Goal: Task Accomplishment & Management: Complete application form

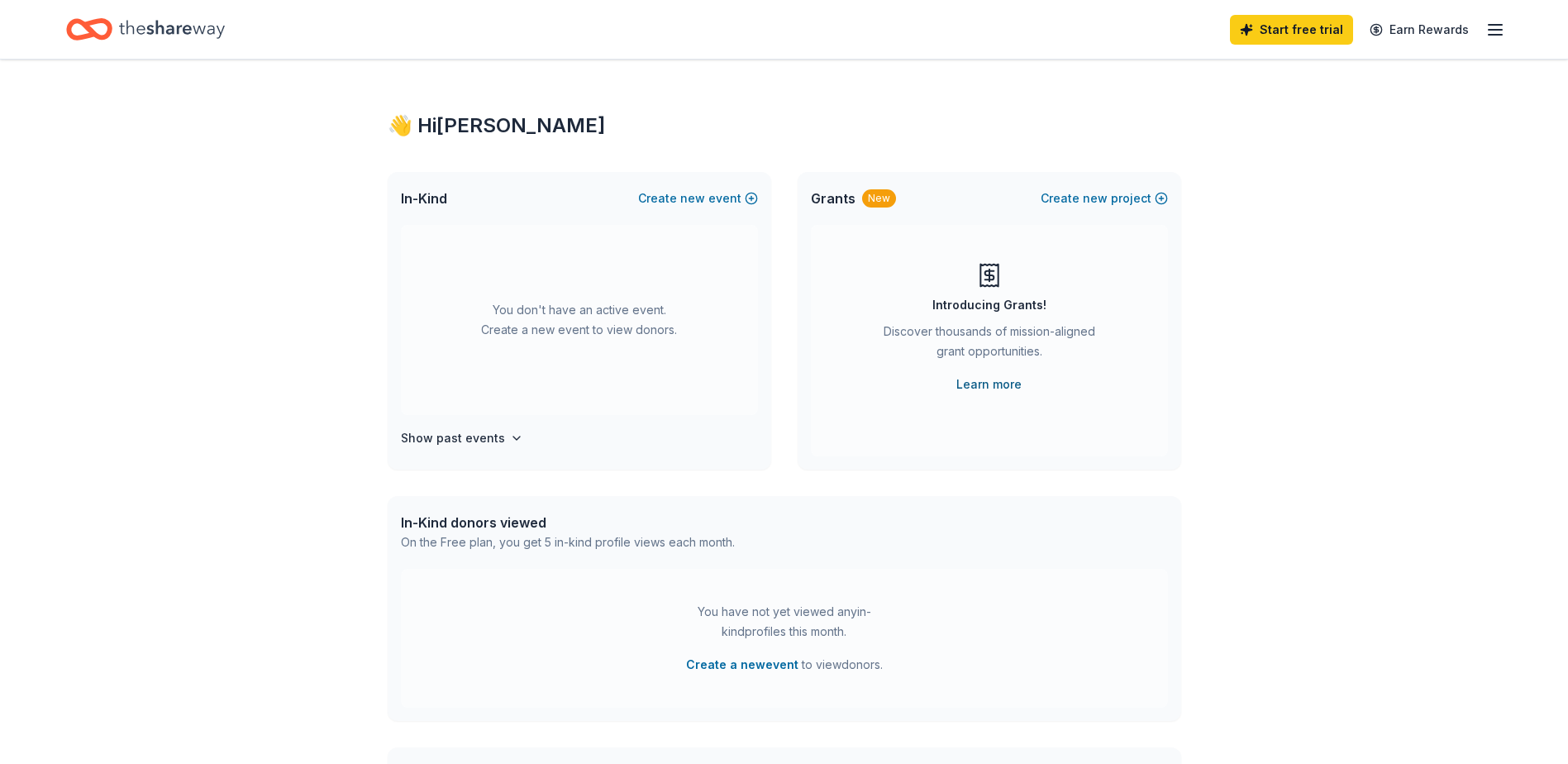
click at [979, 384] on link "Learn more" at bounding box center [989, 384] width 65 height 20
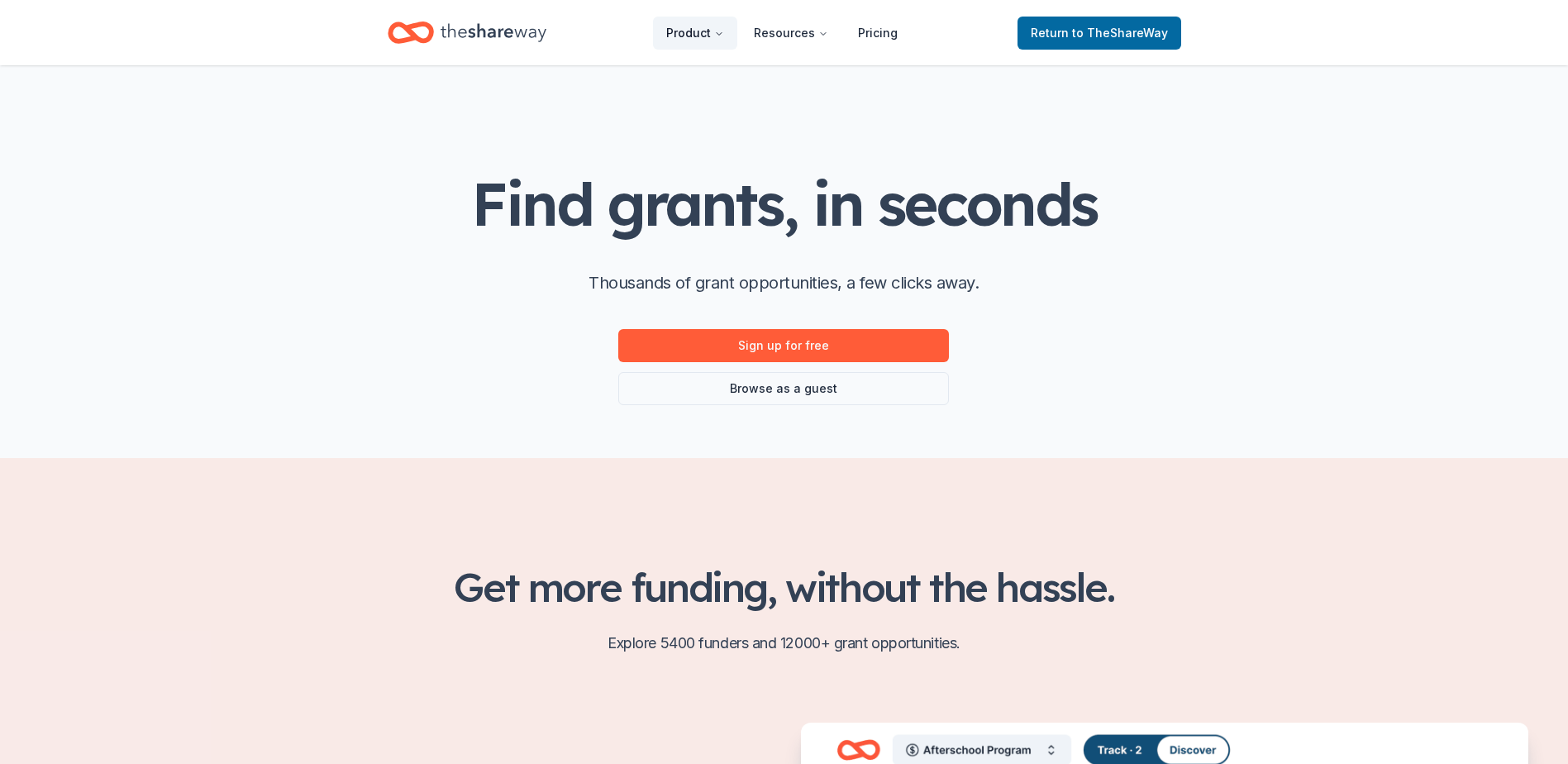
click at [692, 35] on button "Product" at bounding box center [695, 33] width 84 height 33
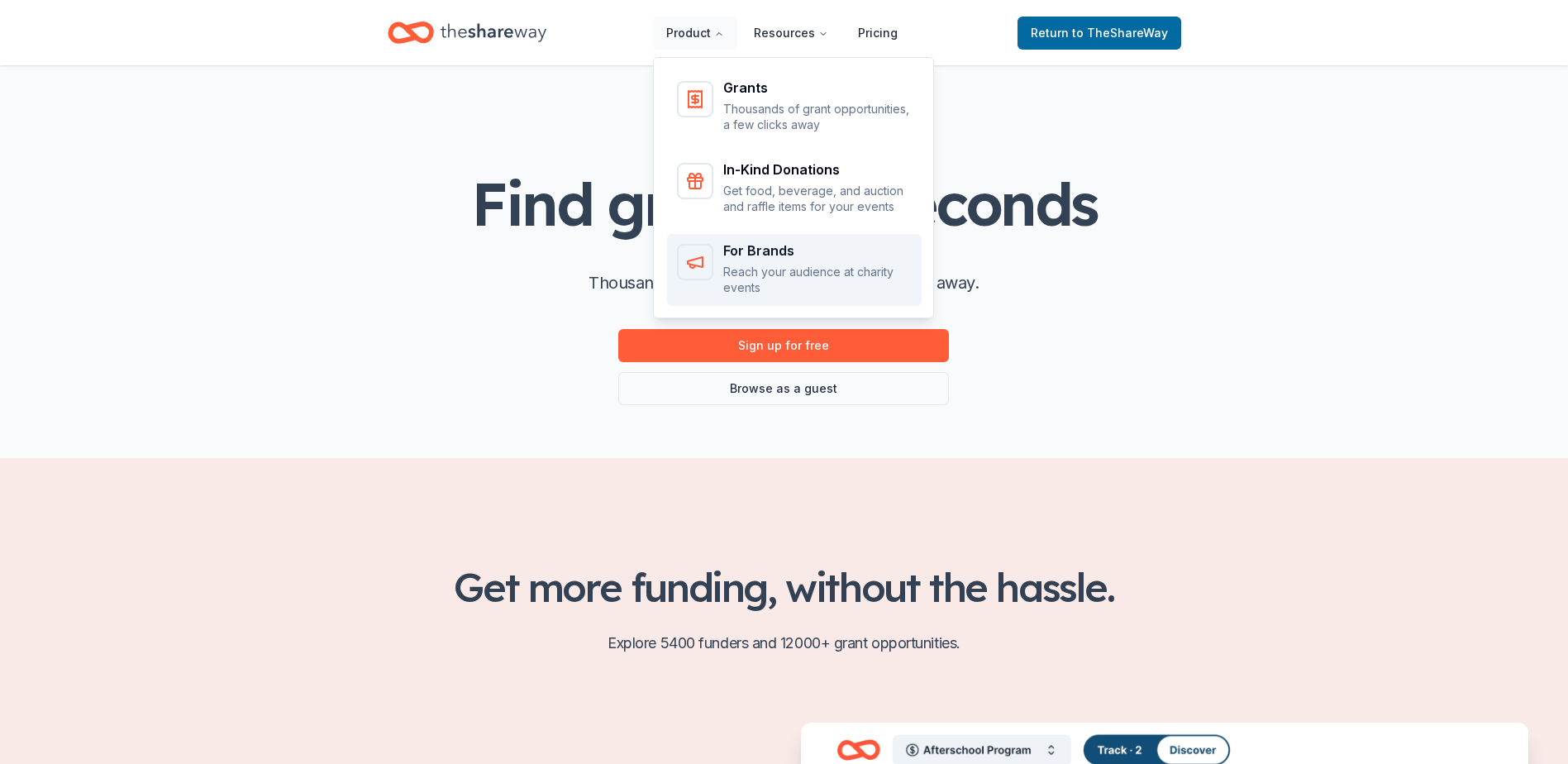
click at [753, 262] on div "For Brands Reach your audience at charity events" at bounding box center [817, 270] width 189 height 52
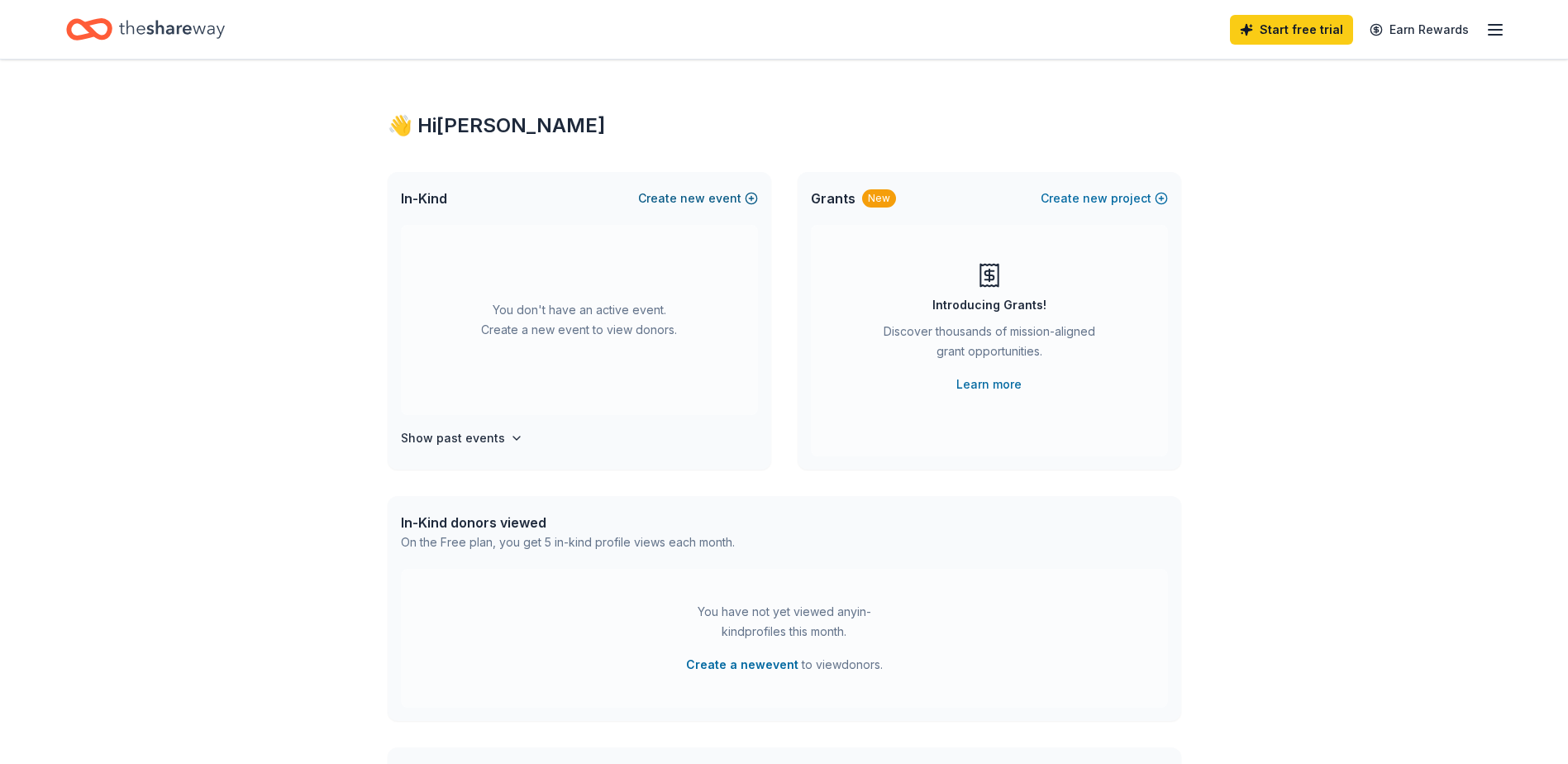
click at [699, 199] on span "new" at bounding box center [692, 198] width 25 height 20
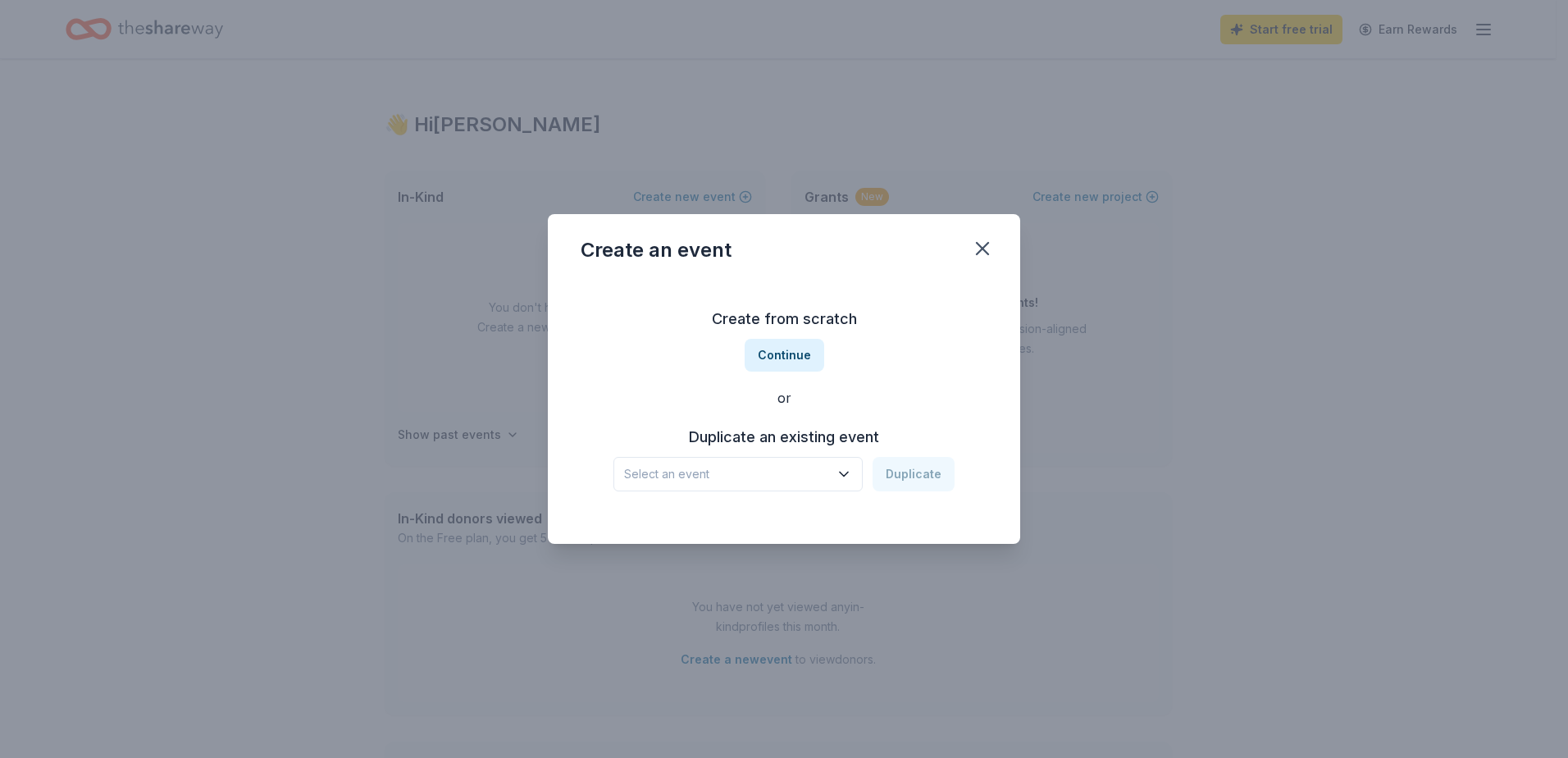
click at [697, 465] on span "Select an event" at bounding box center [726, 474] width 205 height 19
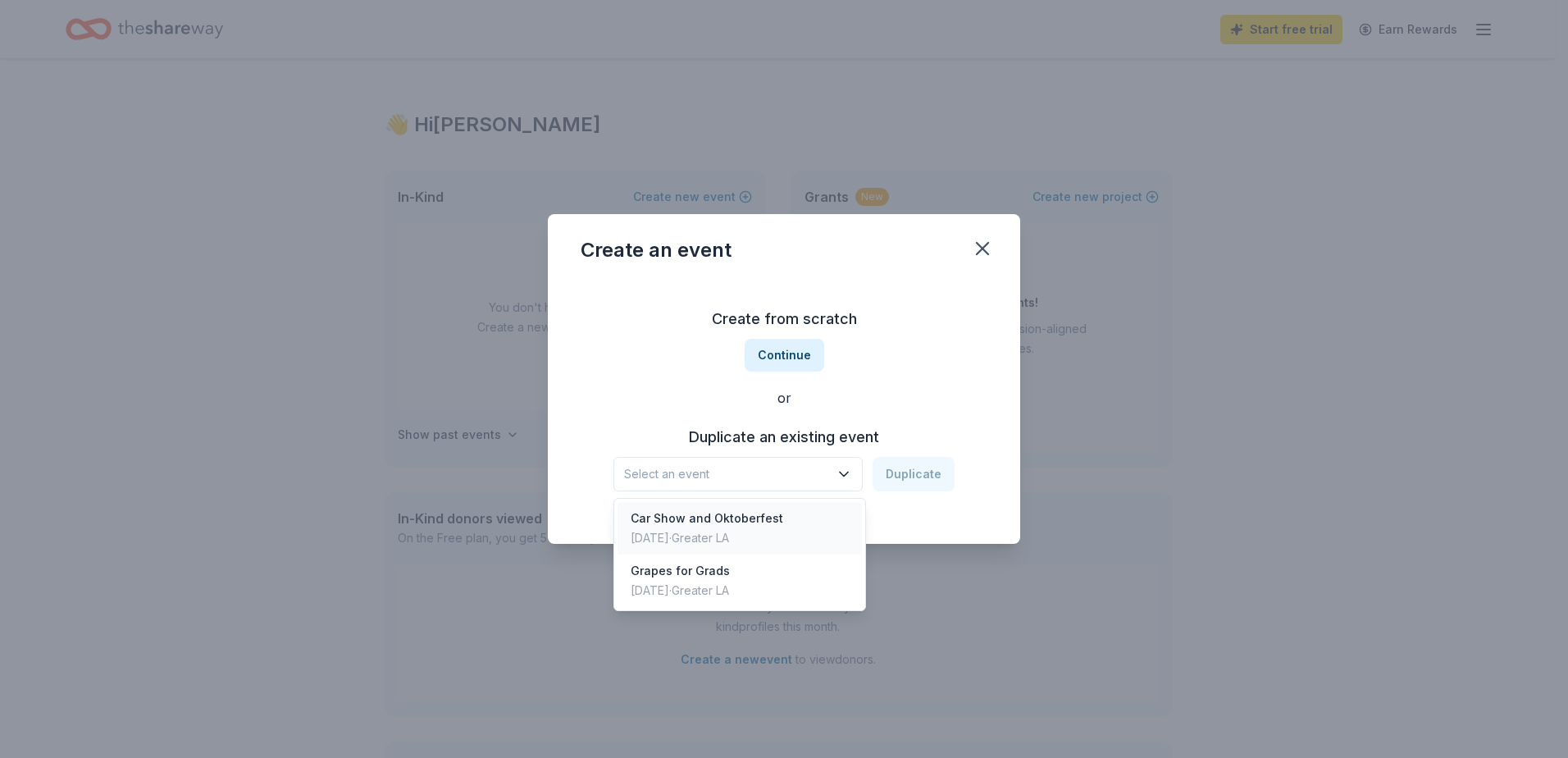
click at [770, 508] on div "Car Show and Oktoberfest [DATE] · Greater LA" at bounding box center [740, 528] width 245 height 53
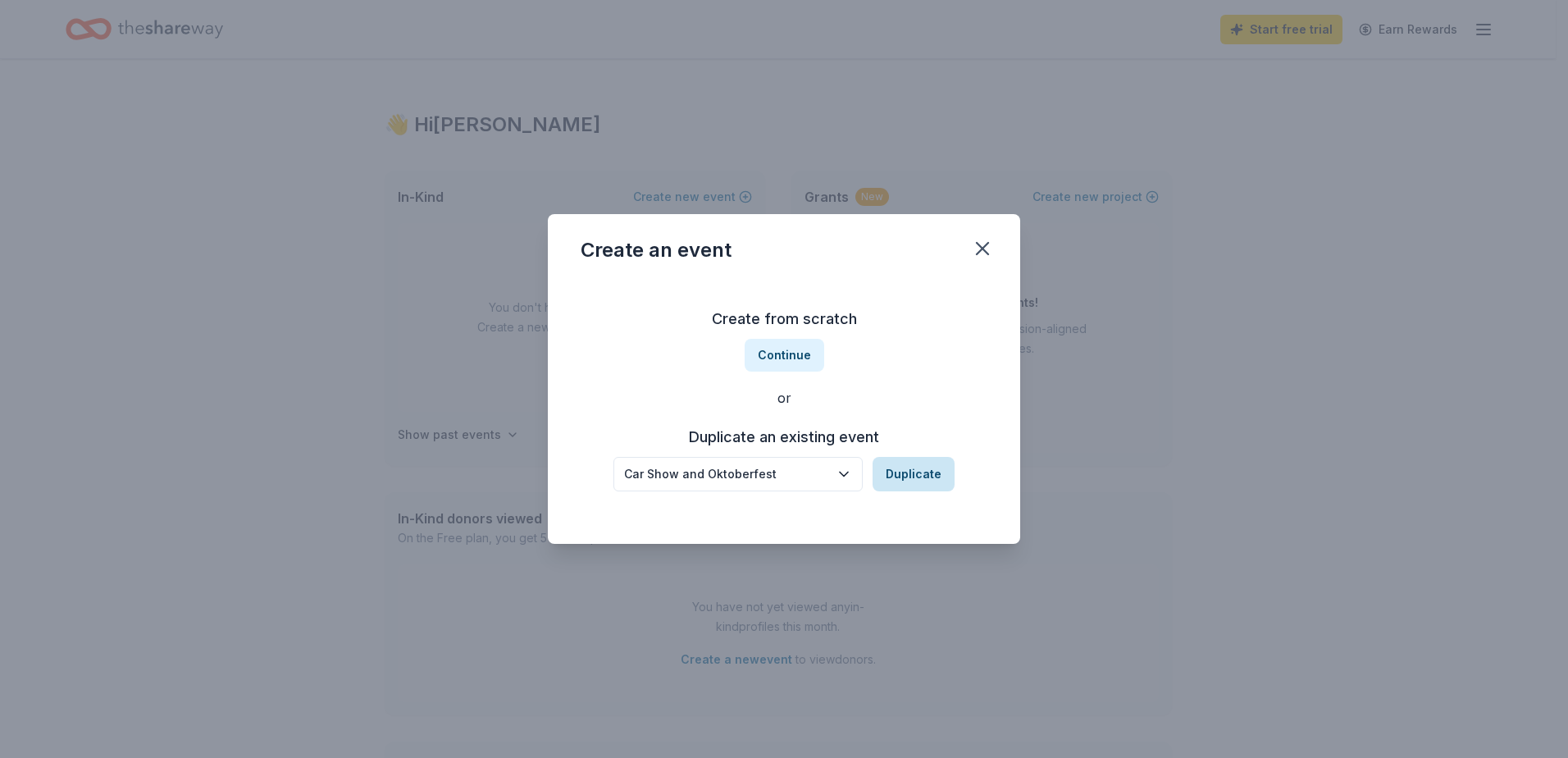
click at [918, 468] on button "Duplicate" at bounding box center [913, 474] width 82 height 34
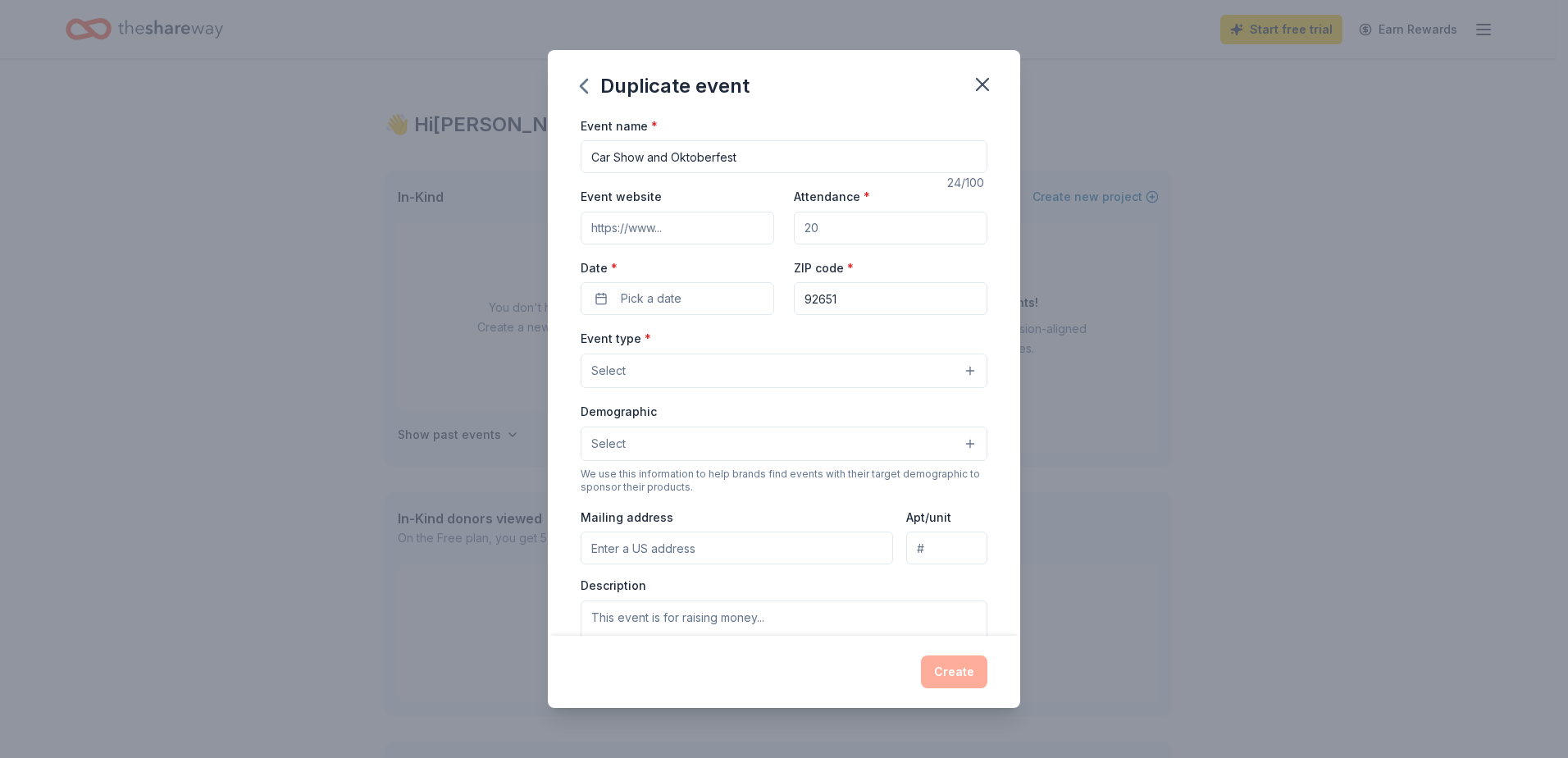
click at [667, 216] on input "Event website" at bounding box center [677, 227] width 194 height 32
click at [861, 223] on input "Attendance *" at bounding box center [891, 227] width 194 height 32
click at [698, 218] on input "Event website" at bounding box center [677, 227] width 194 height 32
type input "c"
type input "lagunabeachcarshow.com"
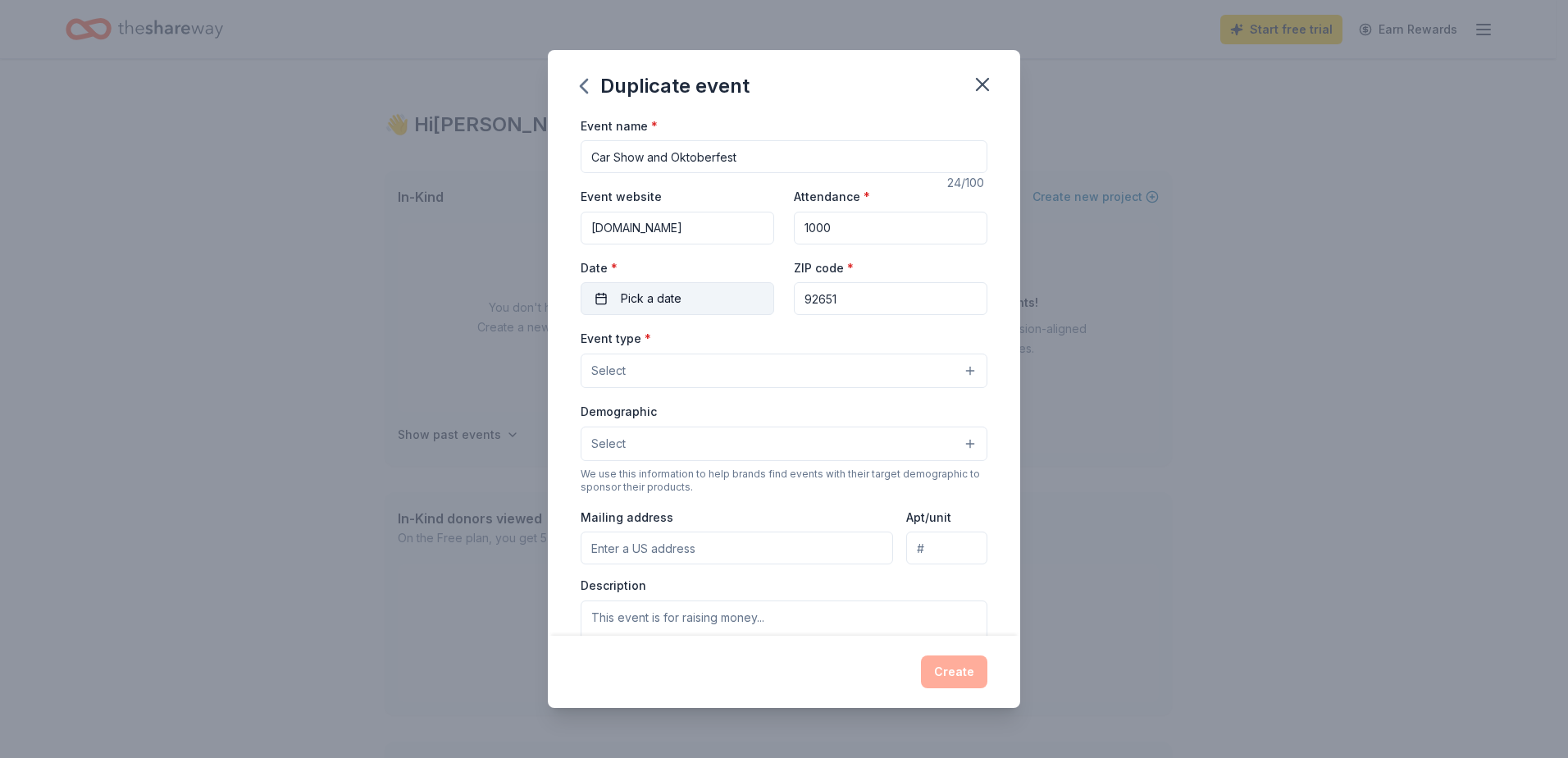
type input "1000"
click at [669, 301] on span "Pick a date" at bounding box center [651, 297] width 60 height 19
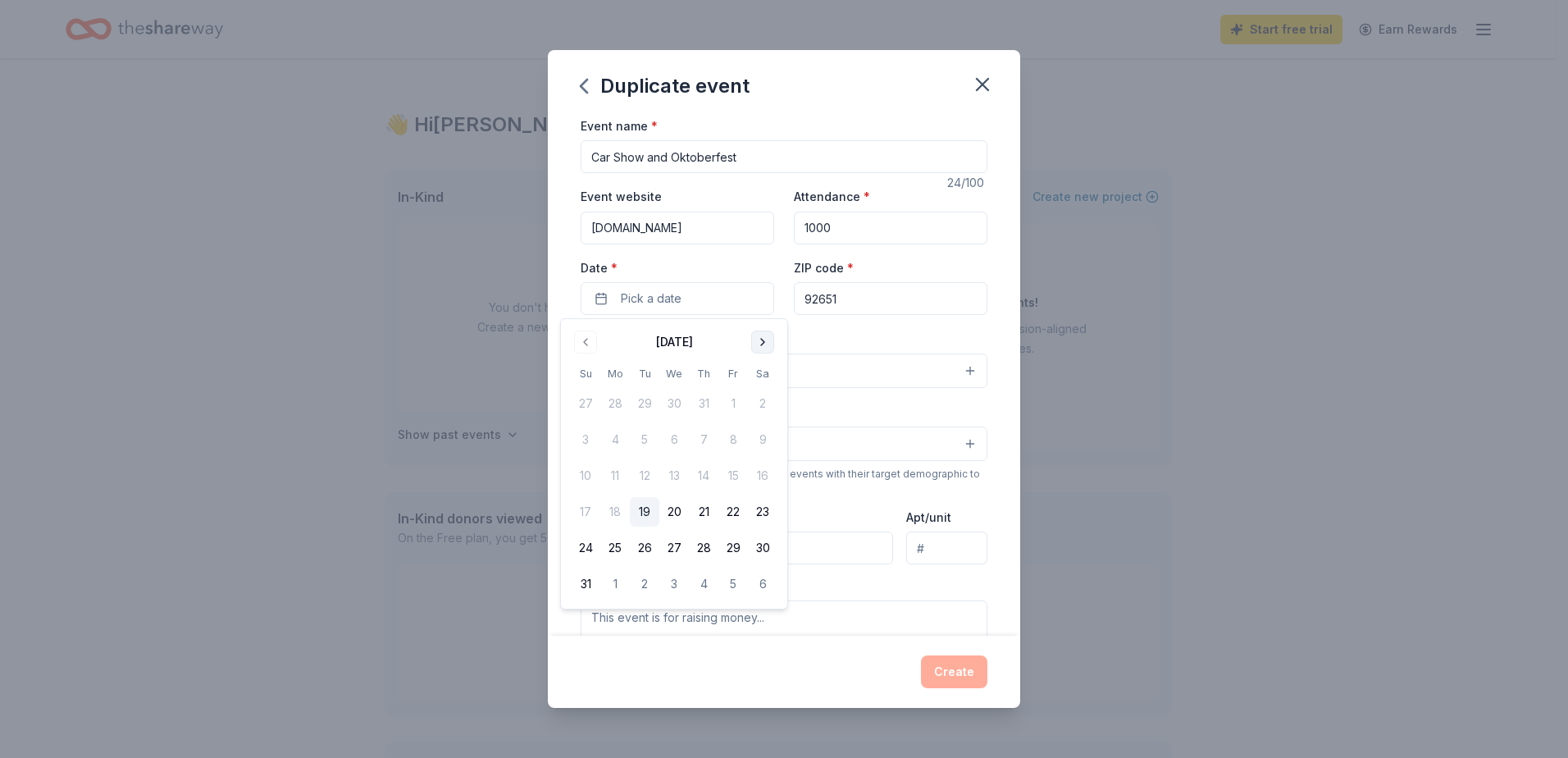
click at [765, 335] on button "Go to next month" at bounding box center [763, 342] width 23 height 23
drag, startPoint x: 591, startPoint y: 437, endPoint x: 602, endPoint y: 432, distance: 12.1
click at [592, 437] on button "5" at bounding box center [586, 439] width 30 height 30
click at [858, 300] on input "92651" at bounding box center [891, 297] width 194 height 32
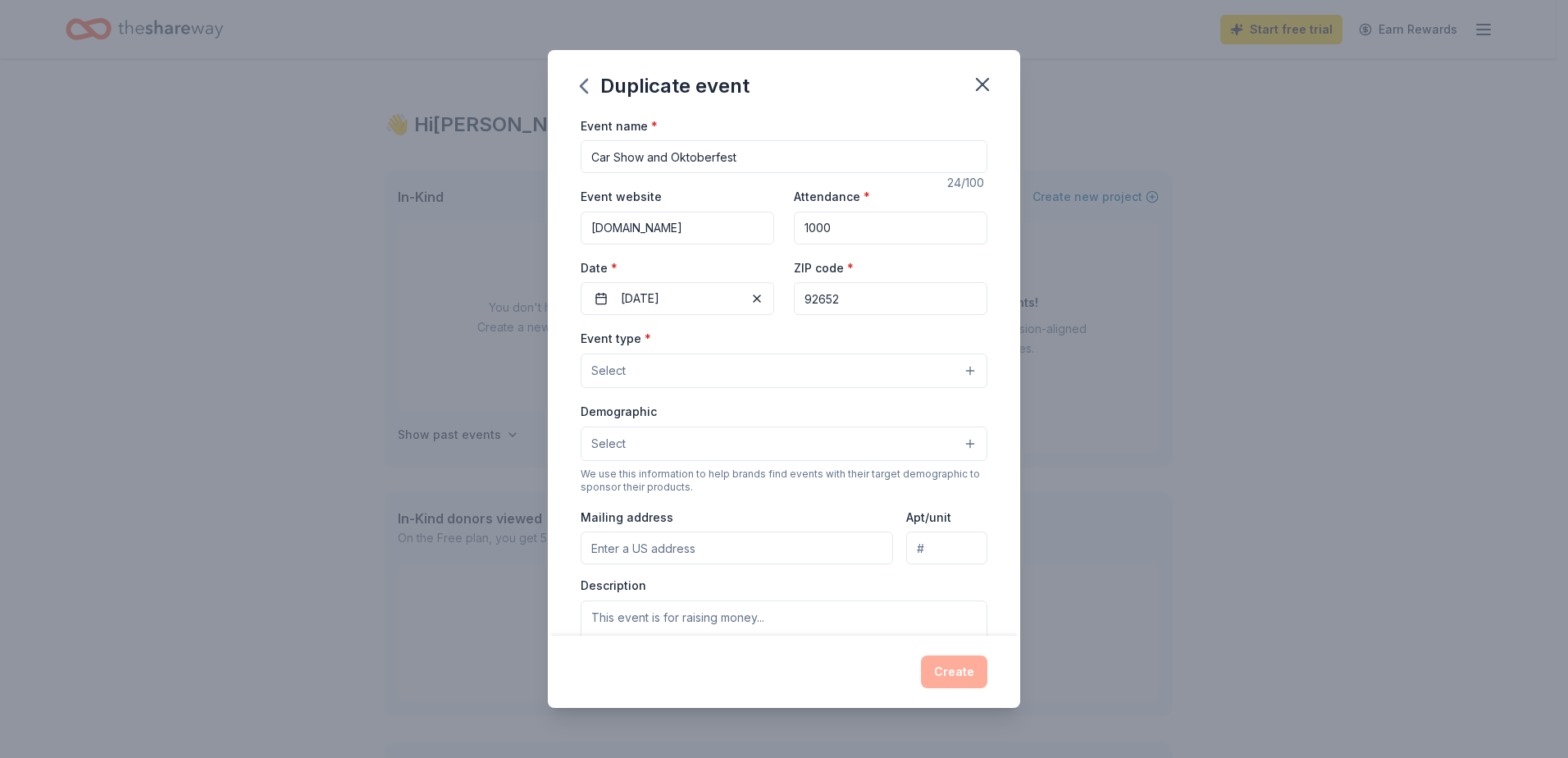
type input "92652"
click at [673, 372] on button "Select" at bounding box center [783, 370] width 407 height 34
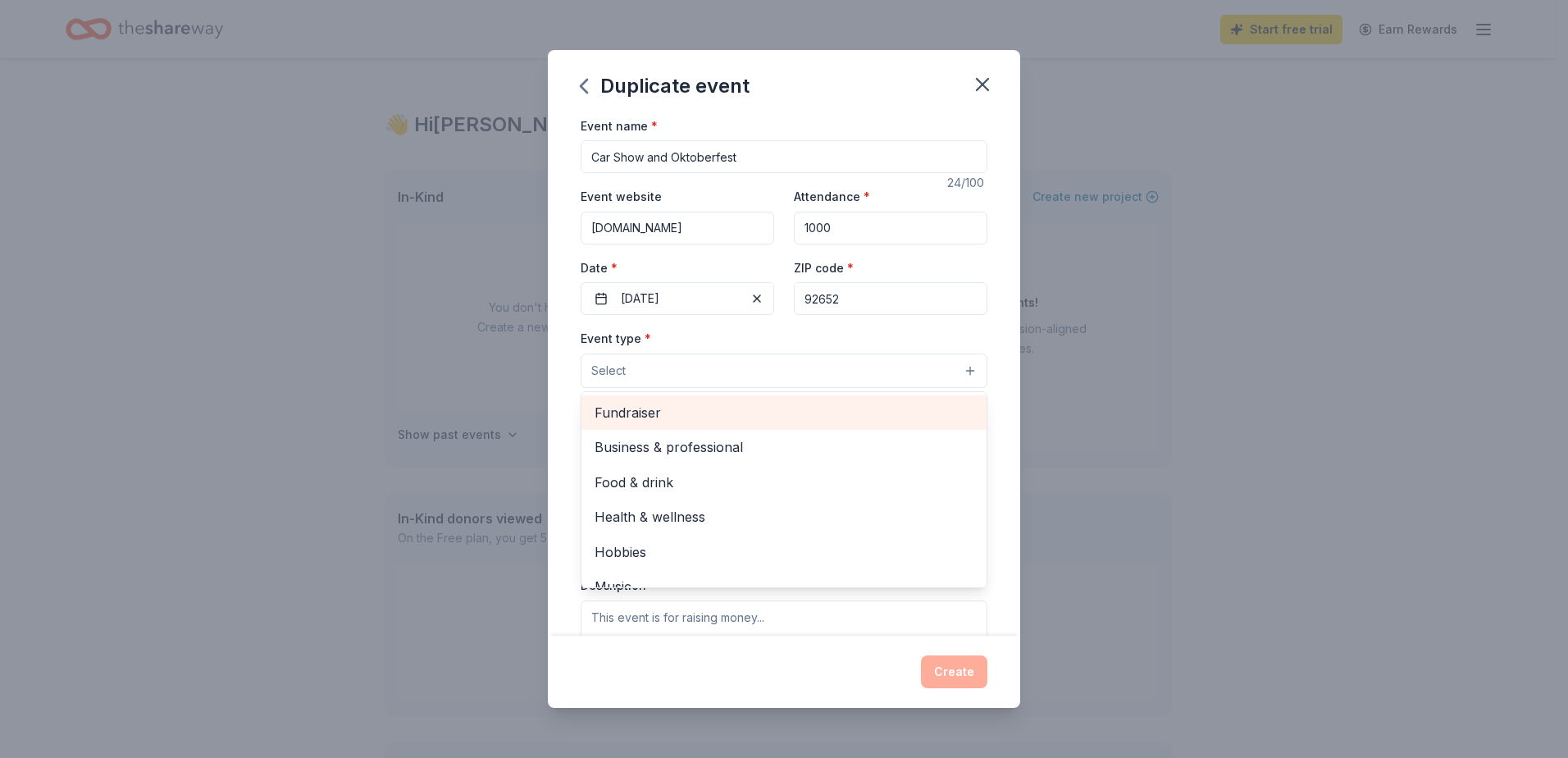
click at [662, 407] on span "Fundraiser" at bounding box center [784, 412] width 379 height 21
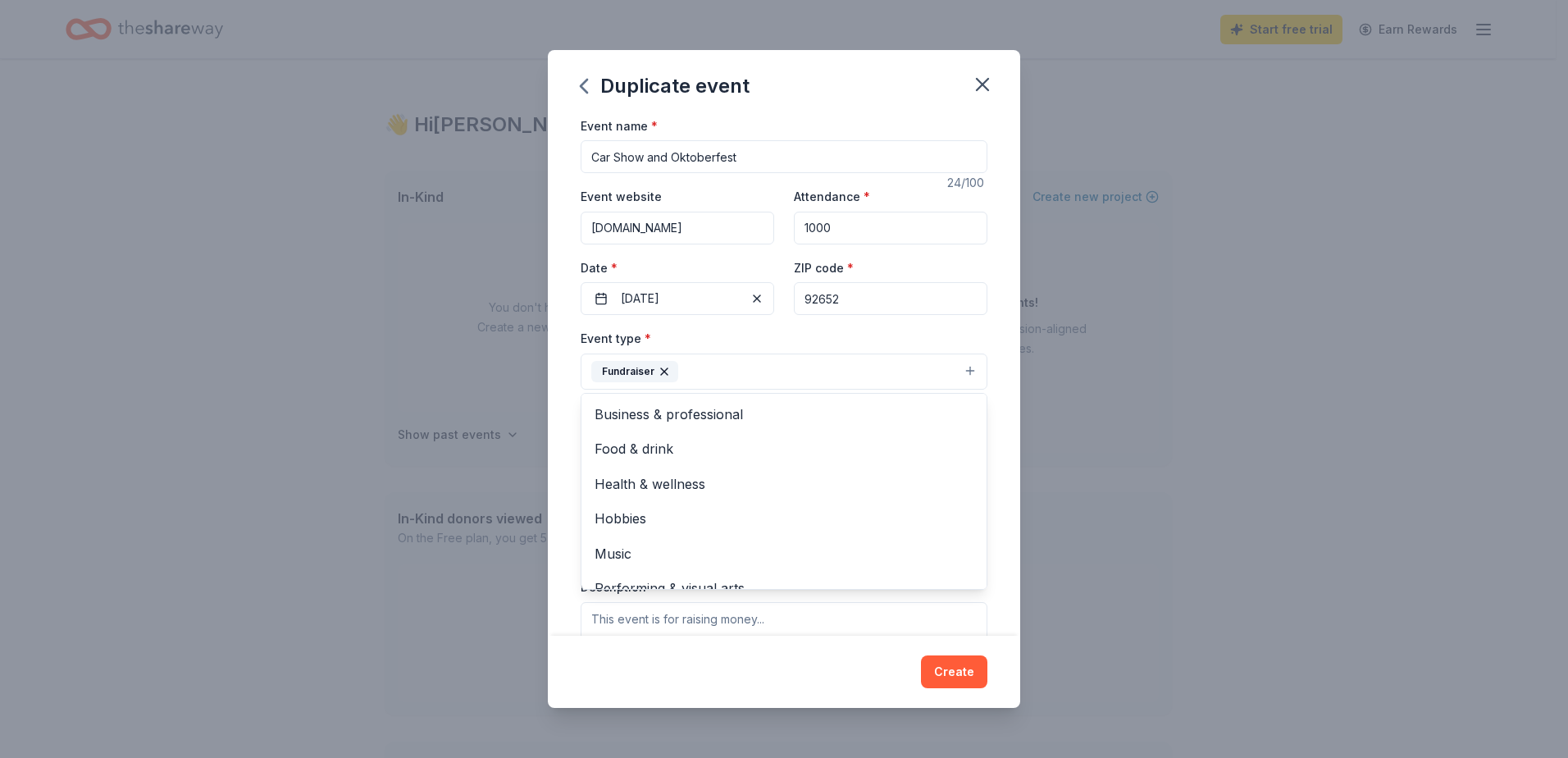
click at [998, 436] on div "Event name * Car Show and Oktoberfest 24 /100 Event website lagunabeachcarshow.…" at bounding box center [784, 376] width 473 height 521
click at [633, 448] on button "Select" at bounding box center [783, 445] width 407 height 34
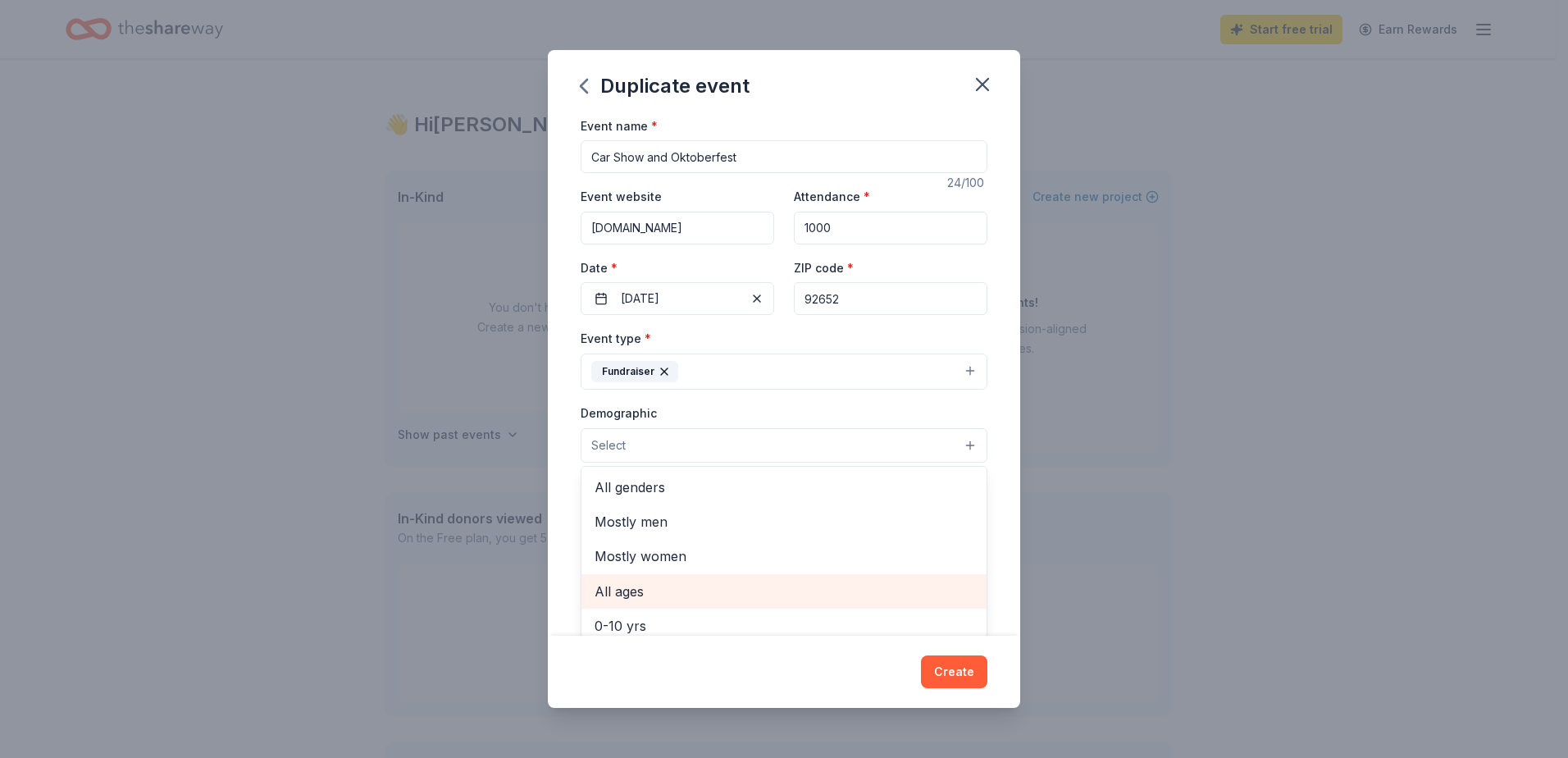
drag, startPoint x: 626, startPoint y: 484, endPoint x: 633, endPoint y: 593, distance: 109.2
click at [633, 593] on div "All genders Mostly men Mostly women All ages 0-10 yrs 10-20 yrs 20-30 yrs 30-40…" at bounding box center [783, 564] width 407 height 196
click at [648, 587] on span "All ages" at bounding box center [784, 590] width 379 height 21
click at [559, 484] on div "Event name * Car Show and Oktoberfest 24 /100 Event website lagunabeachcarshow.…" at bounding box center [784, 376] width 473 height 521
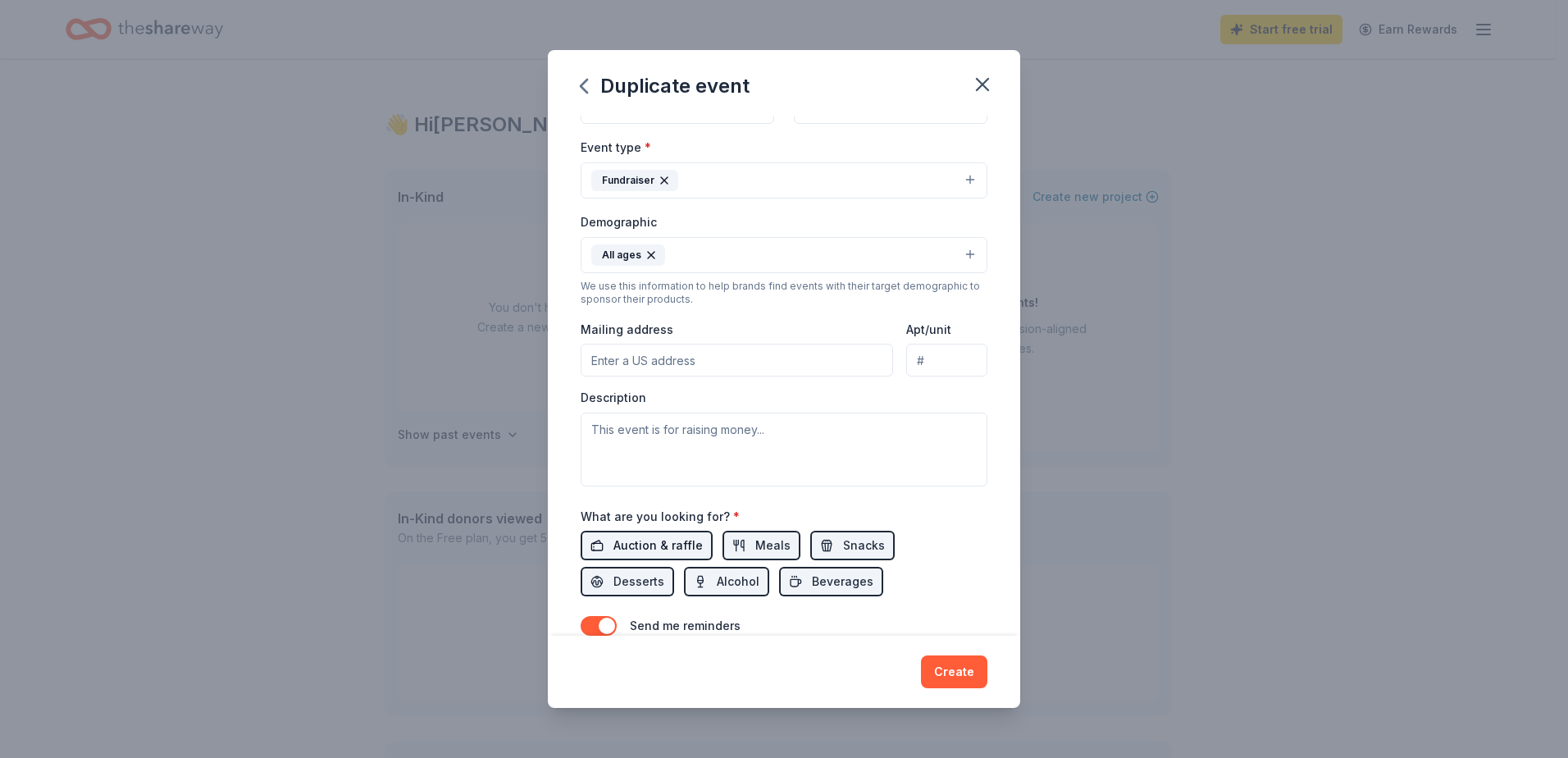
scroll to position [246, 0]
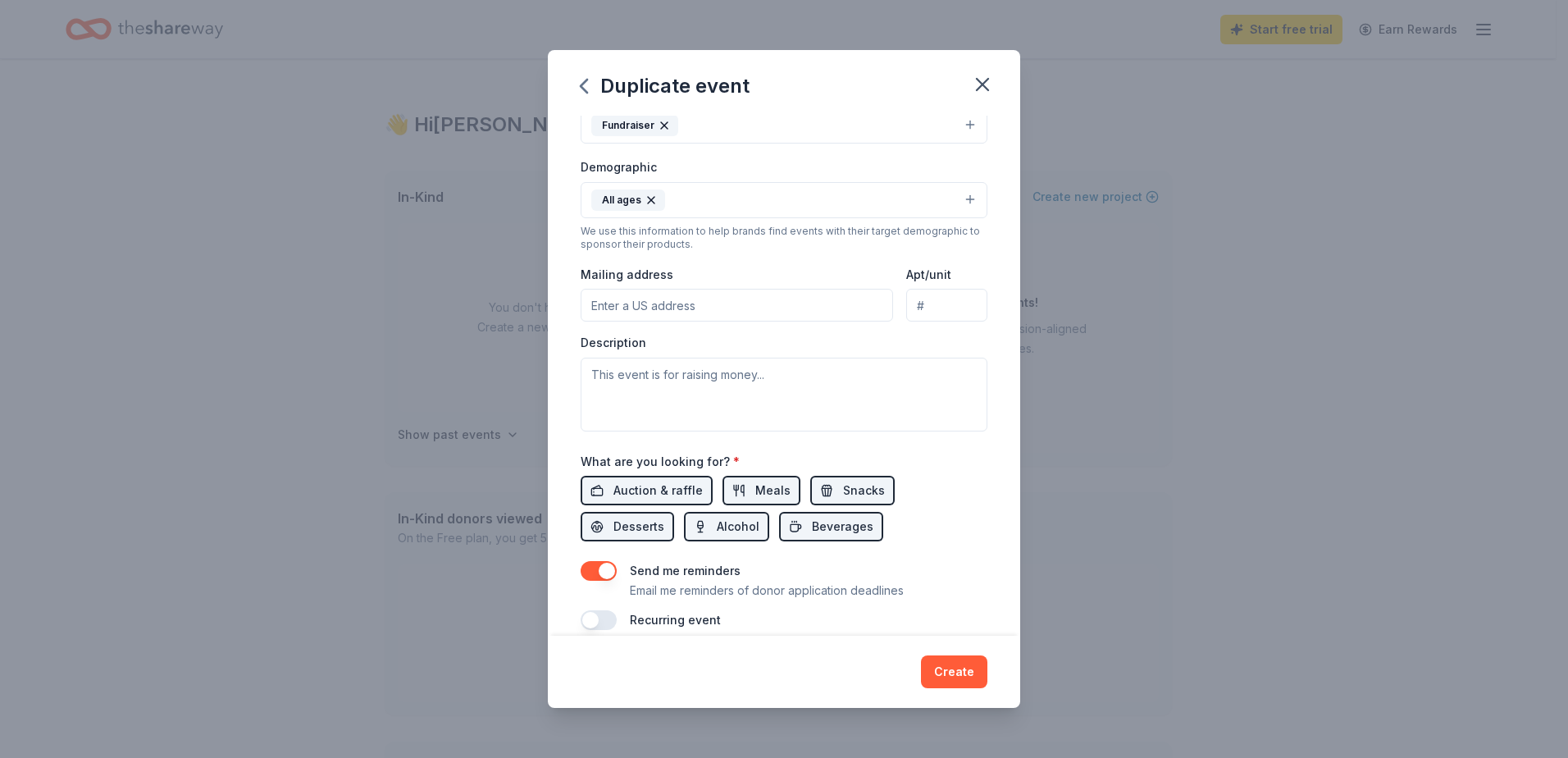
click at [638, 306] on input "Mailing address" at bounding box center [736, 304] width 312 height 32
type input "P.O. Box 2"
type input "Laguna Beach, CA 92651"
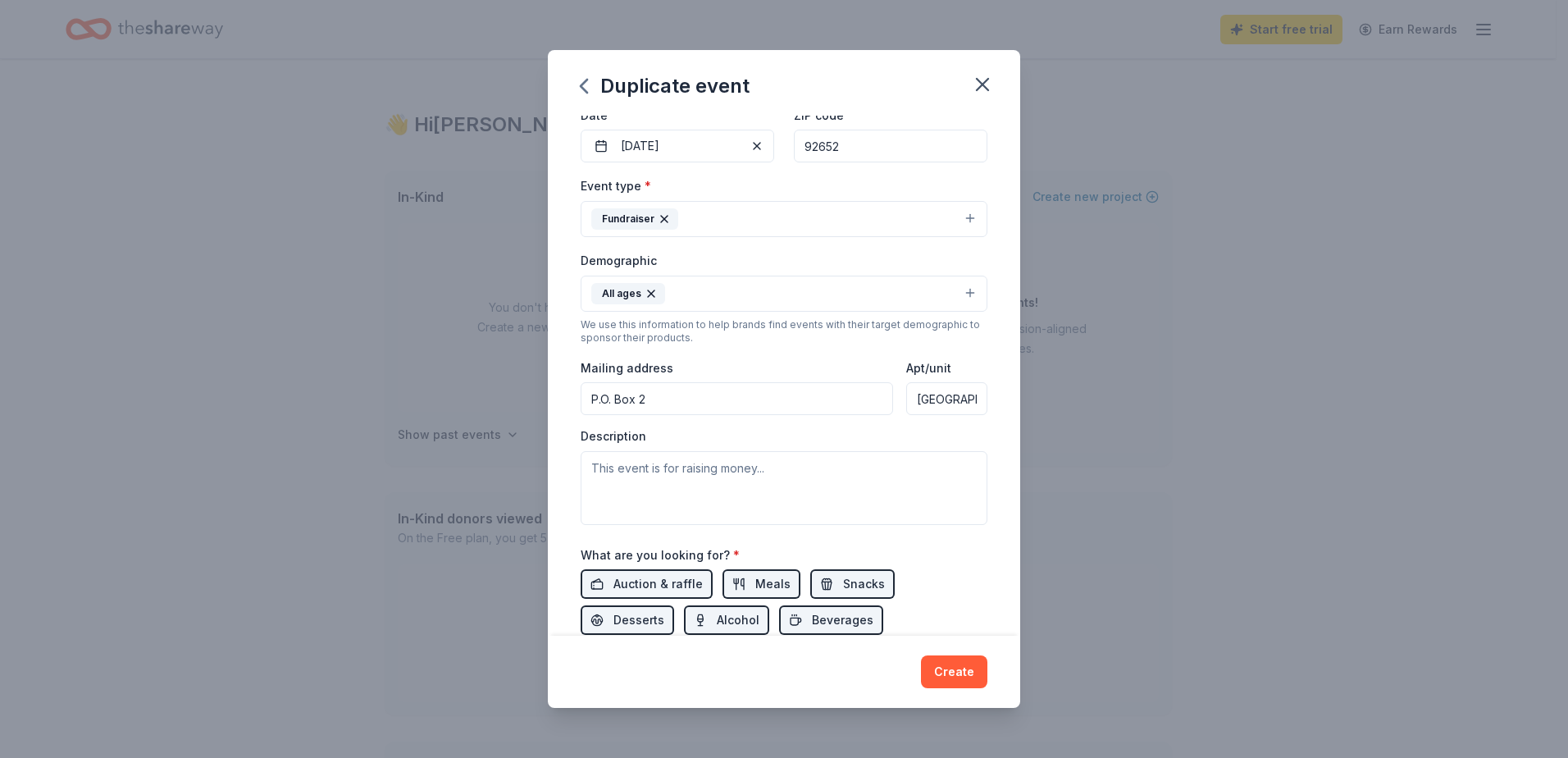
scroll to position [0, 0]
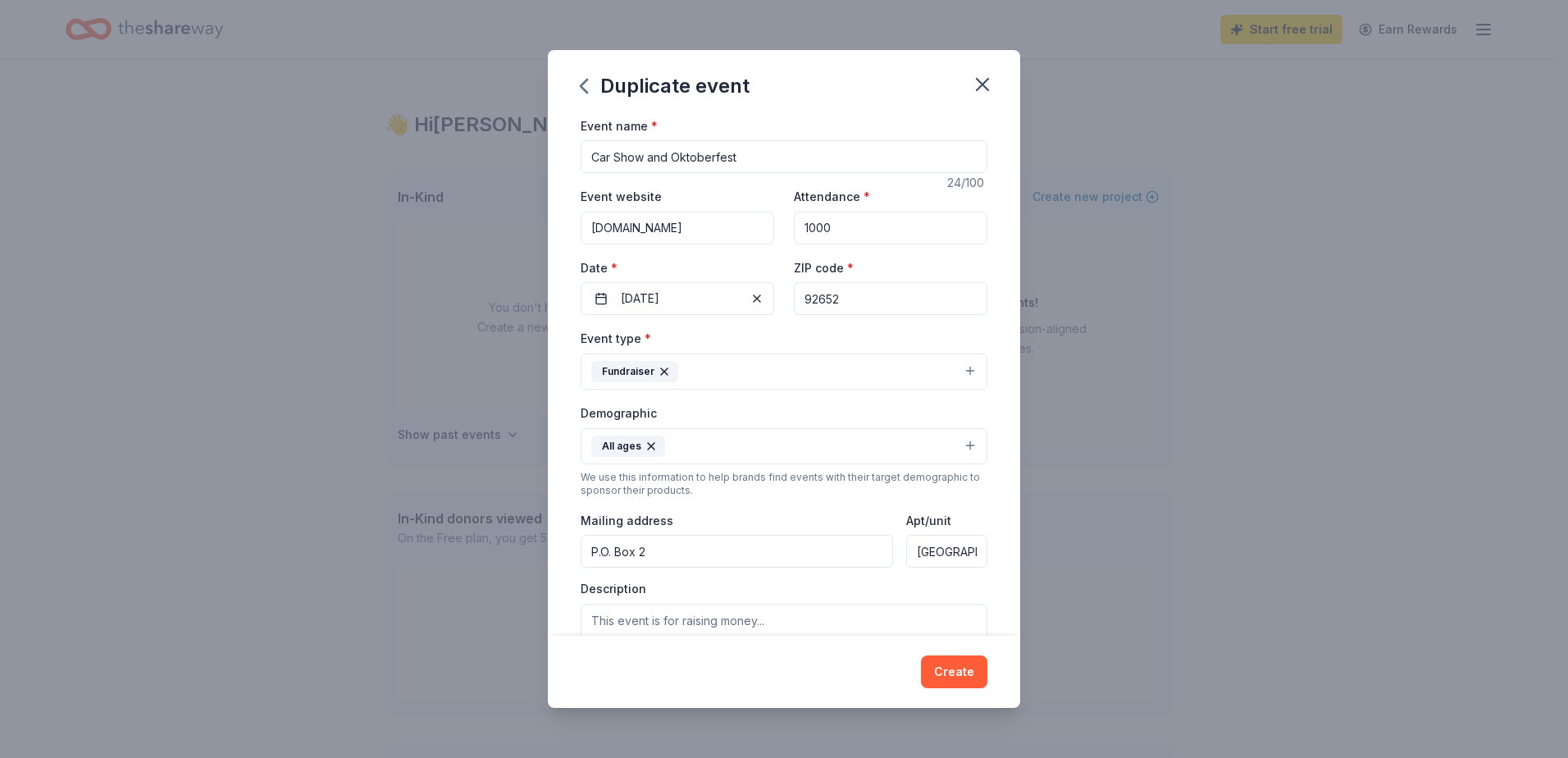
click at [865, 292] on input "92652" at bounding box center [891, 297] width 194 height 32
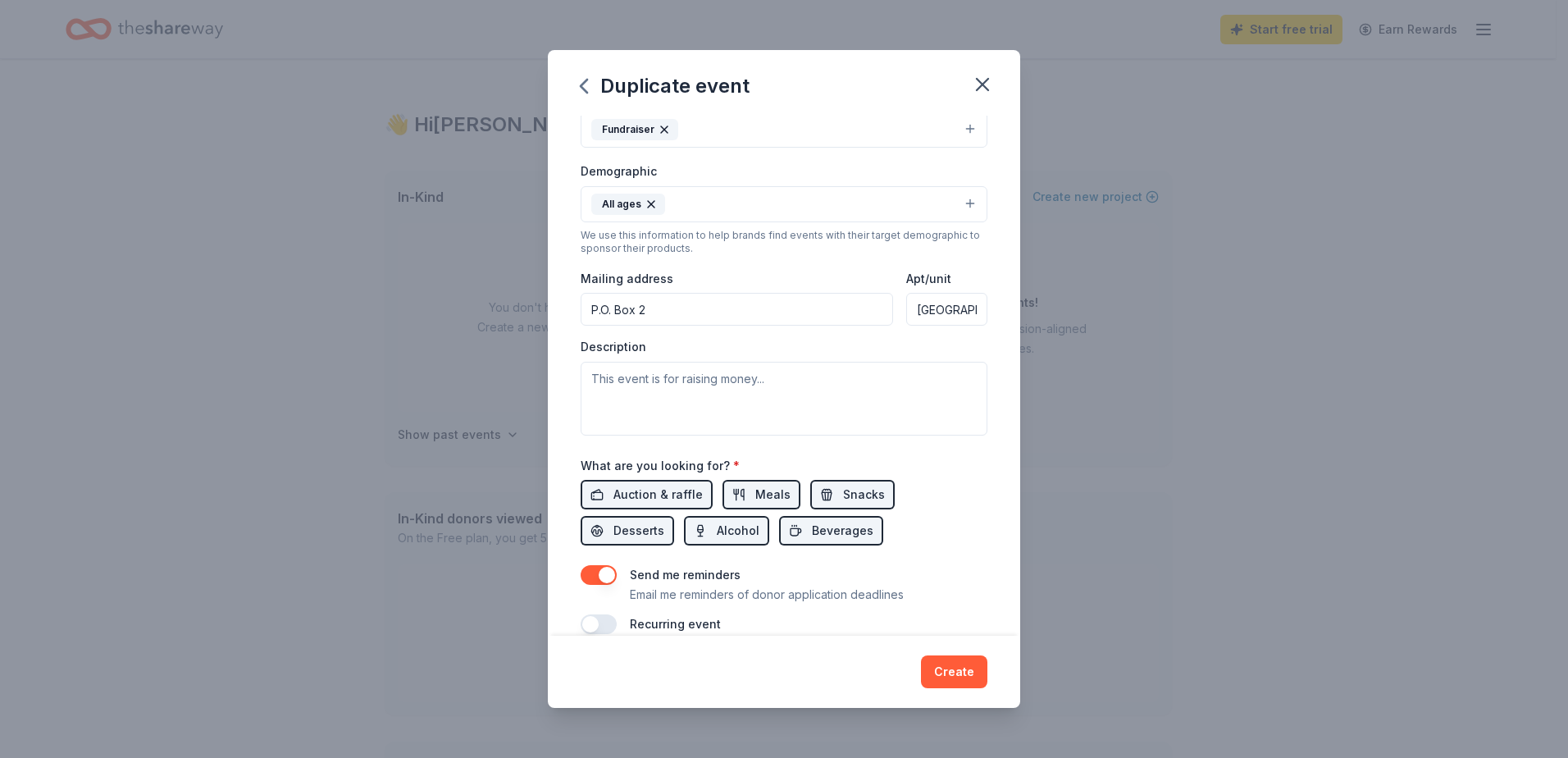
scroll to position [246, 0]
type input "92651"
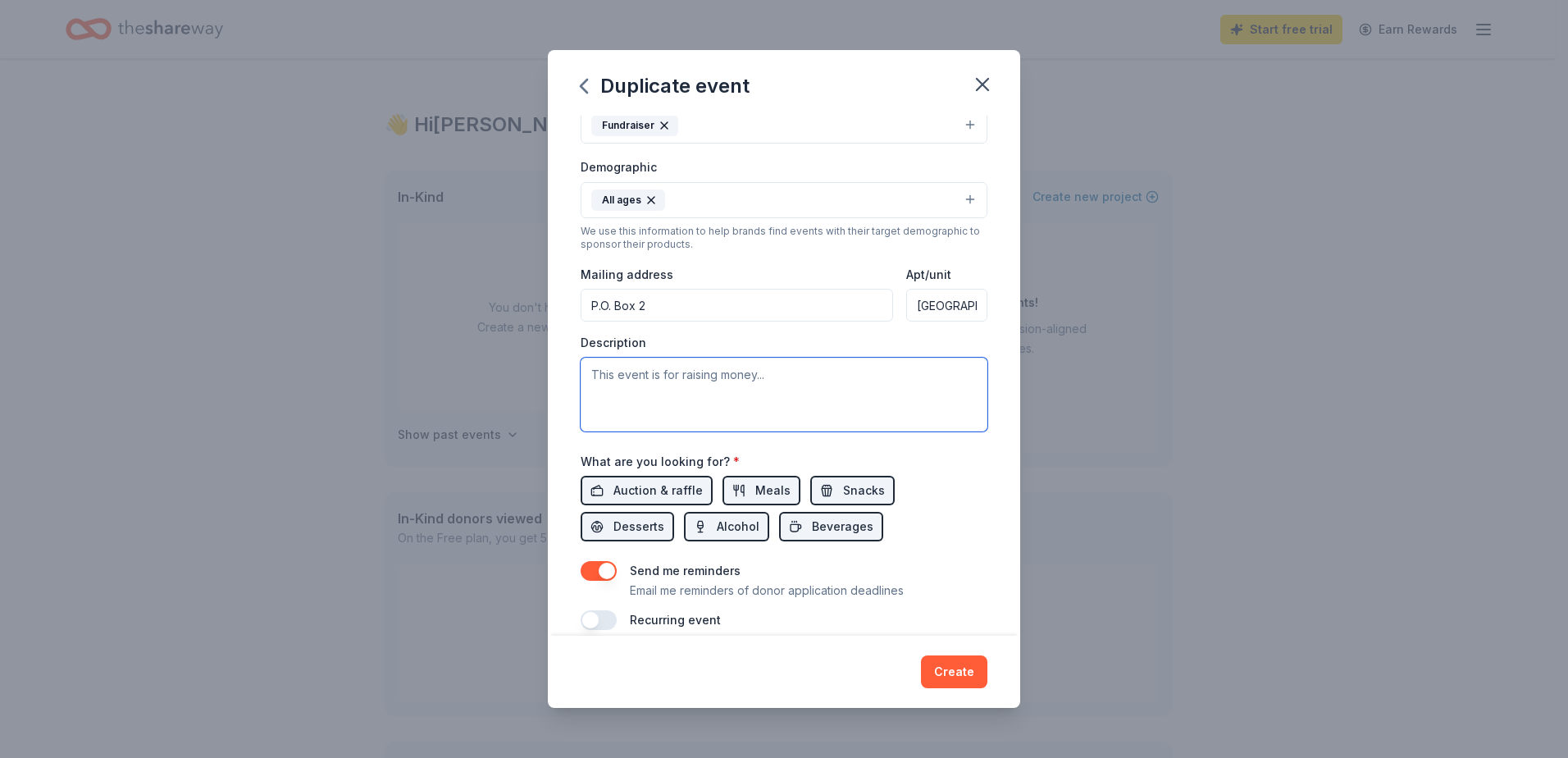
click at [688, 385] on textarea at bounding box center [783, 395] width 407 height 74
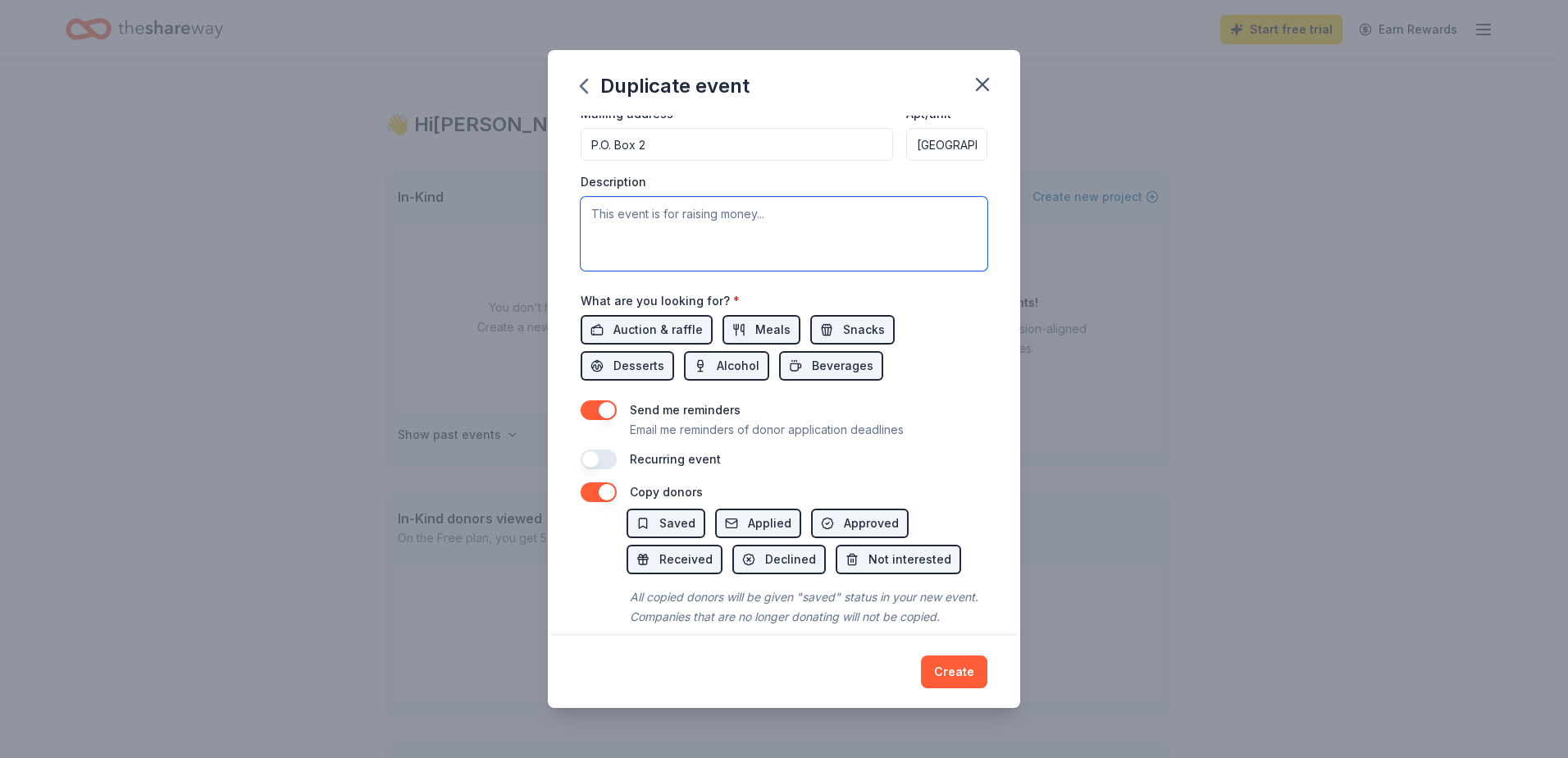
scroll to position [410, 0]
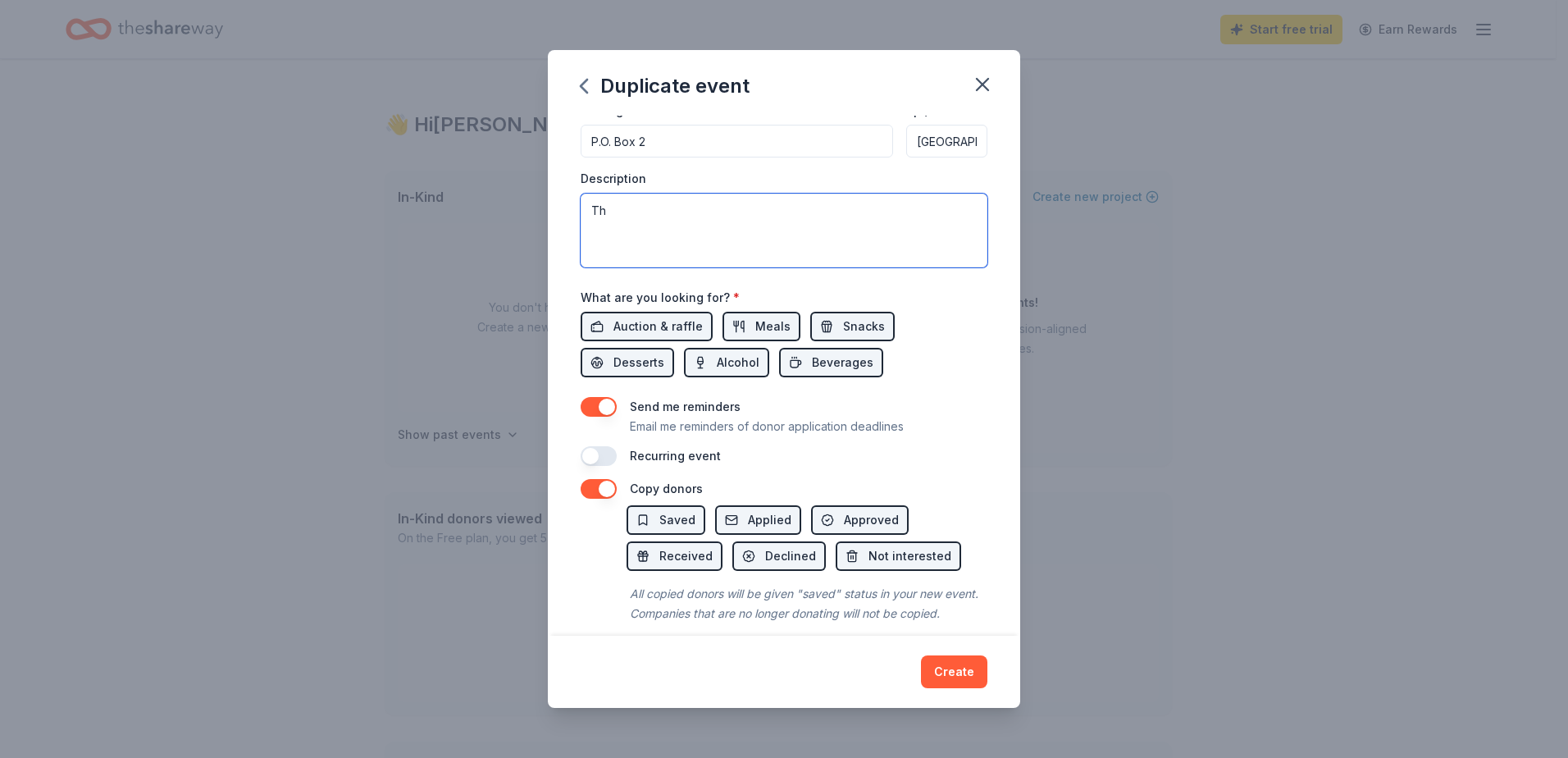
type textarea "T"
click at [717, 232] on textarea "The Rotary Club of Laguna Beach holds this annual event to raise money for its …" at bounding box center [783, 231] width 407 height 74
drag, startPoint x: 722, startPoint y: 233, endPoint x: 648, endPoint y: 233, distance: 74.0
click at [648, 233] on textarea "The Rotary Club of Laguna Beach holds this annual event to raise money for its …" at bounding box center [783, 231] width 407 height 74
click at [744, 227] on textarea "The Rotary Club of Laguna Beach holds this annual event to raise money for gran…" at bounding box center [783, 231] width 407 height 74
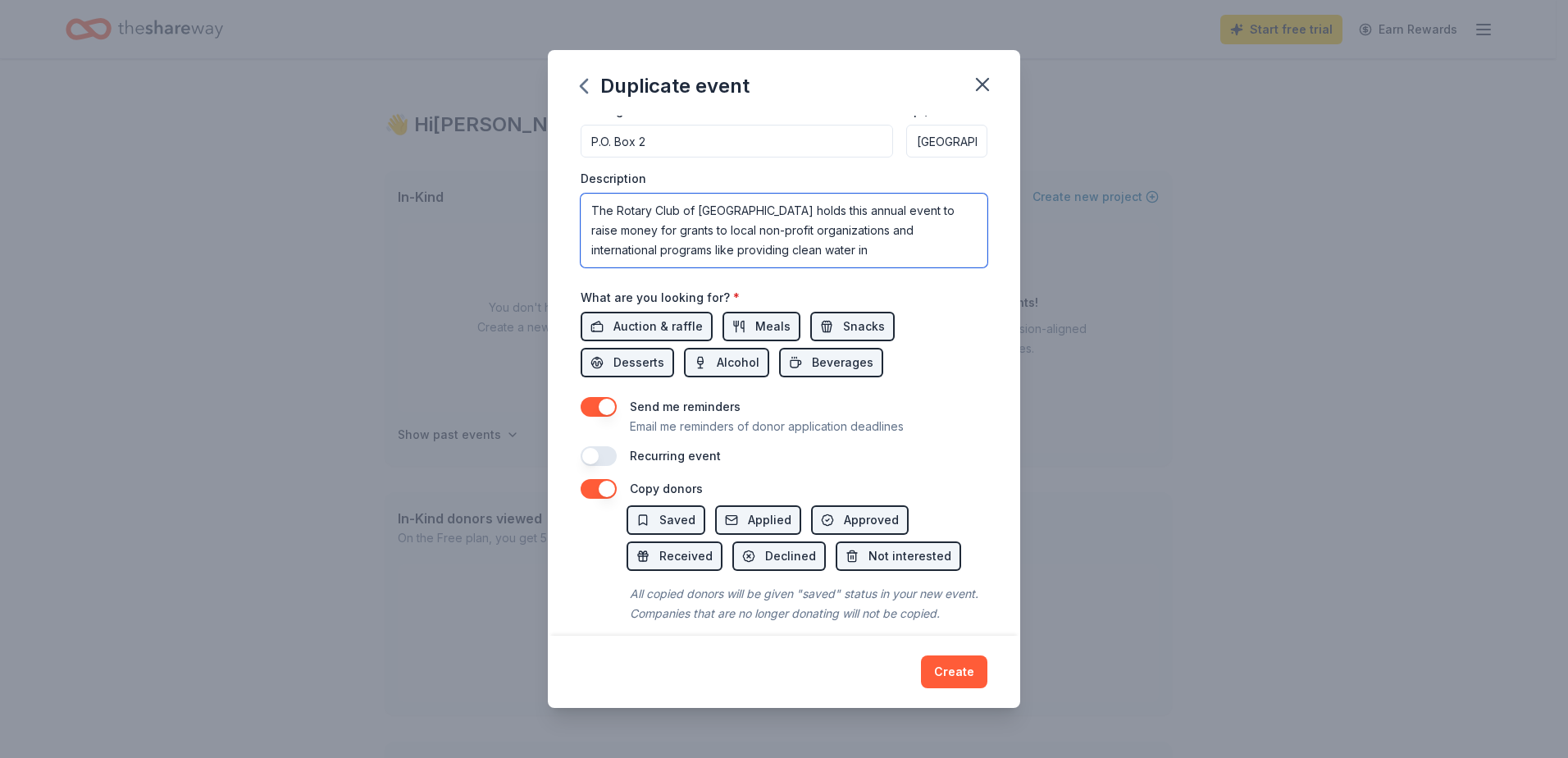
drag, startPoint x: 802, startPoint y: 258, endPoint x: 667, endPoint y: 249, distance: 135.3
click at [667, 249] on textarea "The Rotary Club of Laguna Beach holds this annual event to raise money for gran…" at bounding box center [783, 231] width 407 height 74
click at [867, 219] on textarea "The Rotary Club of Laguna Beach holds this annual event to raise money for gran…" at bounding box center [783, 231] width 407 height 74
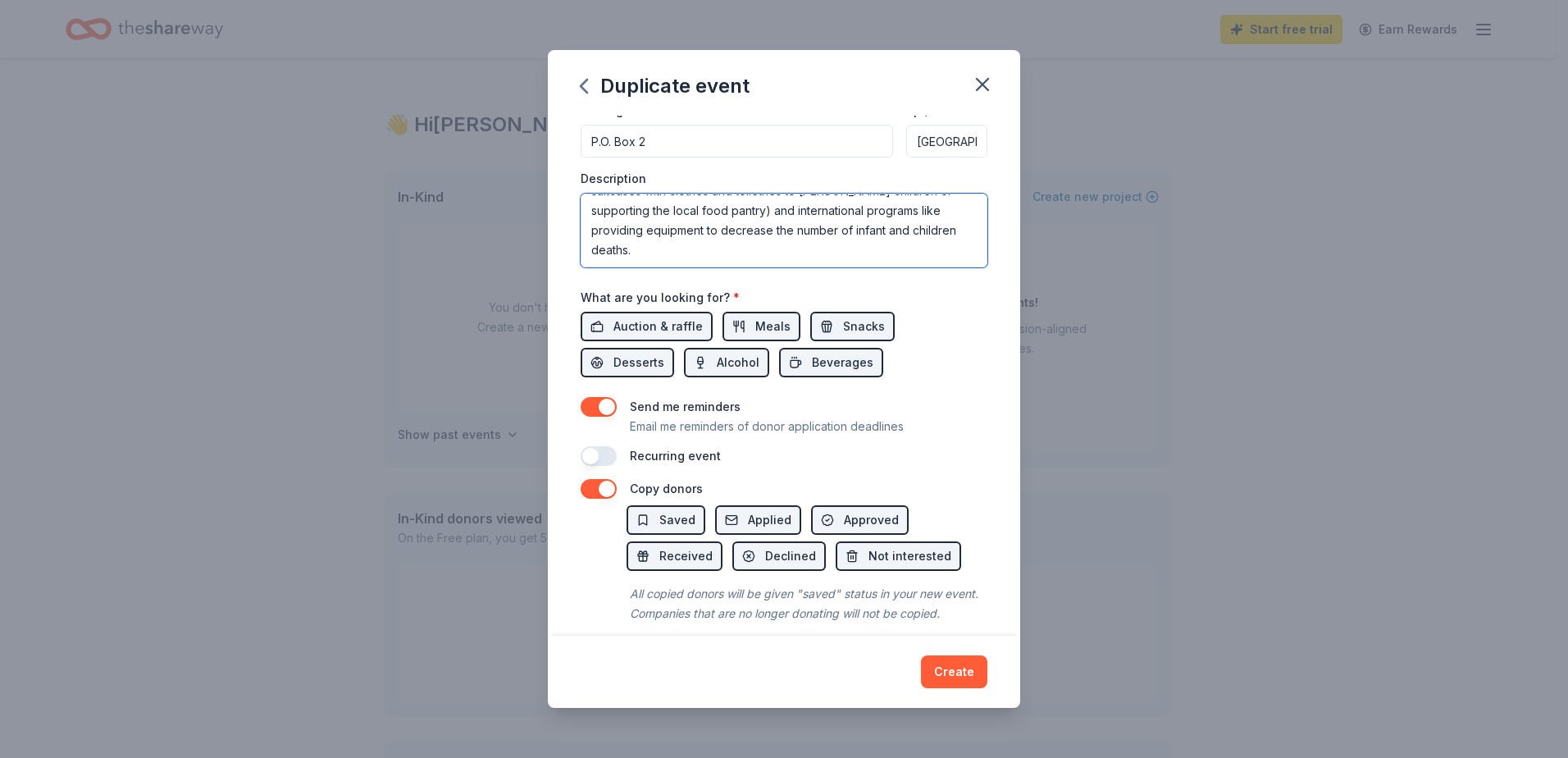
click at [921, 209] on textarea "The Rotary Club of Laguna Beach holds this annual event to raise money for gran…" at bounding box center [783, 231] width 407 height 74
drag, startPoint x: 754, startPoint y: 232, endPoint x: 694, endPoint y: 234, distance: 60.0
click at [694, 234] on textarea "The Rotary Club of Laguna Beach holds this annual event to raise money for gran…" at bounding box center [783, 231] width 407 height 74
click at [799, 251] on textarea "The Rotary Club of Laguna Beach holds this annual event to raise money for gran…" at bounding box center [783, 231] width 407 height 74
click at [644, 246] on textarea "The Rotary Club of Laguna Beach holds this annual event to raise money for gran…" at bounding box center [783, 231] width 407 height 74
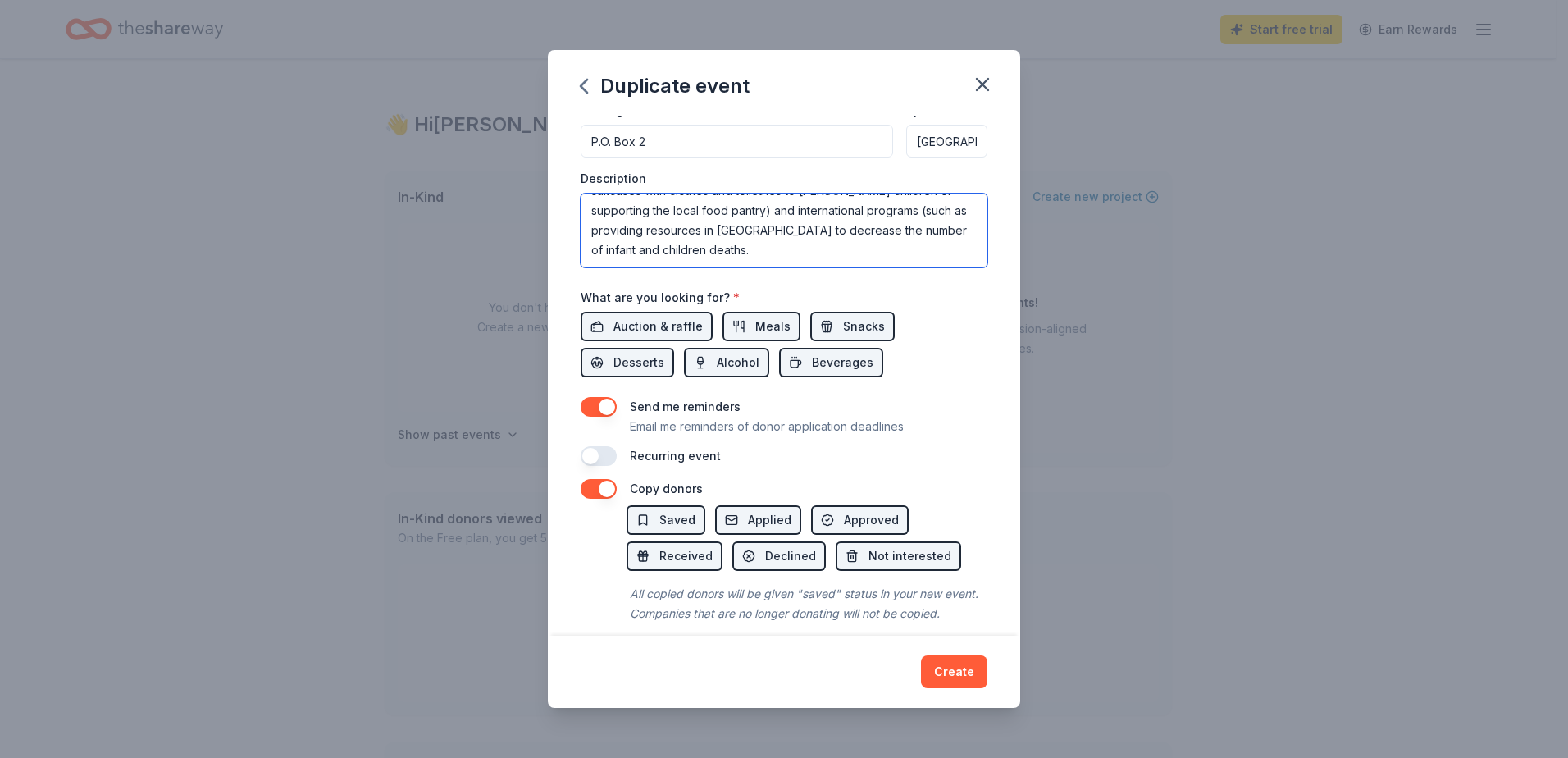
drag, startPoint x: 688, startPoint y: 252, endPoint x: 752, endPoint y: 251, distance: 64.0
click at [752, 251] on textarea "The Rotary Club of Laguna Beach holds this annual event to raise money for gran…" at bounding box center [783, 231] width 407 height 74
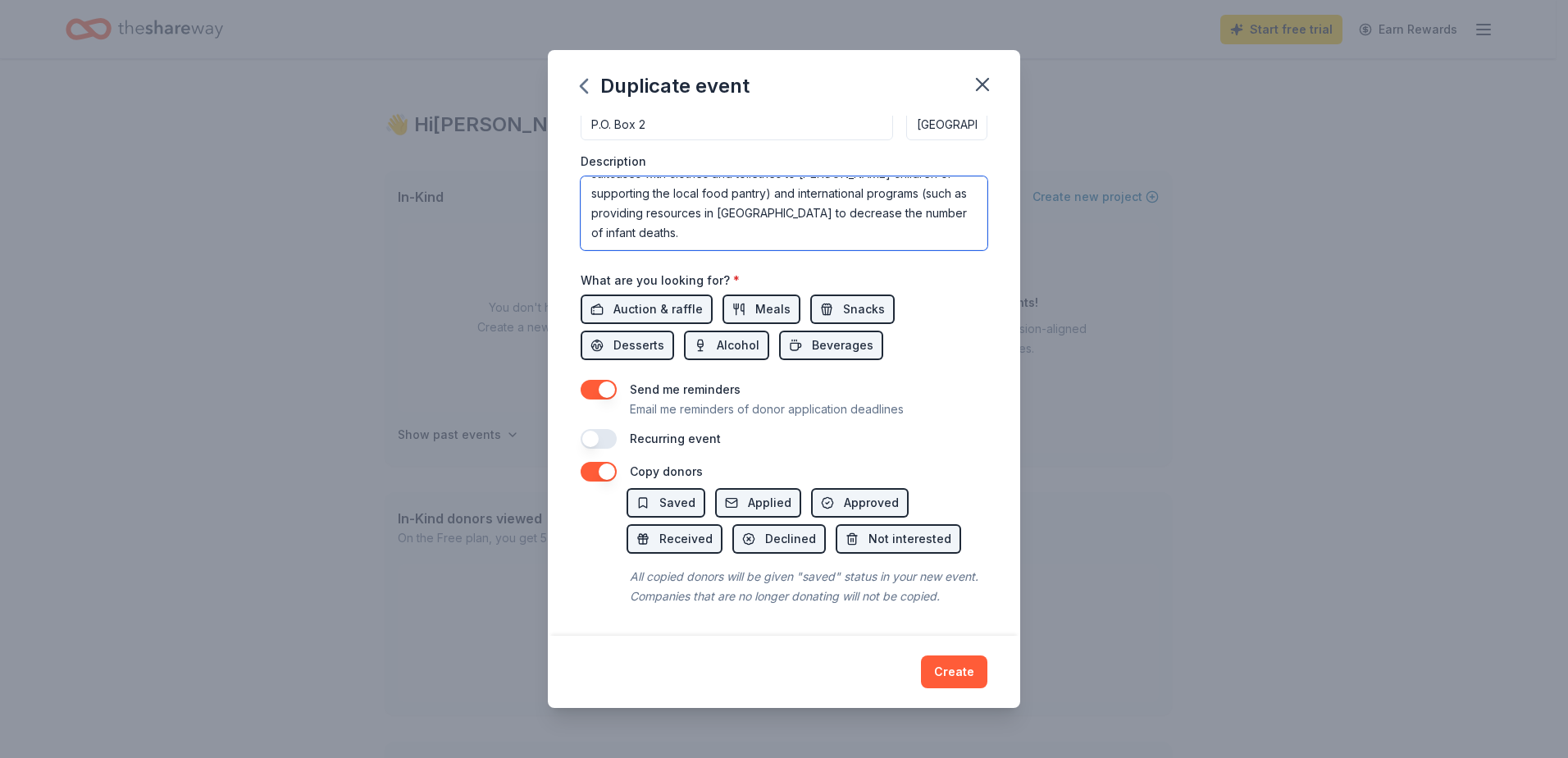
scroll to position [447, 0]
type textarea "The Rotary Club of Laguna Beach holds this annual event to raise money for gran…"
click at [629, 299] on span "Auction & raffle" at bounding box center [658, 309] width 89 height 19
click at [731, 335] on span "Alcohol" at bounding box center [738, 345] width 43 height 19
click at [802, 331] on button "Beverages" at bounding box center [831, 346] width 104 height 30
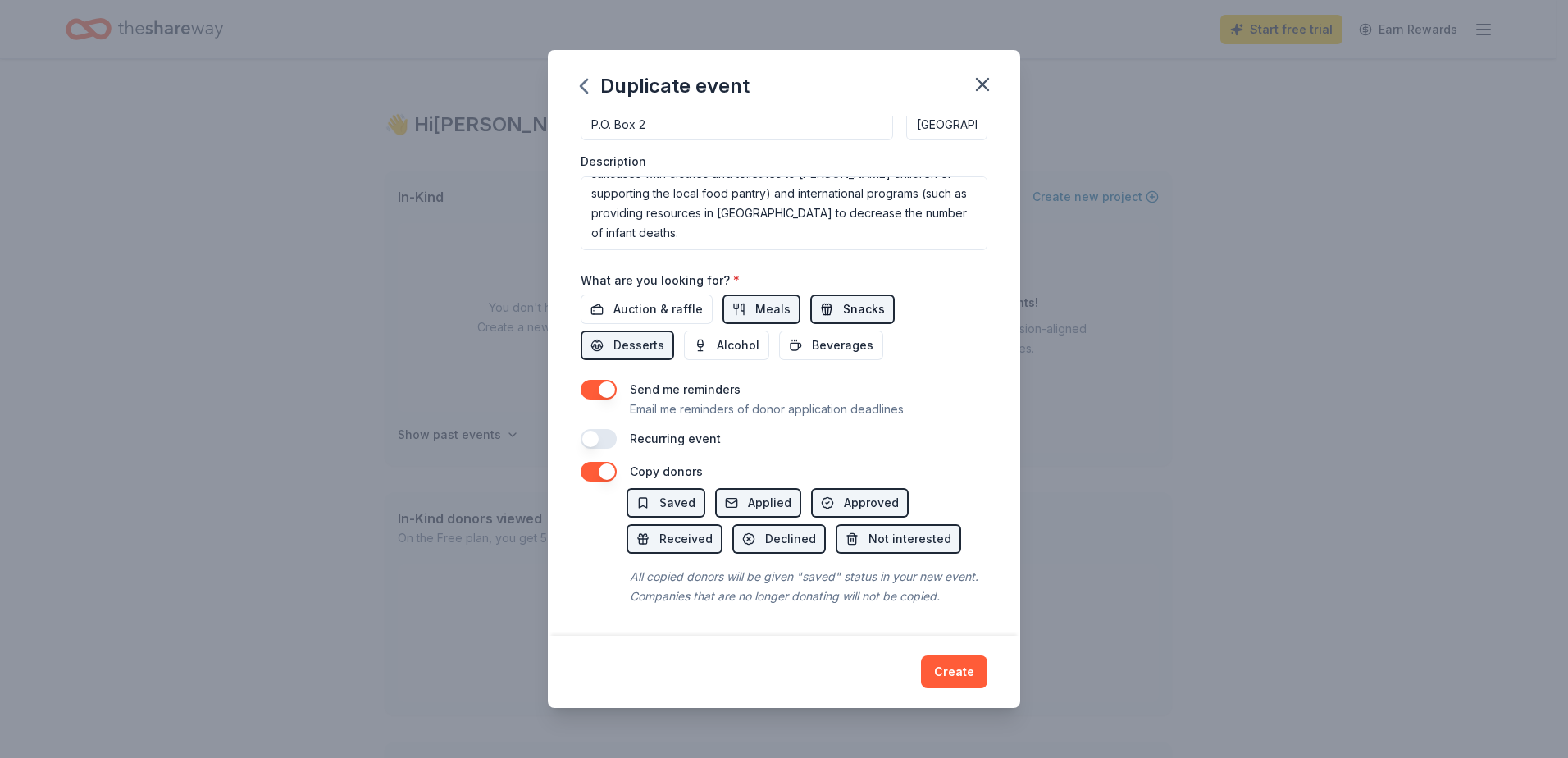
click at [844, 299] on span "Snacks" at bounding box center [864, 309] width 42 height 19
click at [633, 335] on span "Desserts" at bounding box center [639, 345] width 51 height 19
click at [597, 429] on button "button" at bounding box center [598, 438] width 36 height 19
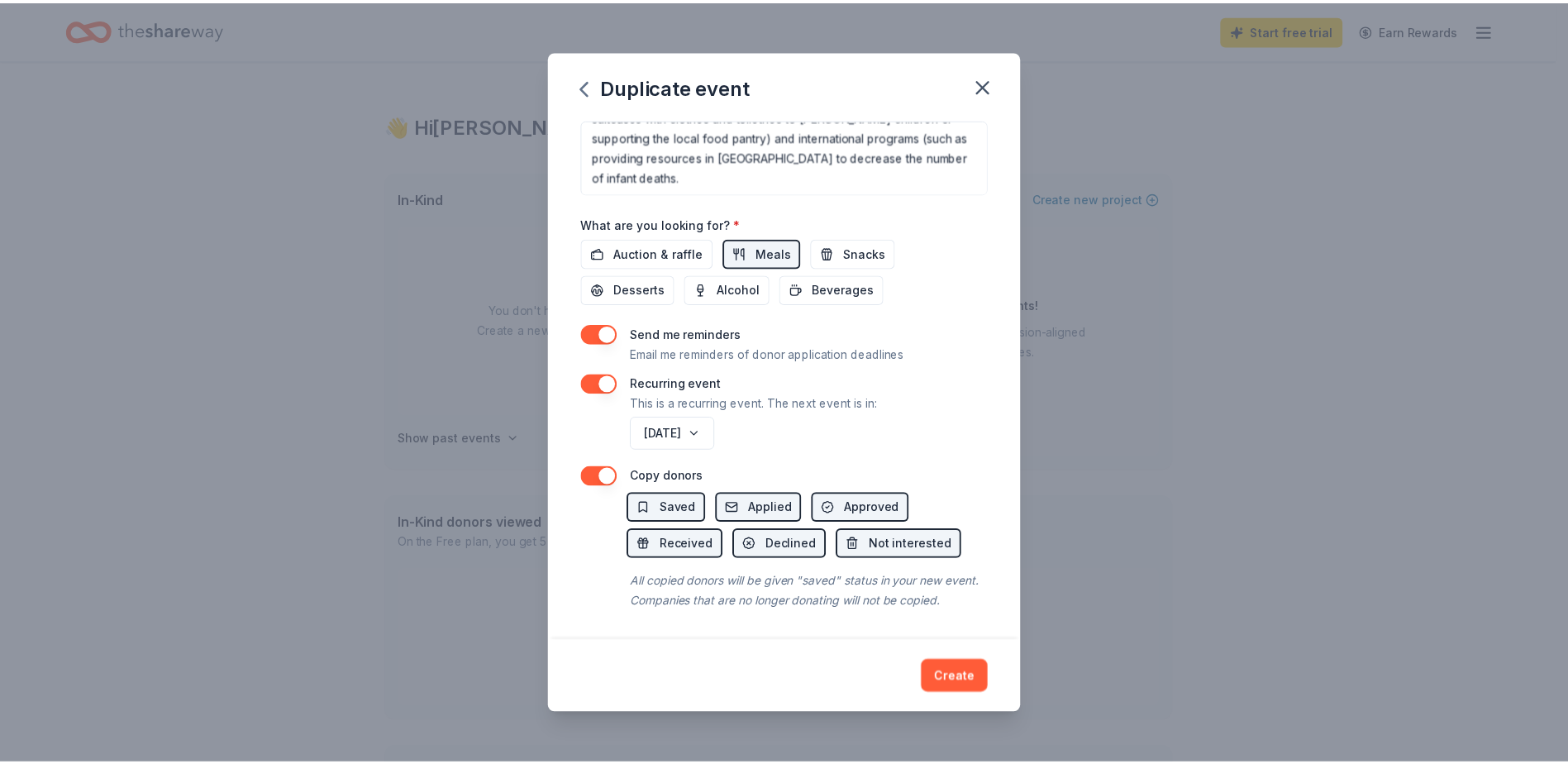
scroll to position [510, 0]
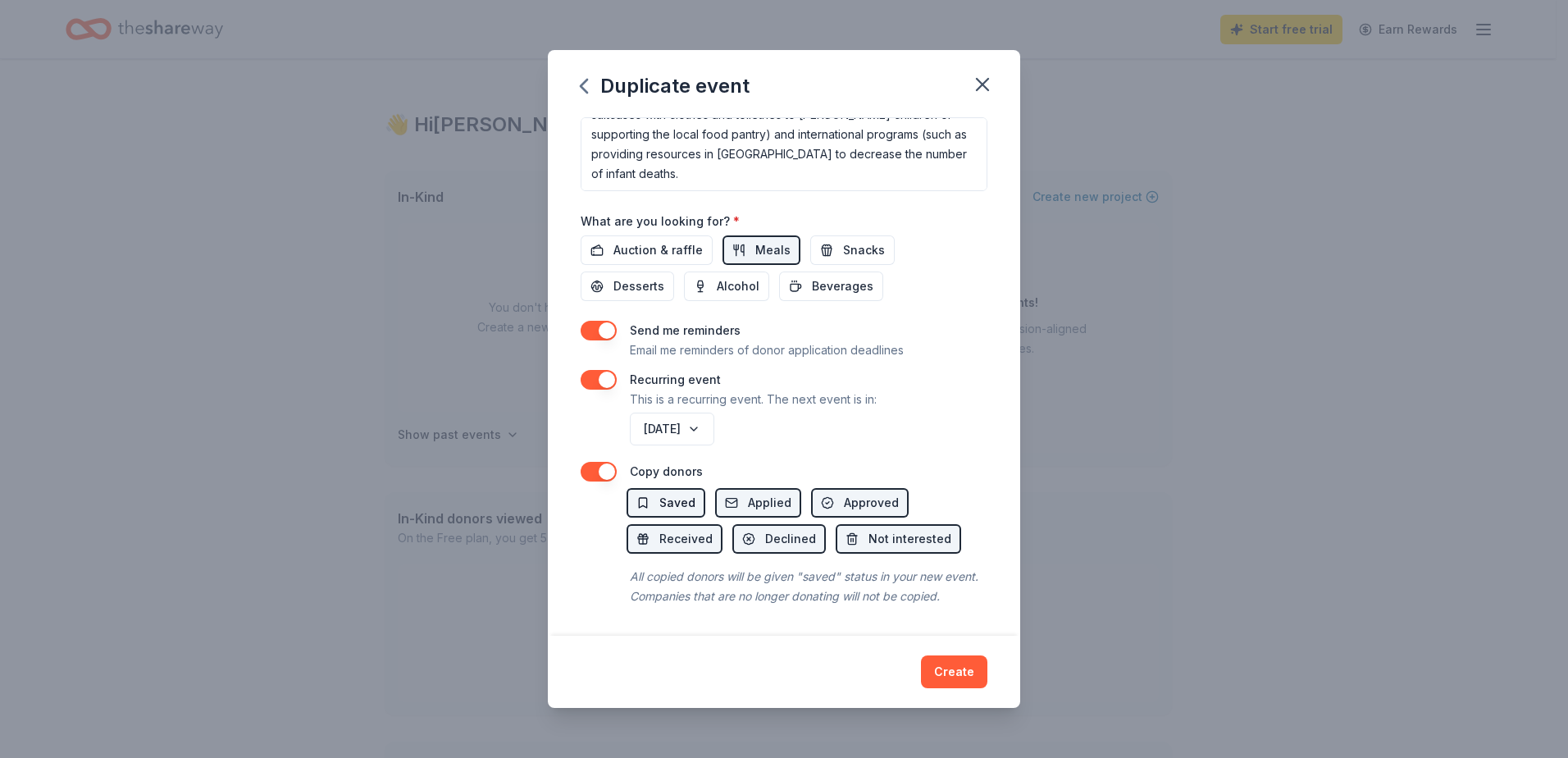
click at [695, 487] on button "Saved" at bounding box center [665, 502] width 79 height 30
click at [748, 493] on span "Applied" at bounding box center [769, 502] width 44 height 19
click at [853, 493] on span "Approved" at bounding box center [871, 502] width 55 height 19
click at [674, 529] on span "Received" at bounding box center [686, 538] width 54 height 19
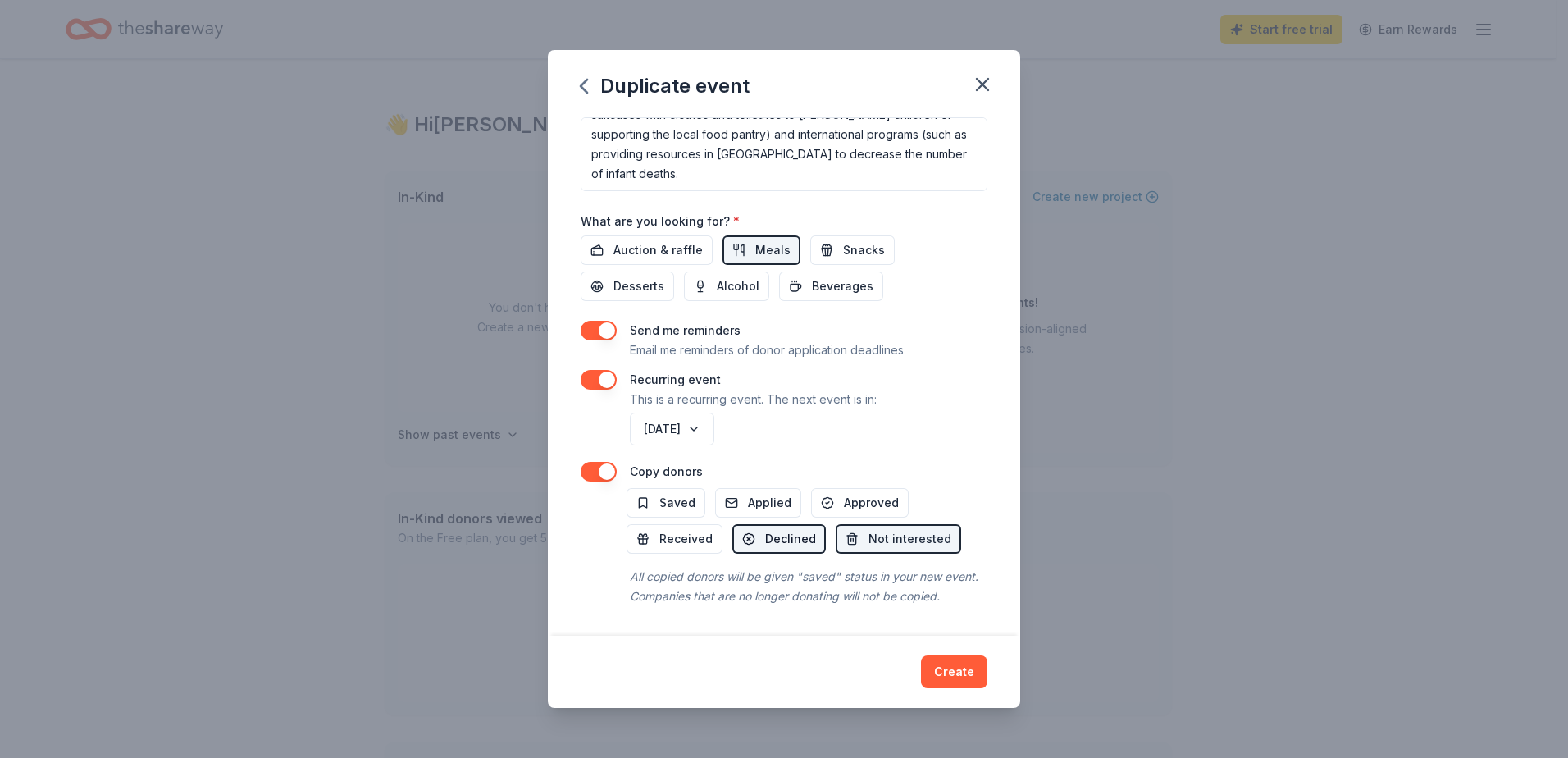
click at [788, 529] on span "Declined" at bounding box center [790, 538] width 51 height 19
click at [918, 529] on span "Not interested" at bounding box center [909, 538] width 82 height 19
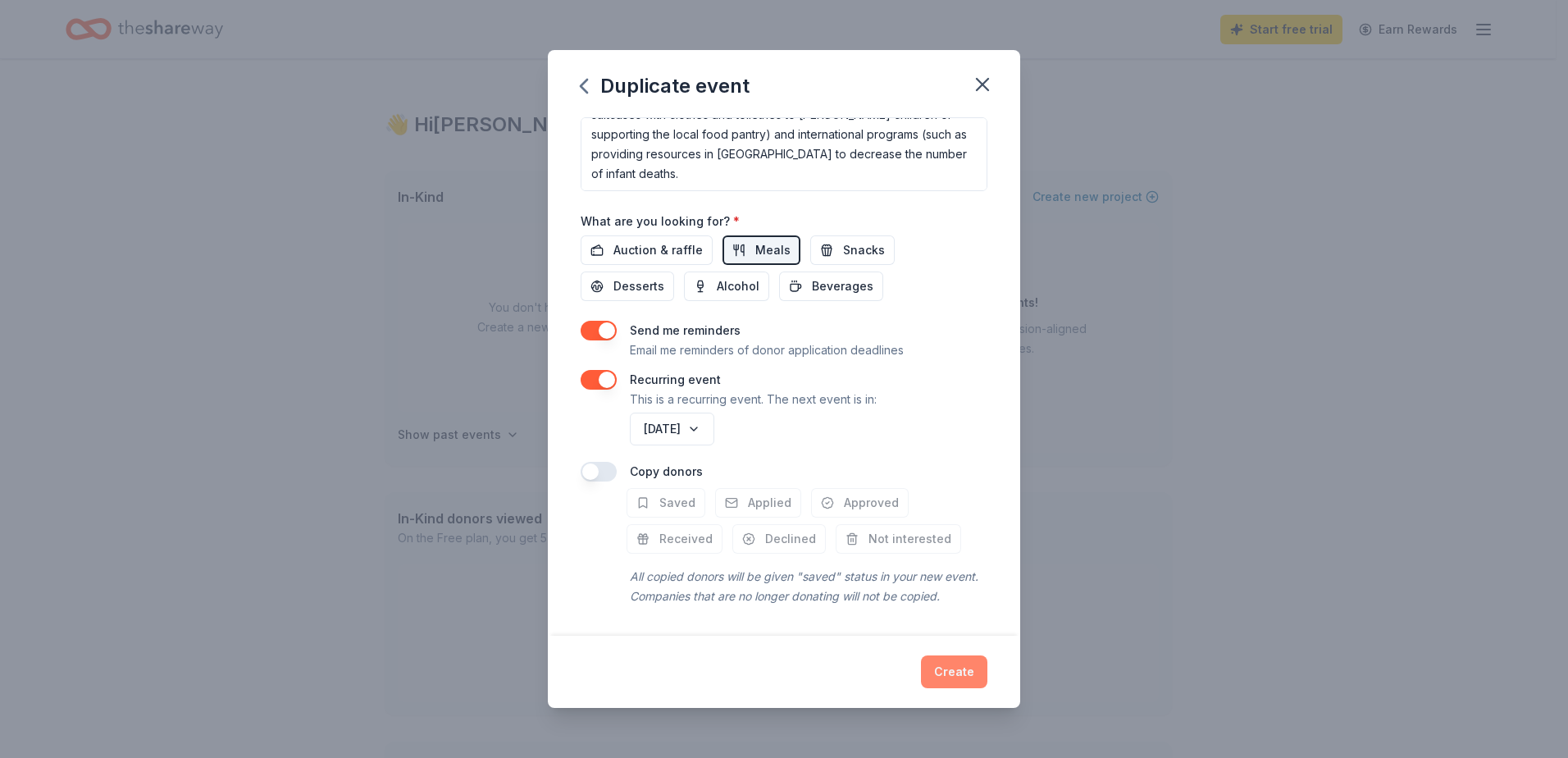
click at [943, 672] on button "Create" at bounding box center [955, 671] width 67 height 32
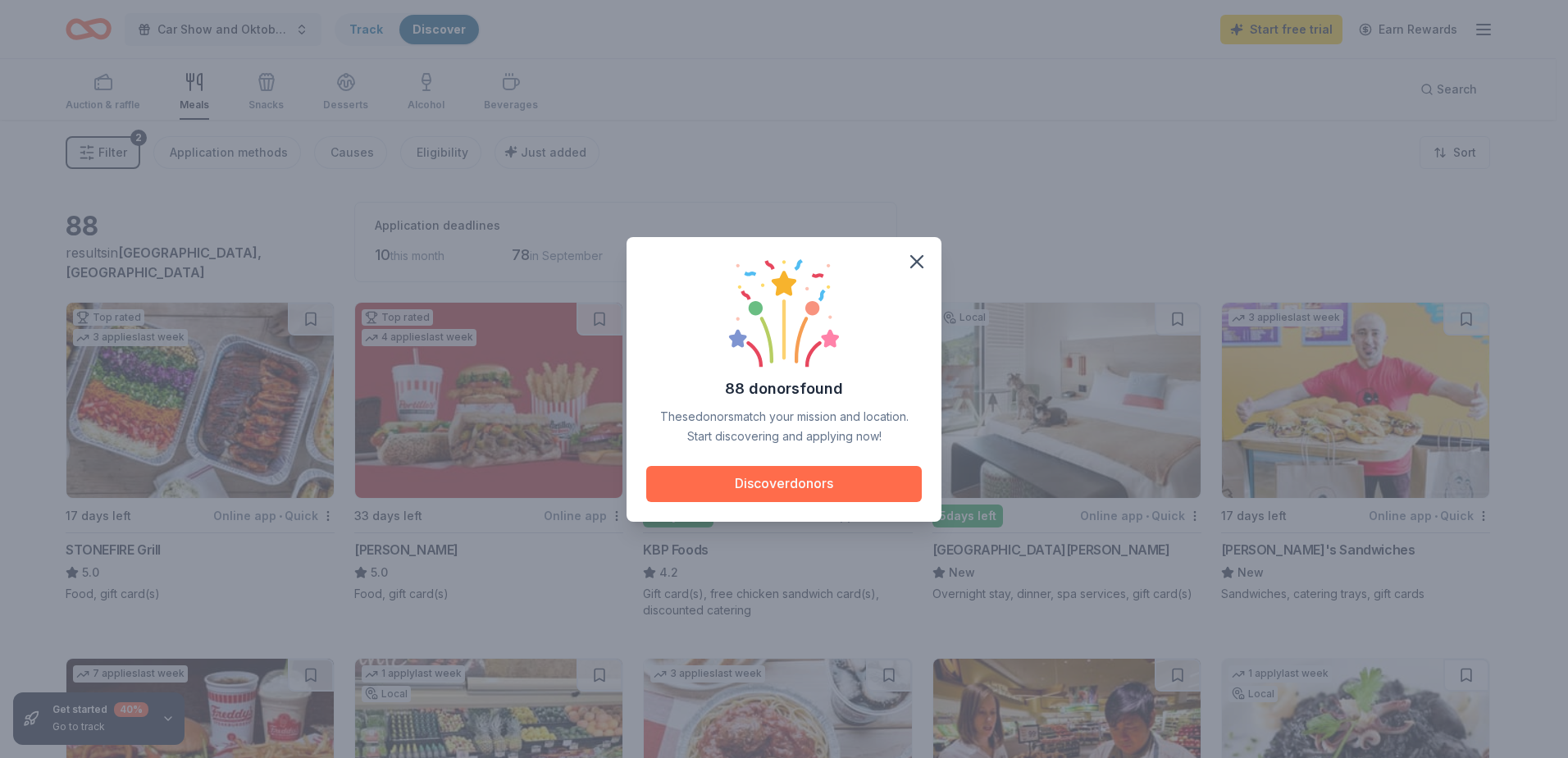
click at [752, 486] on button "Discover donors" at bounding box center [783, 484] width 275 height 36
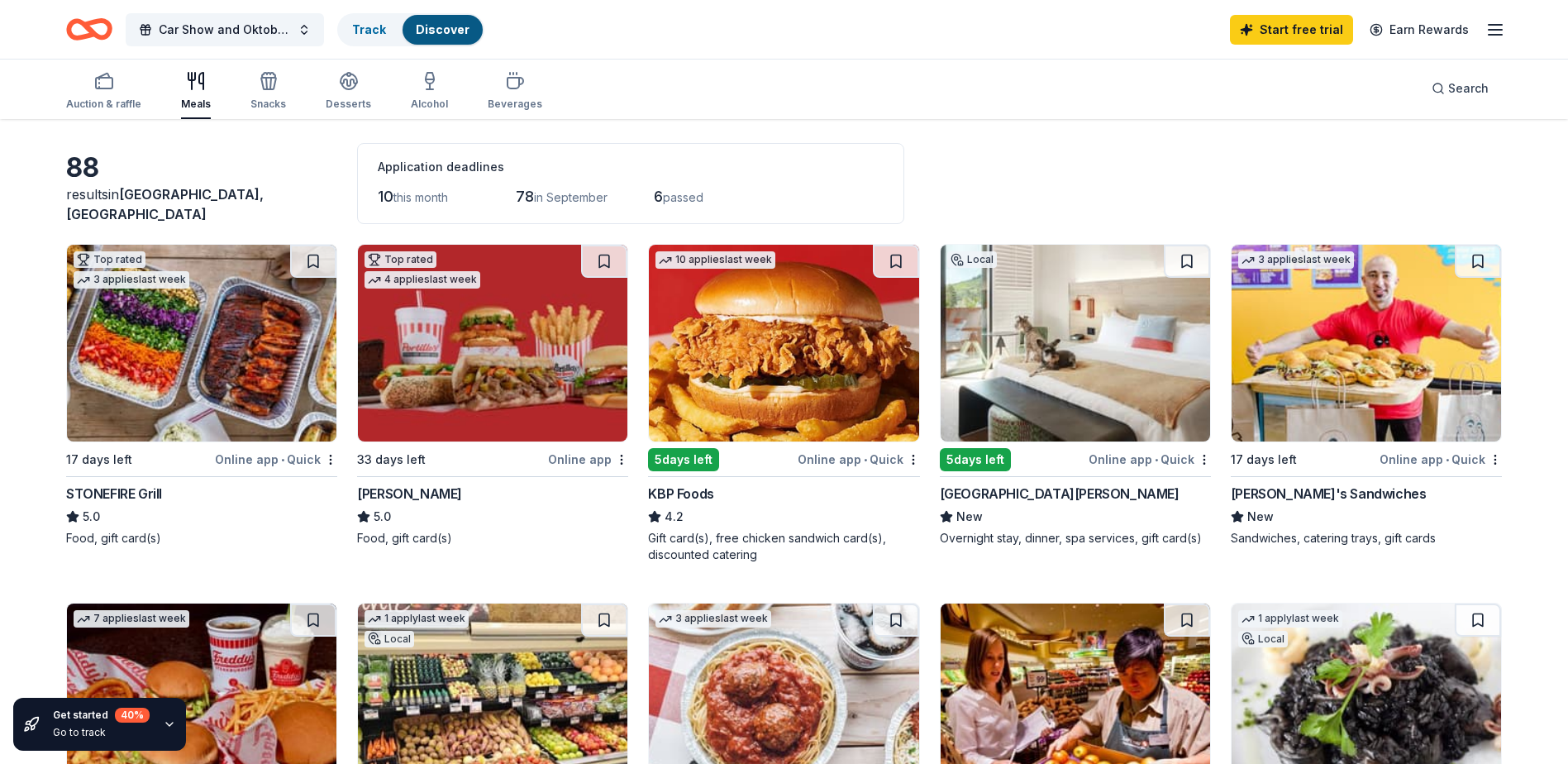
scroll to position [165, 0]
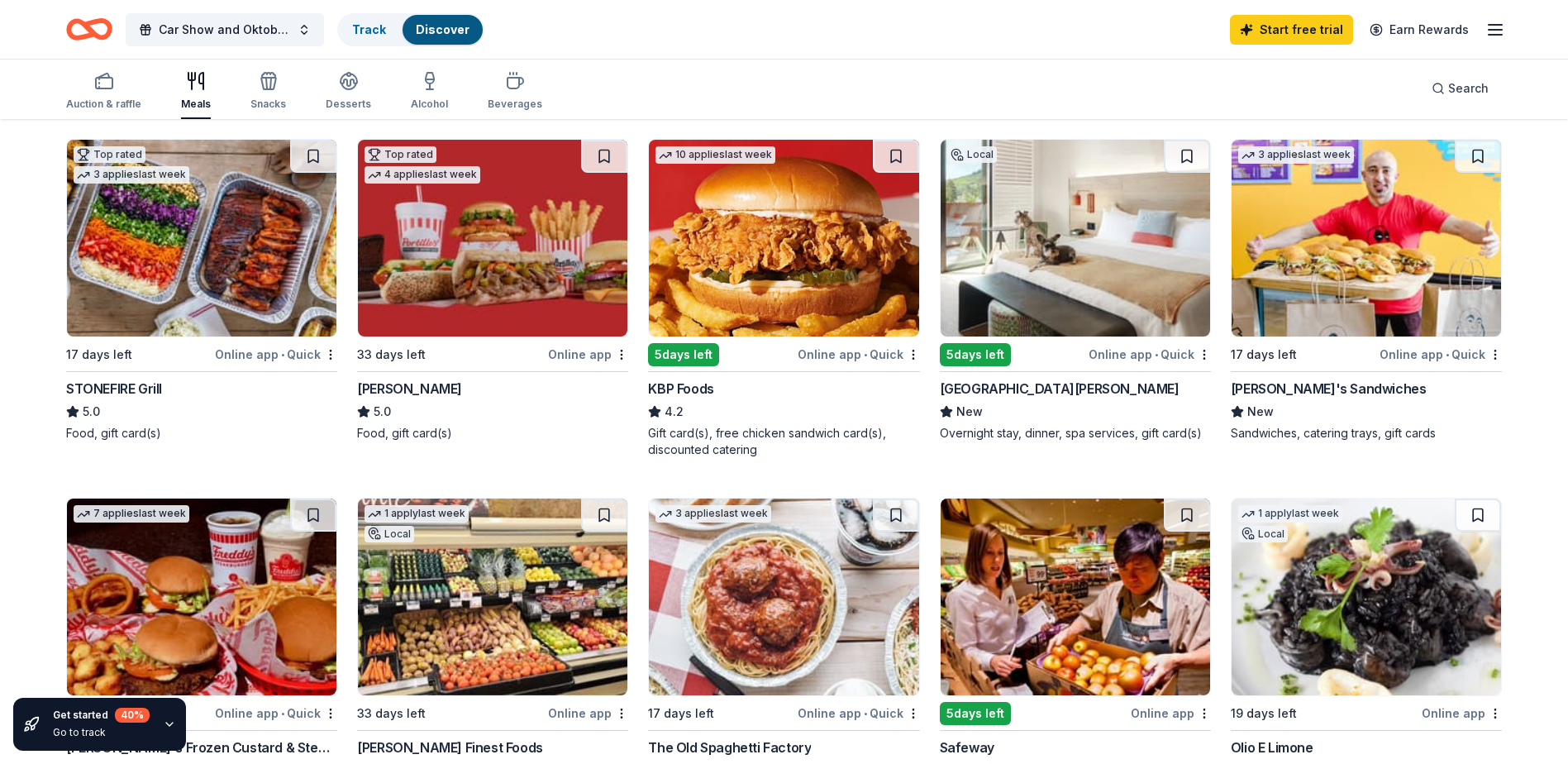
click at [982, 389] on div "Hotel San Luis Obispo" at bounding box center [1059, 388] width 240 height 20
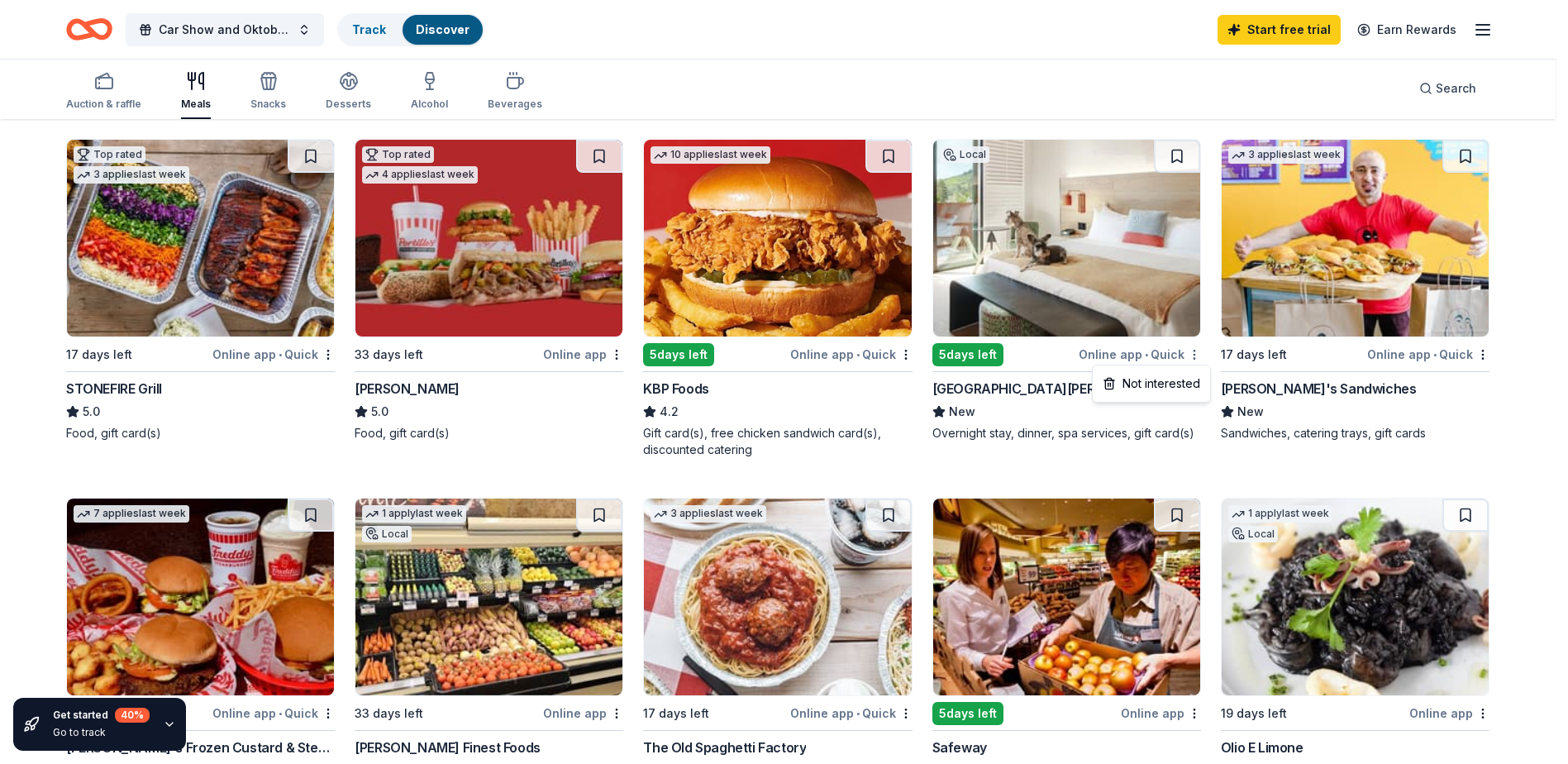
click at [1202, 357] on html "Car Show and Oktoberfest Track Discover Start free trial Earn Rewards Auction &…" at bounding box center [784, 217] width 1568 height 764
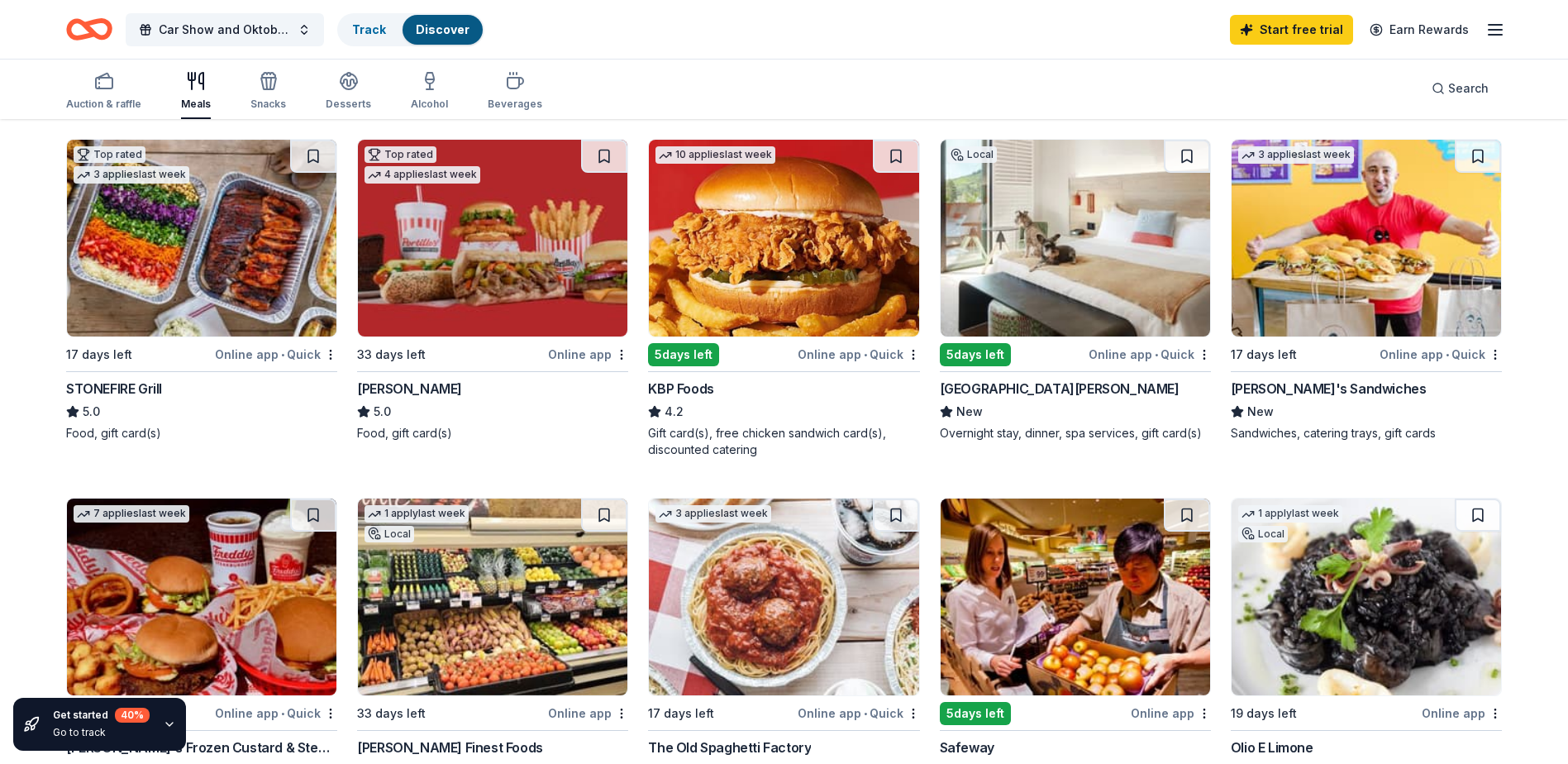
click at [1130, 356] on div "Online app • Quick" at bounding box center [1149, 354] width 122 height 21
click at [1497, 26] on icon "button" at bounding box center [1494, 29] width 20 height 20
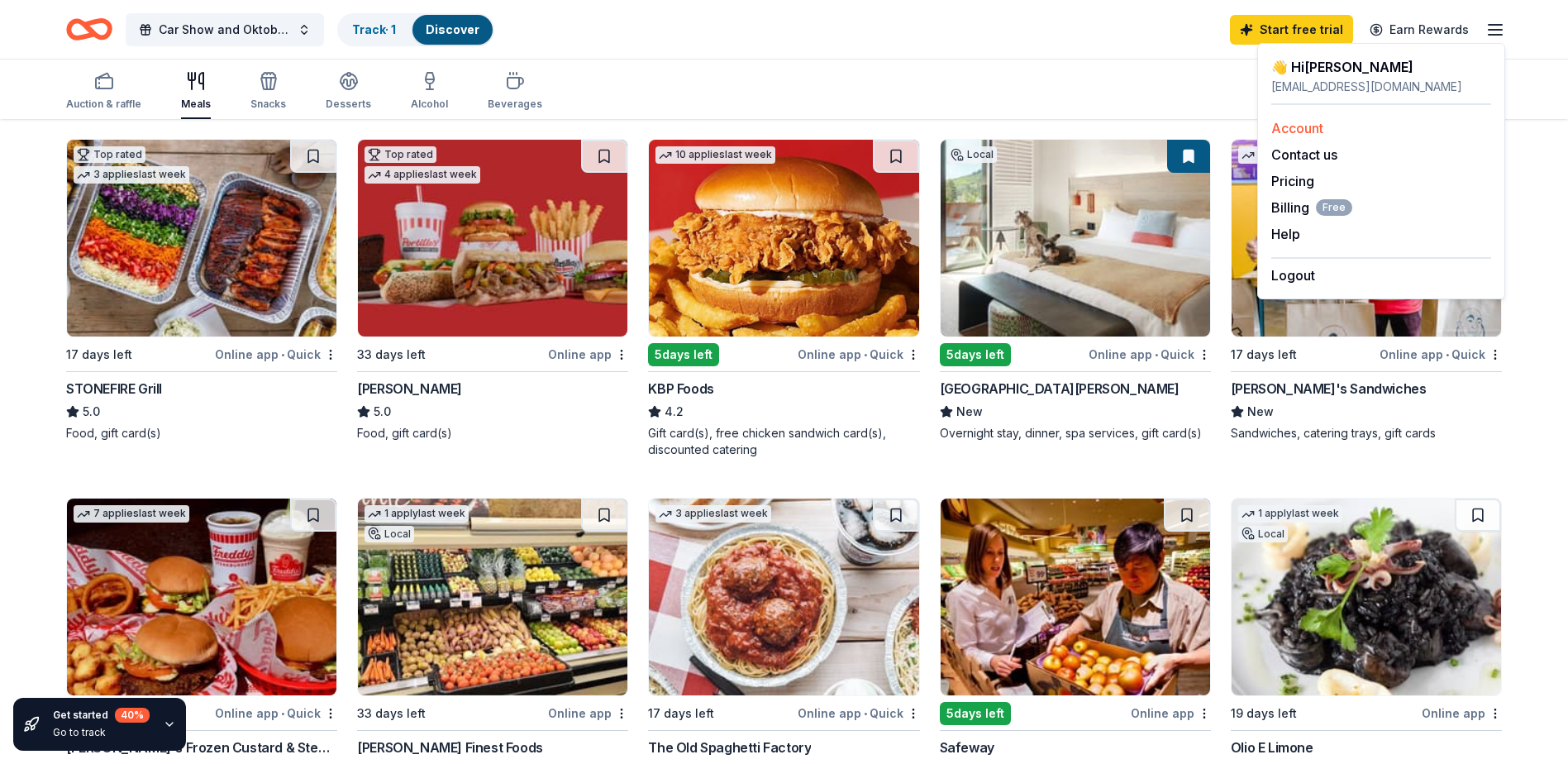
click at [1311, 125] on link "Account" at bounding box center [1297, 128] width 52 height 17
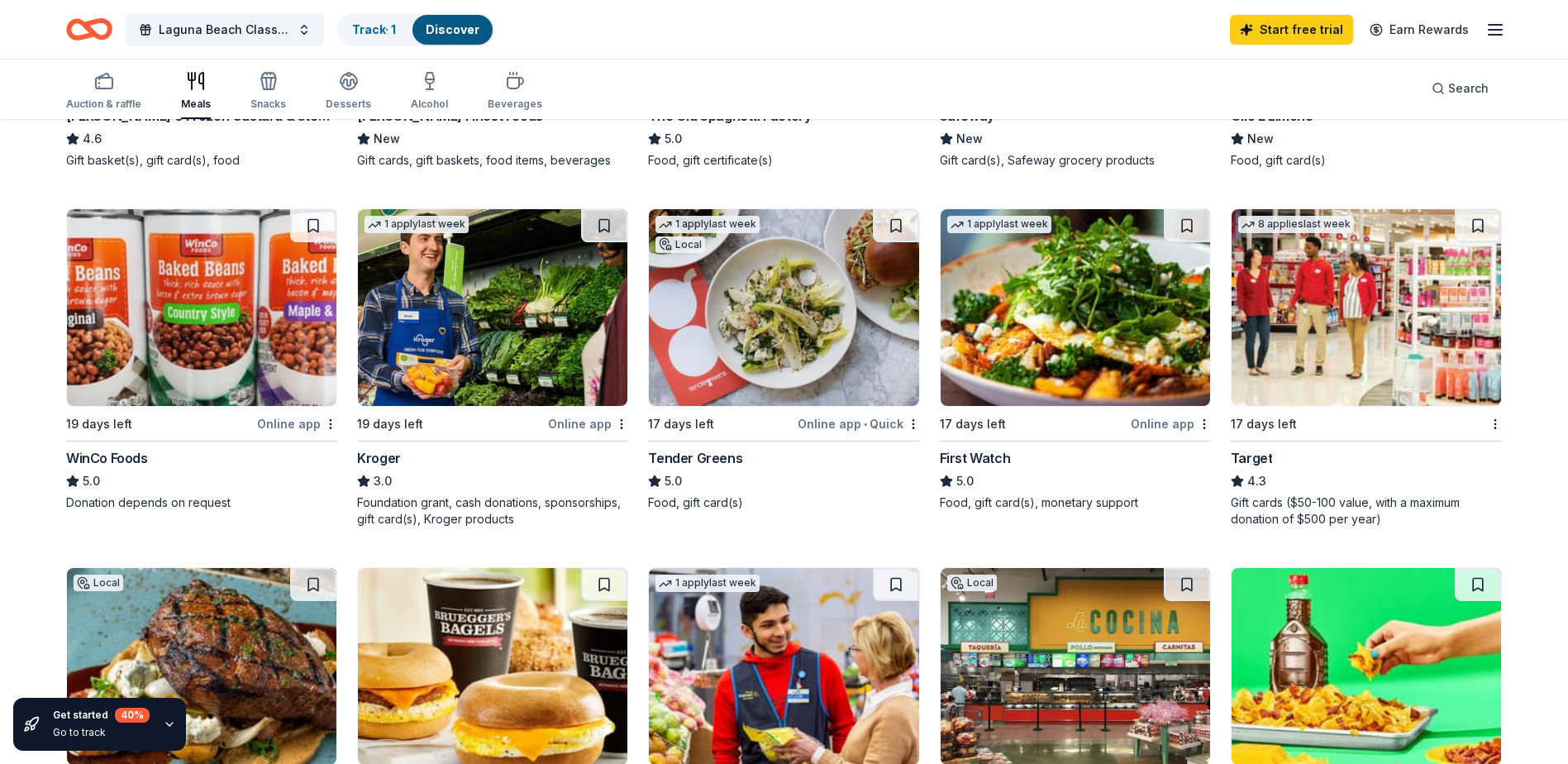
scroll to position [743, 0]
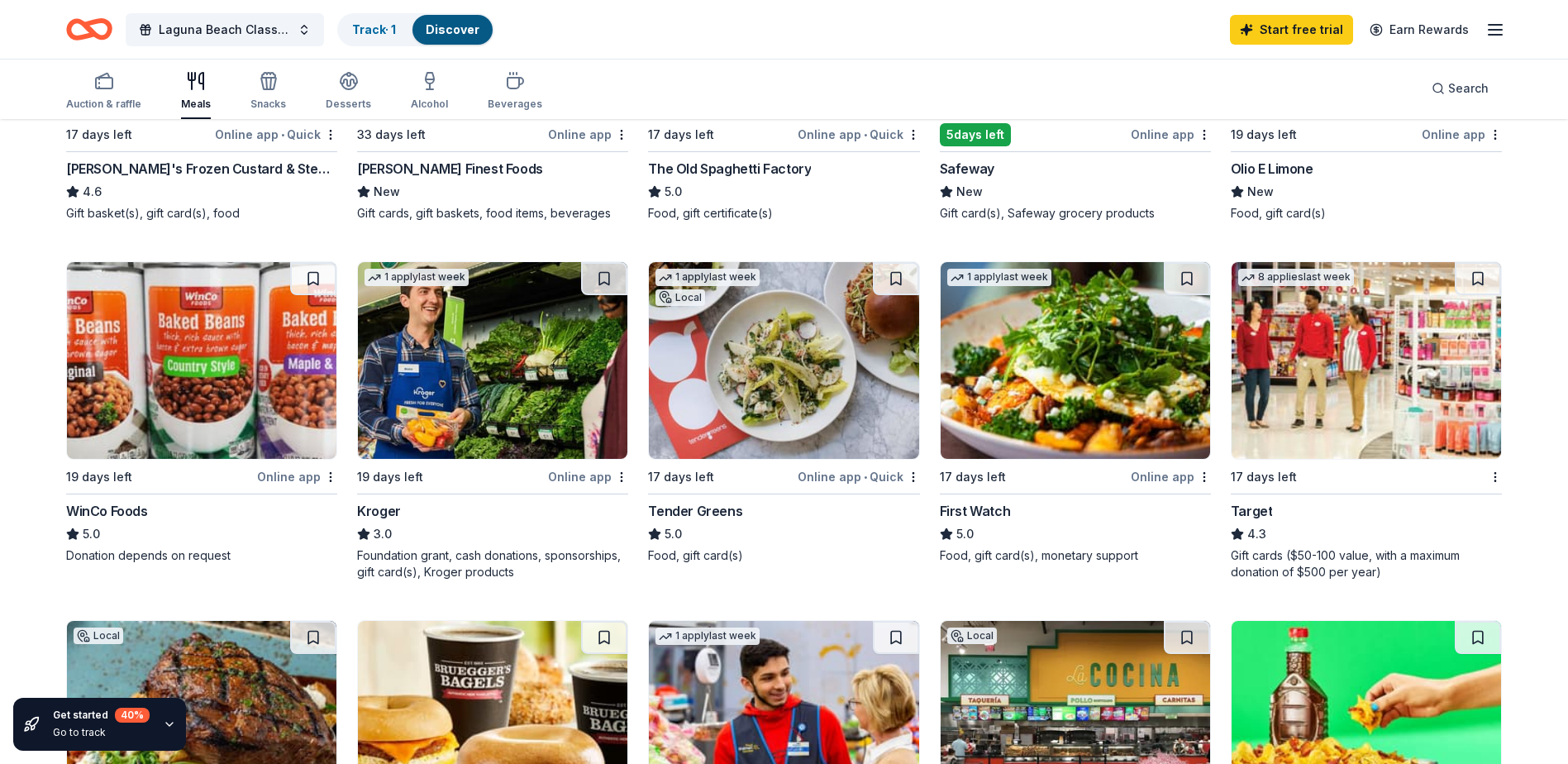
click at [1306, 366] on img at bounding box center [1365, 360] width 269 height 197
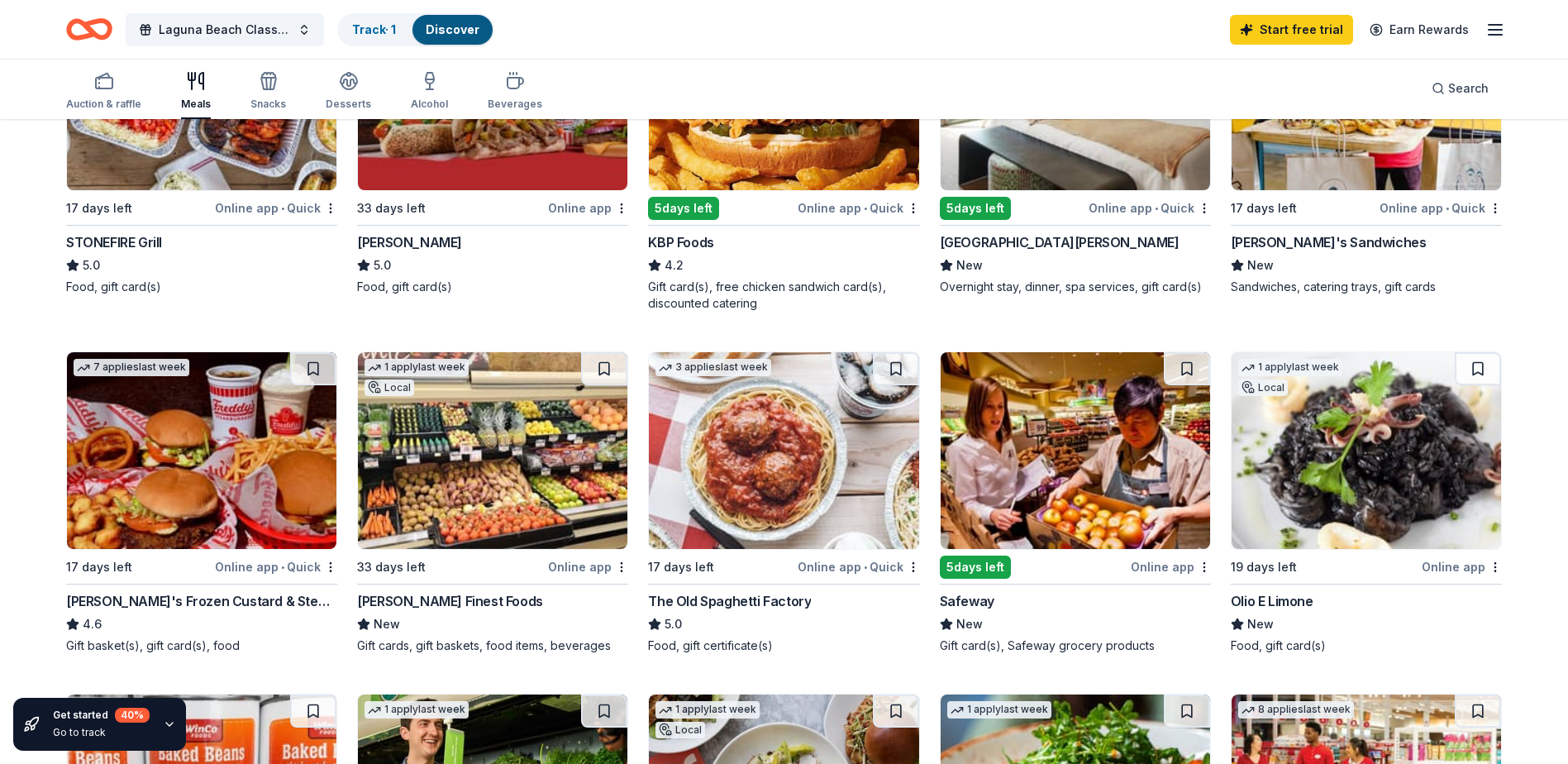
scroll to position [0, 0]
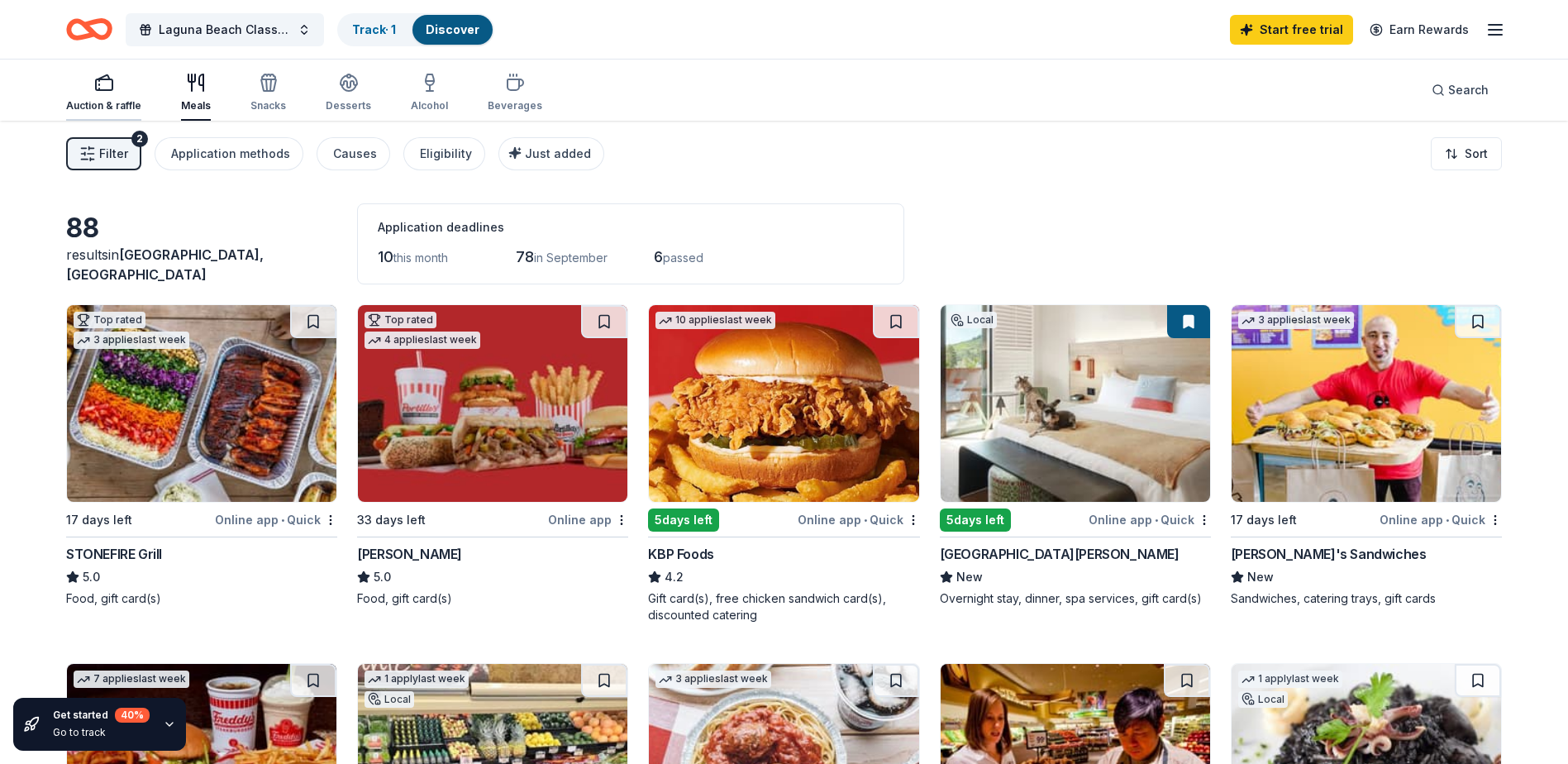
click at [92, 96] on div "Auction & raffle" at bounding box center [104, 92] width 76 height 39
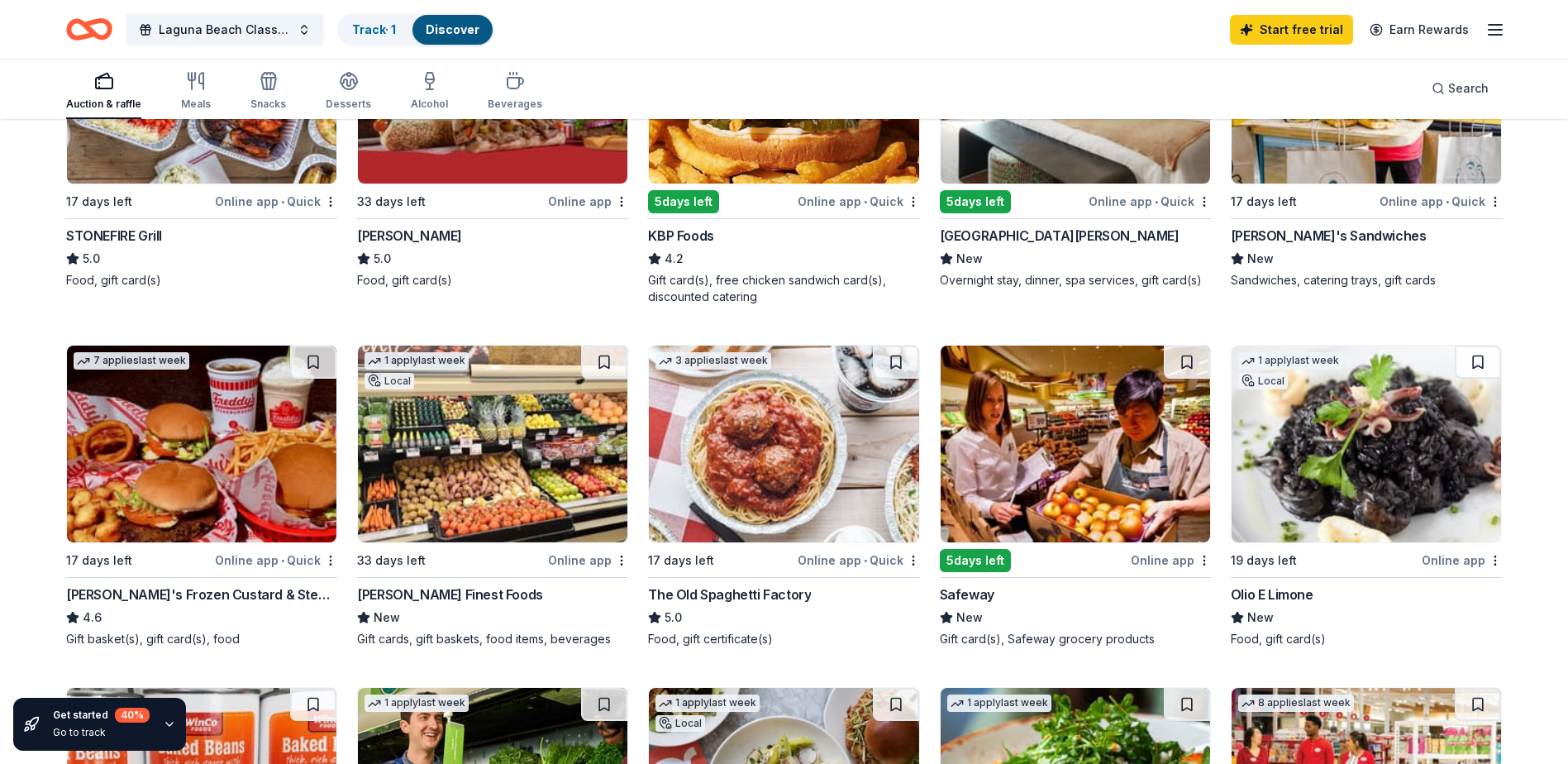
scroll to position [248, 0]
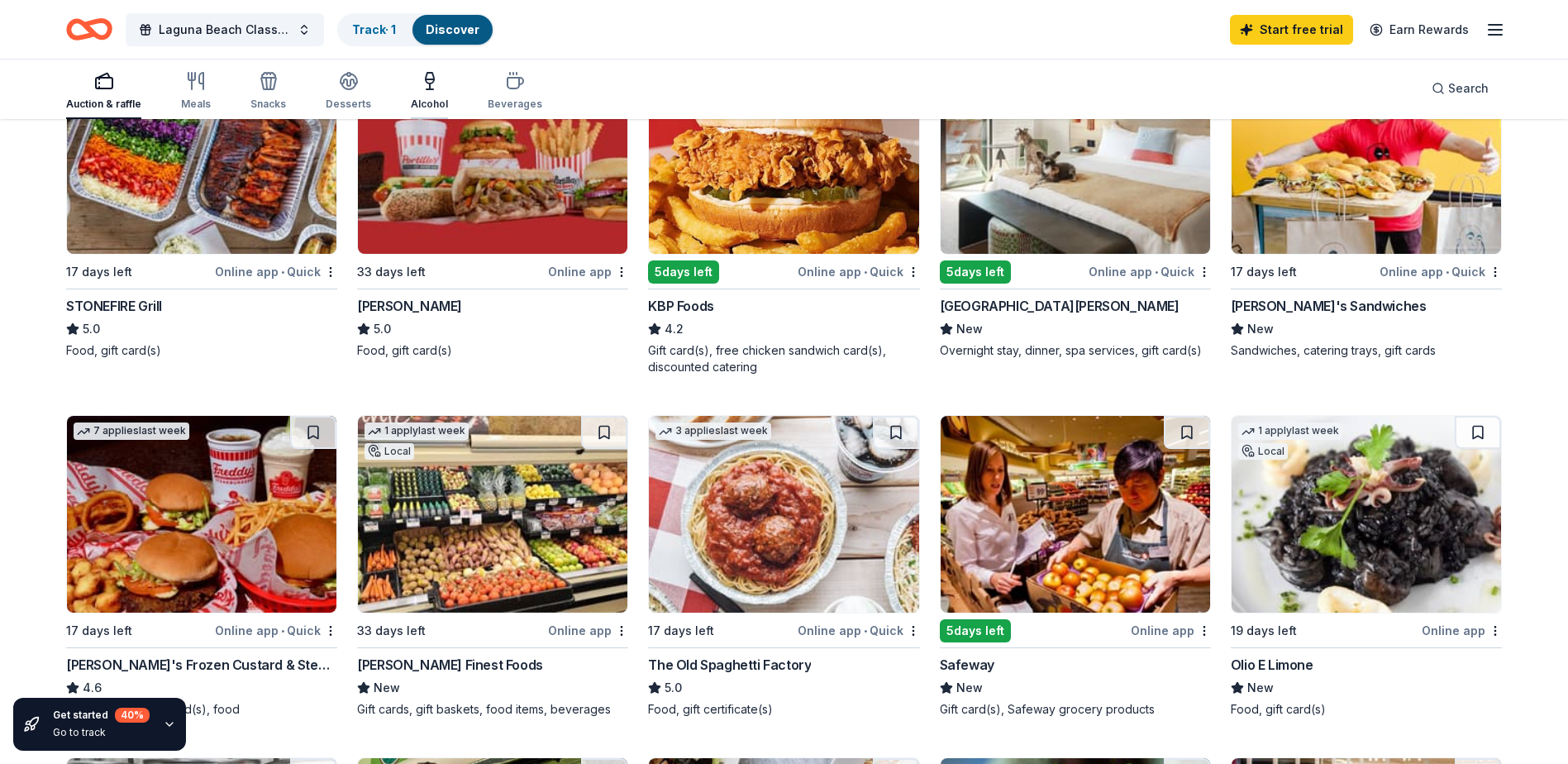
click at [420, 90] on icon "button" at bounding box center [430, 80] width 20 height 20
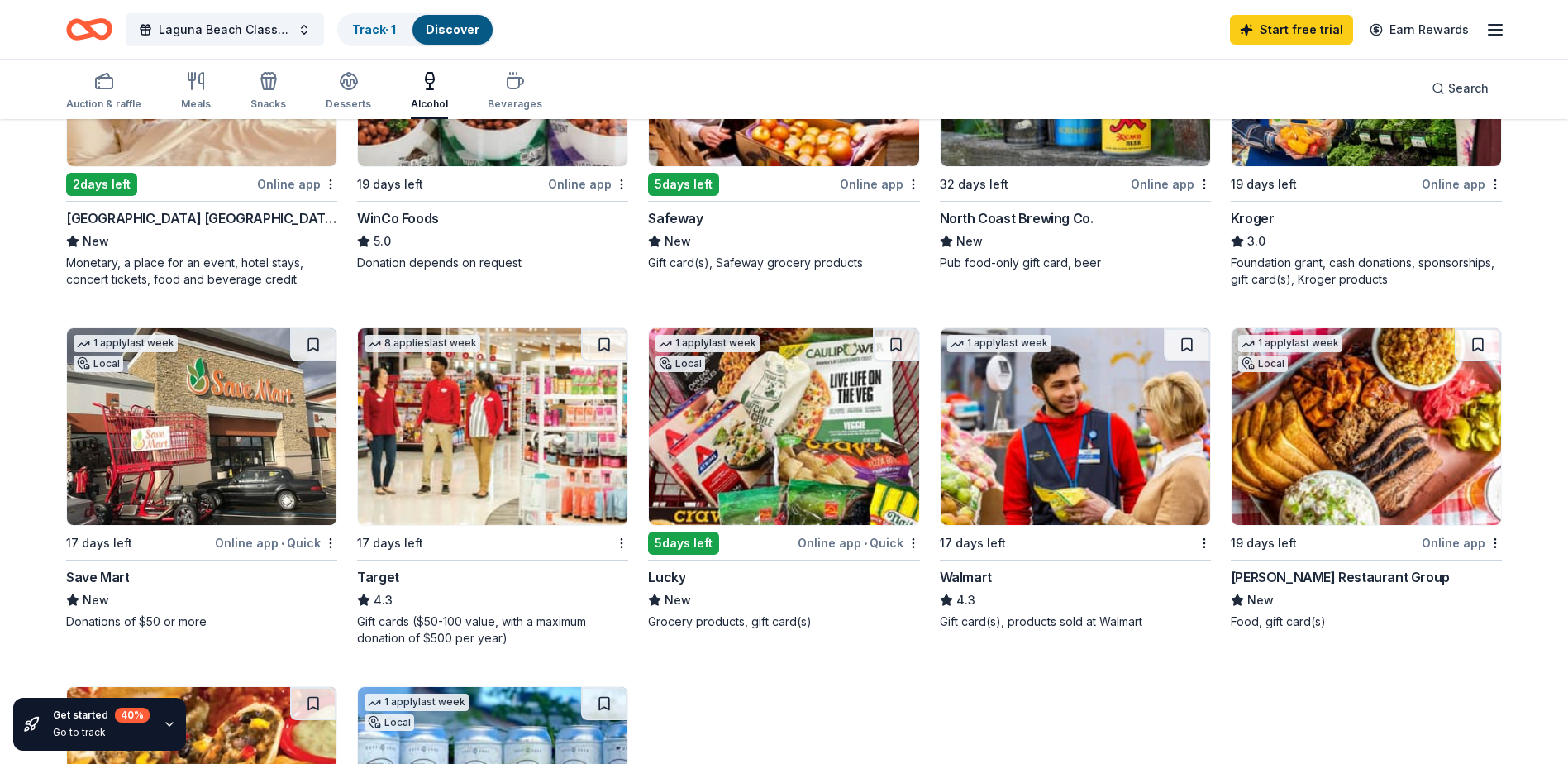
scroll to position [331, 0]
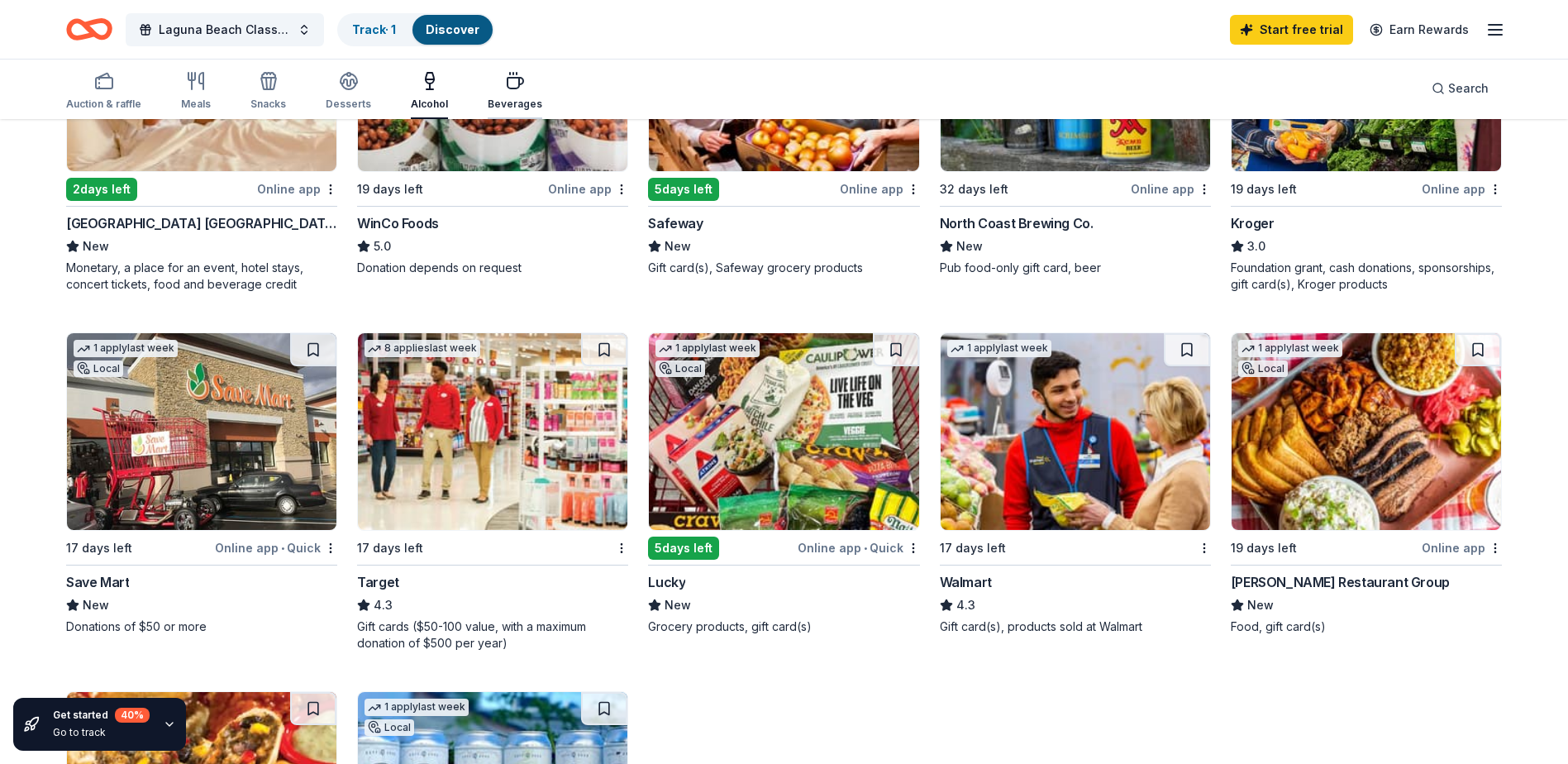
click at [506, 82] on icon "button" at bounding box center [515, 80] width 20 height 20
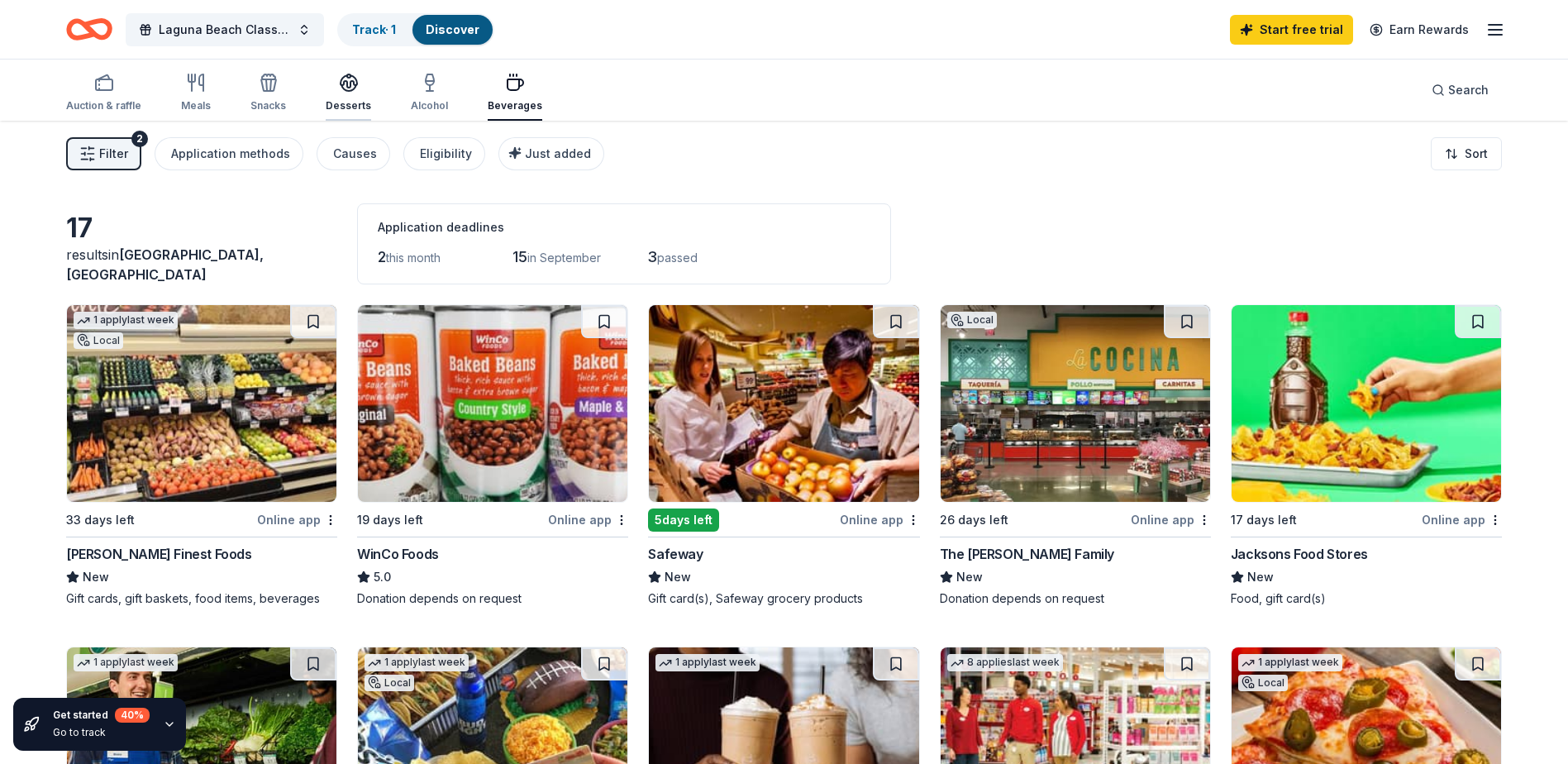
click at [341, 98] on div "Desserts" at bounding box center [348, 92] width 46 height 39
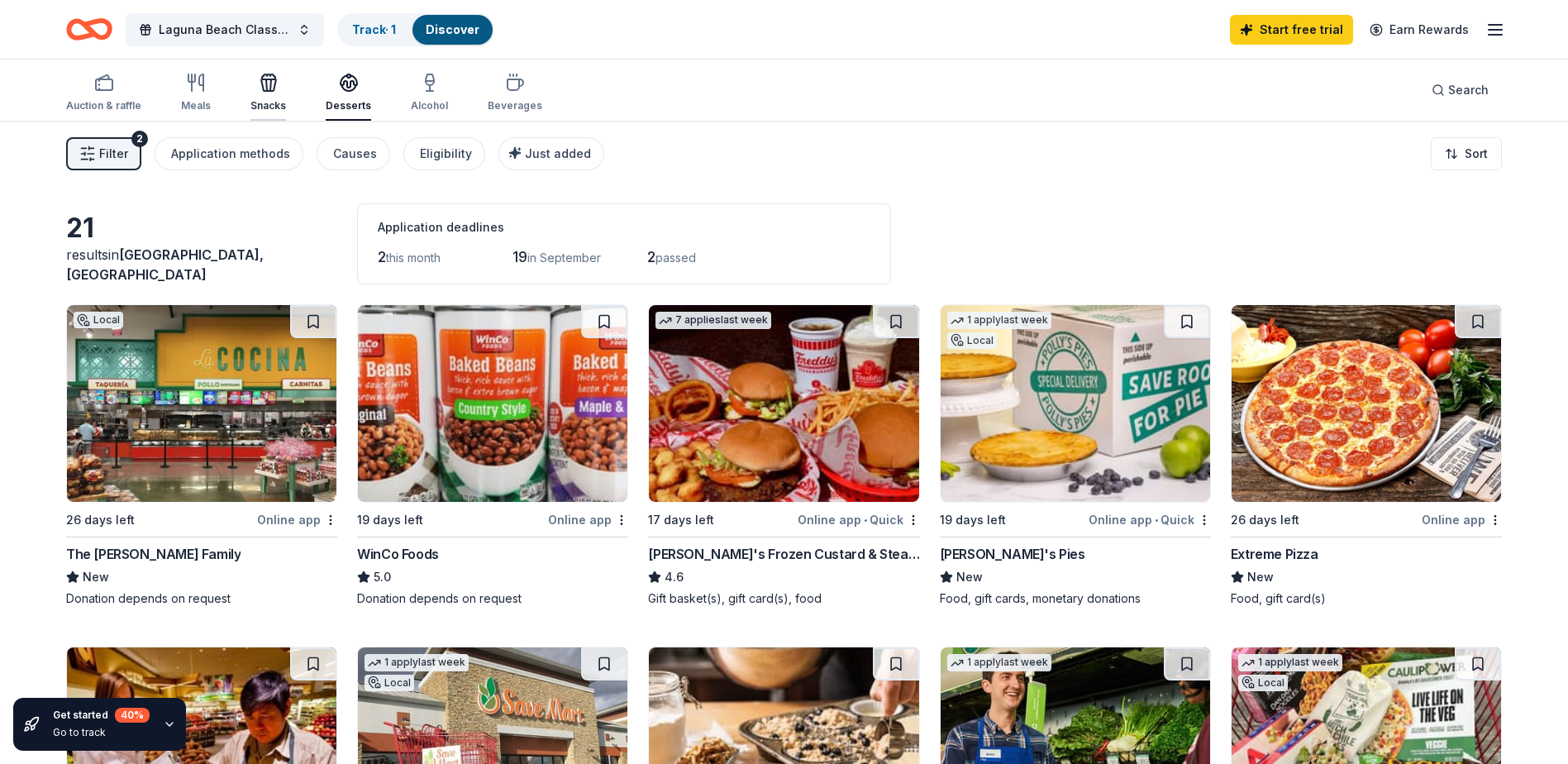
click at [264, 93] on div "Snacks" at bounding box center [268, 92] width 35 height 39
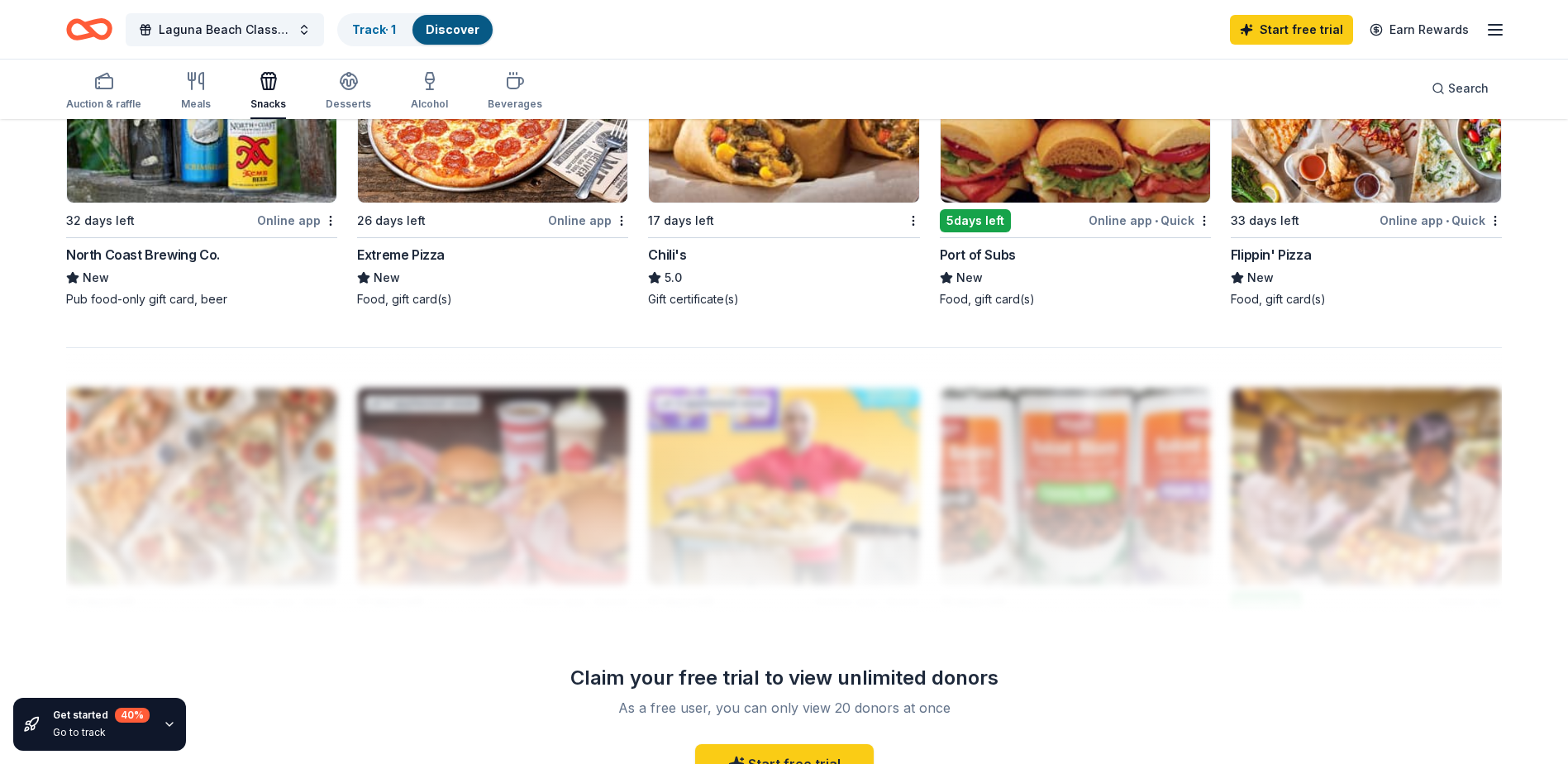
scroll to position [1192, 0]
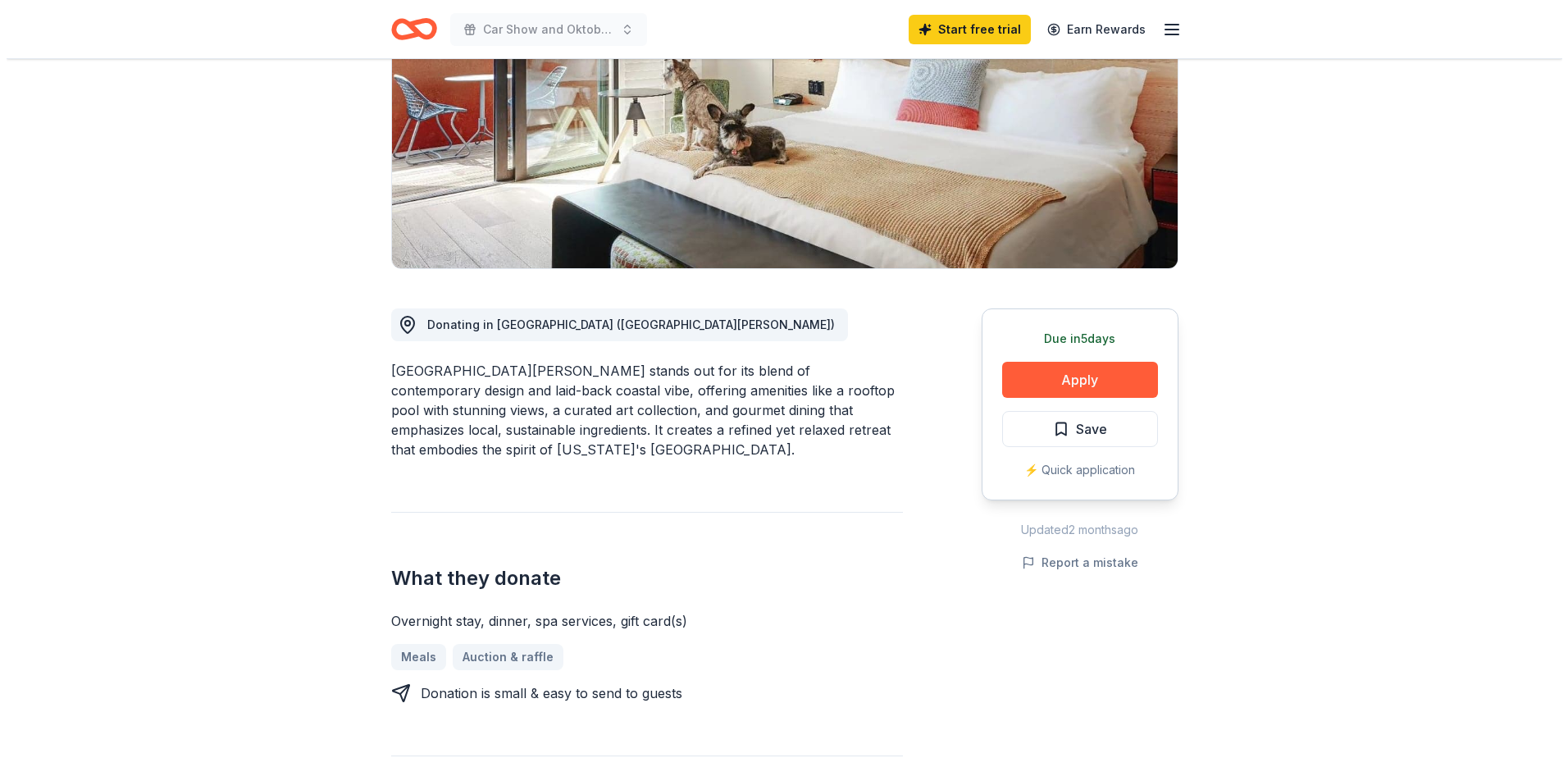
scroll to position [246, 0]
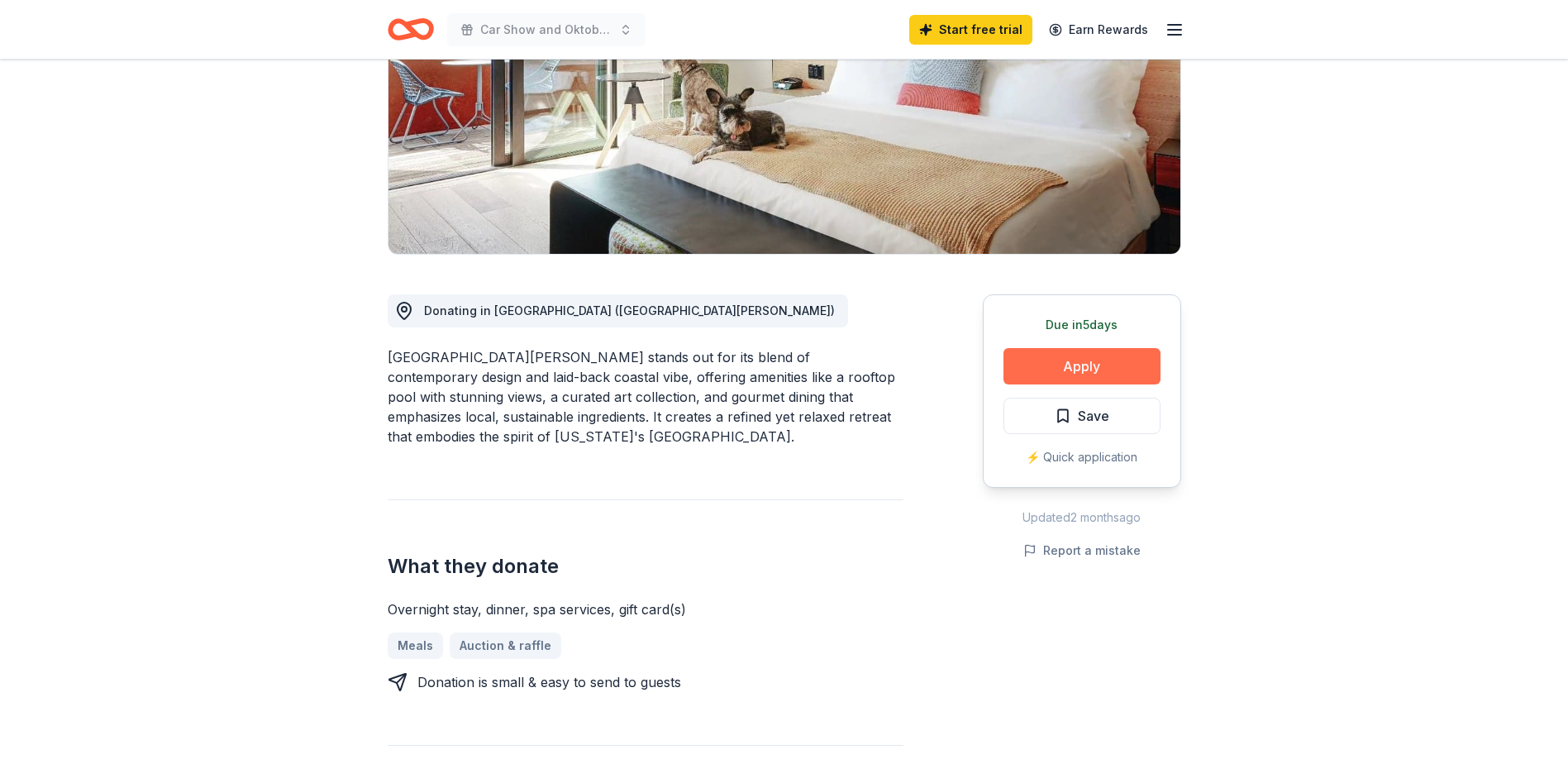
click at [1099, 362] on button "Apply" at bounding box center [1081, 366] width 157 height 36
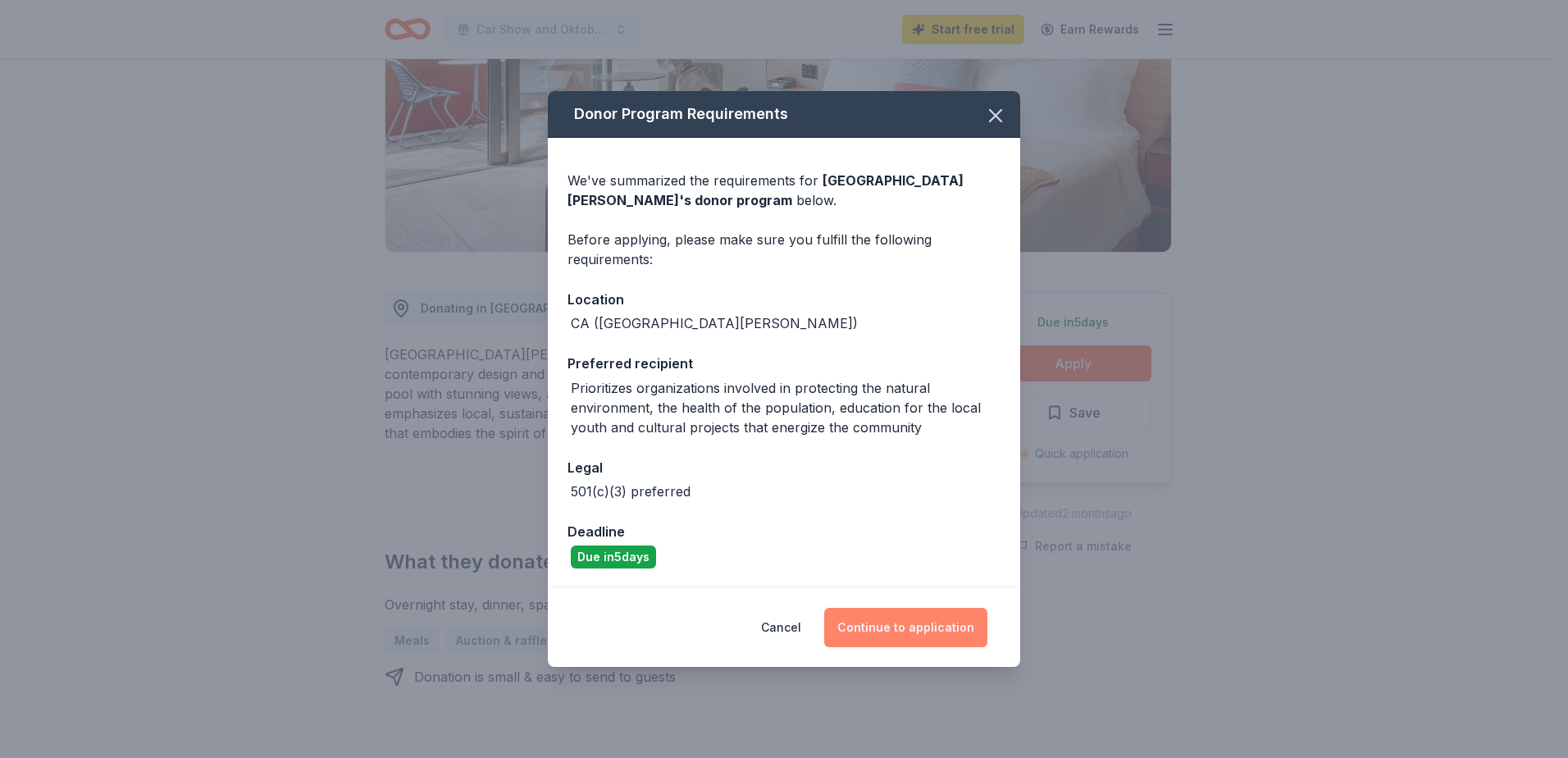
click at [870, 628] on button "Continue to application" at bounding box center [905, 627] width 163 height 39
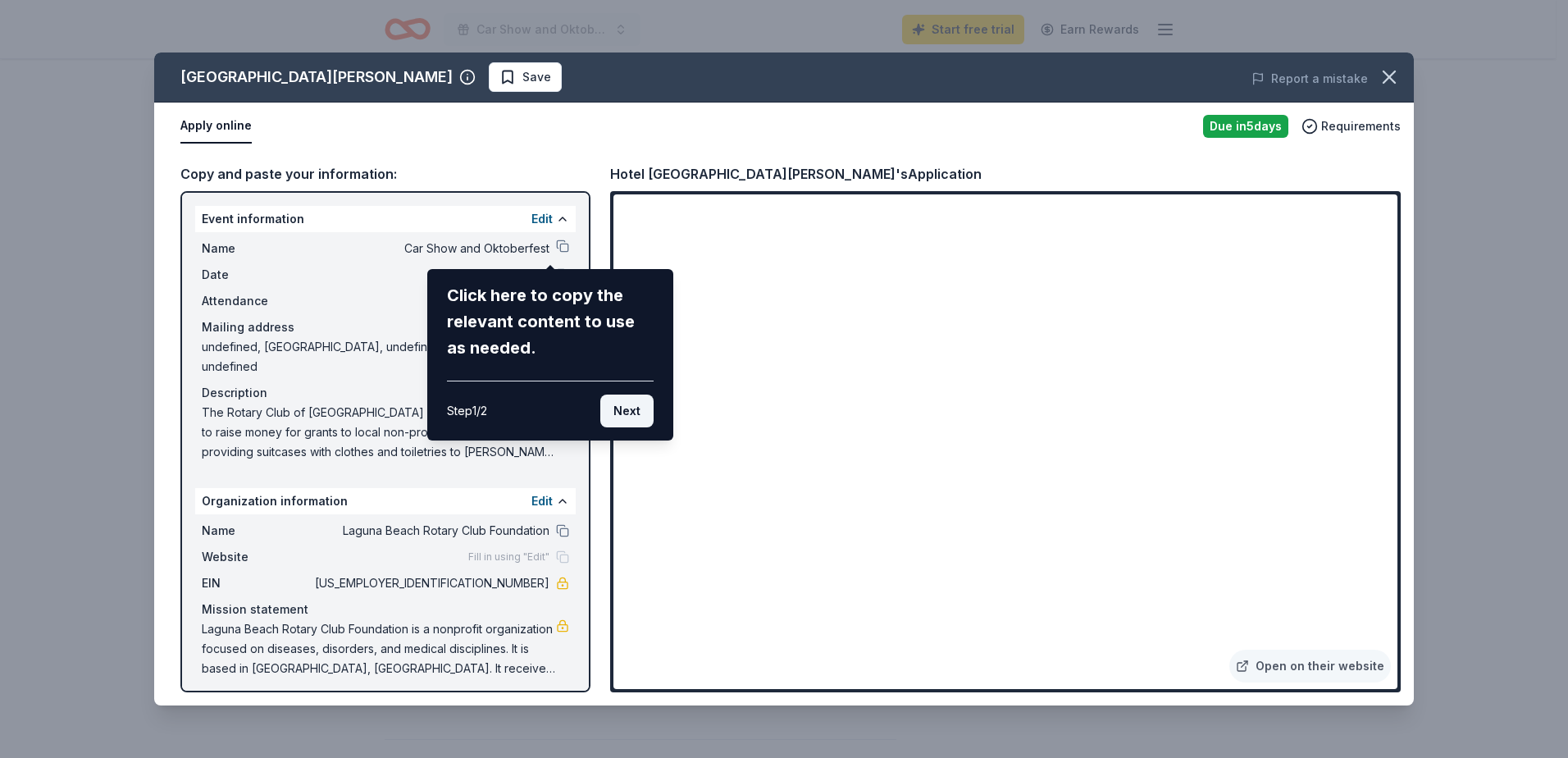
click at [622, 415] on button "Next" at bounding box center [627, 411] width 54 height 32
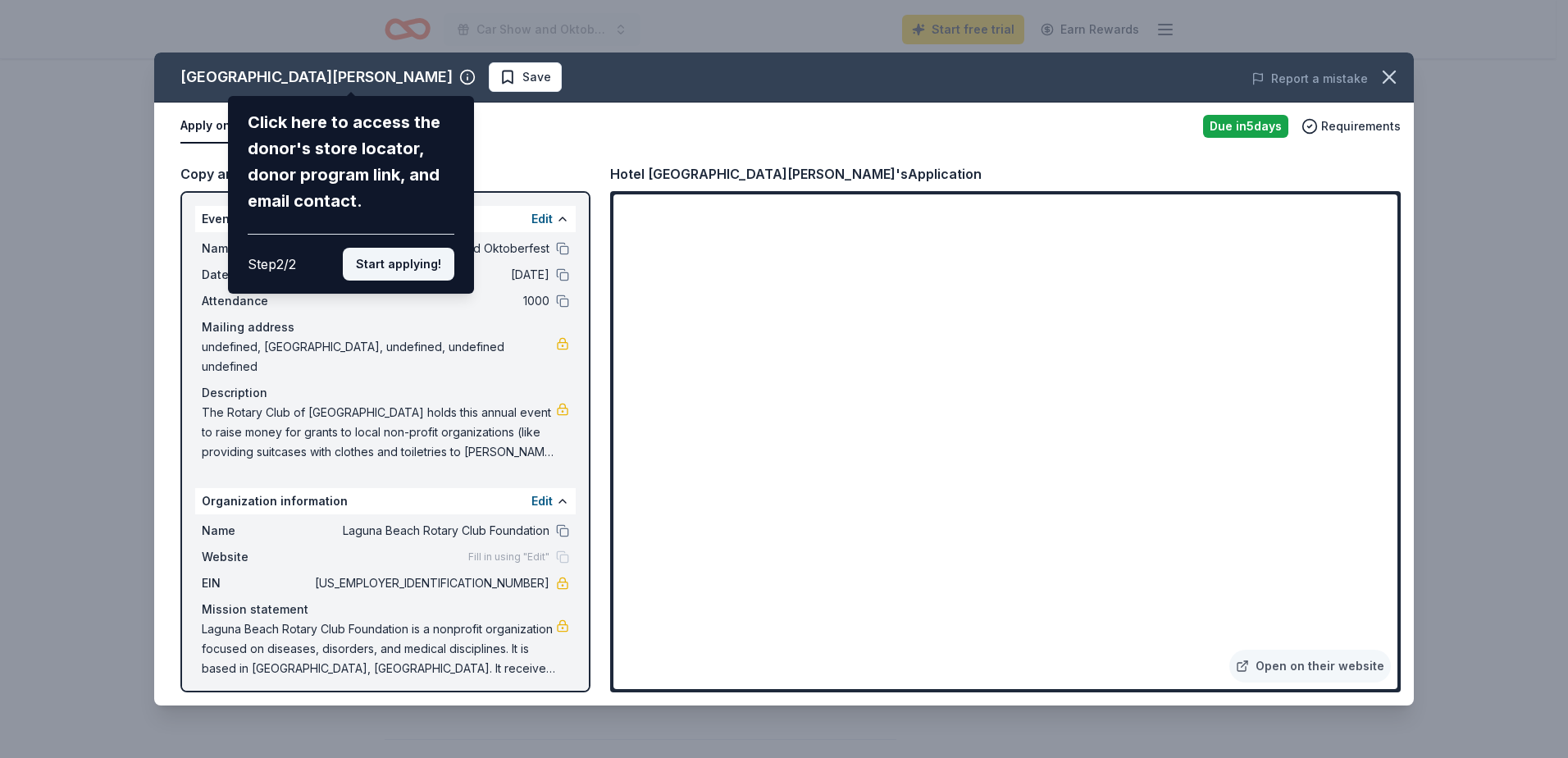
click at [399, 268] on button "Start applying!" at bounding box center [398, 263] width 111 height 32
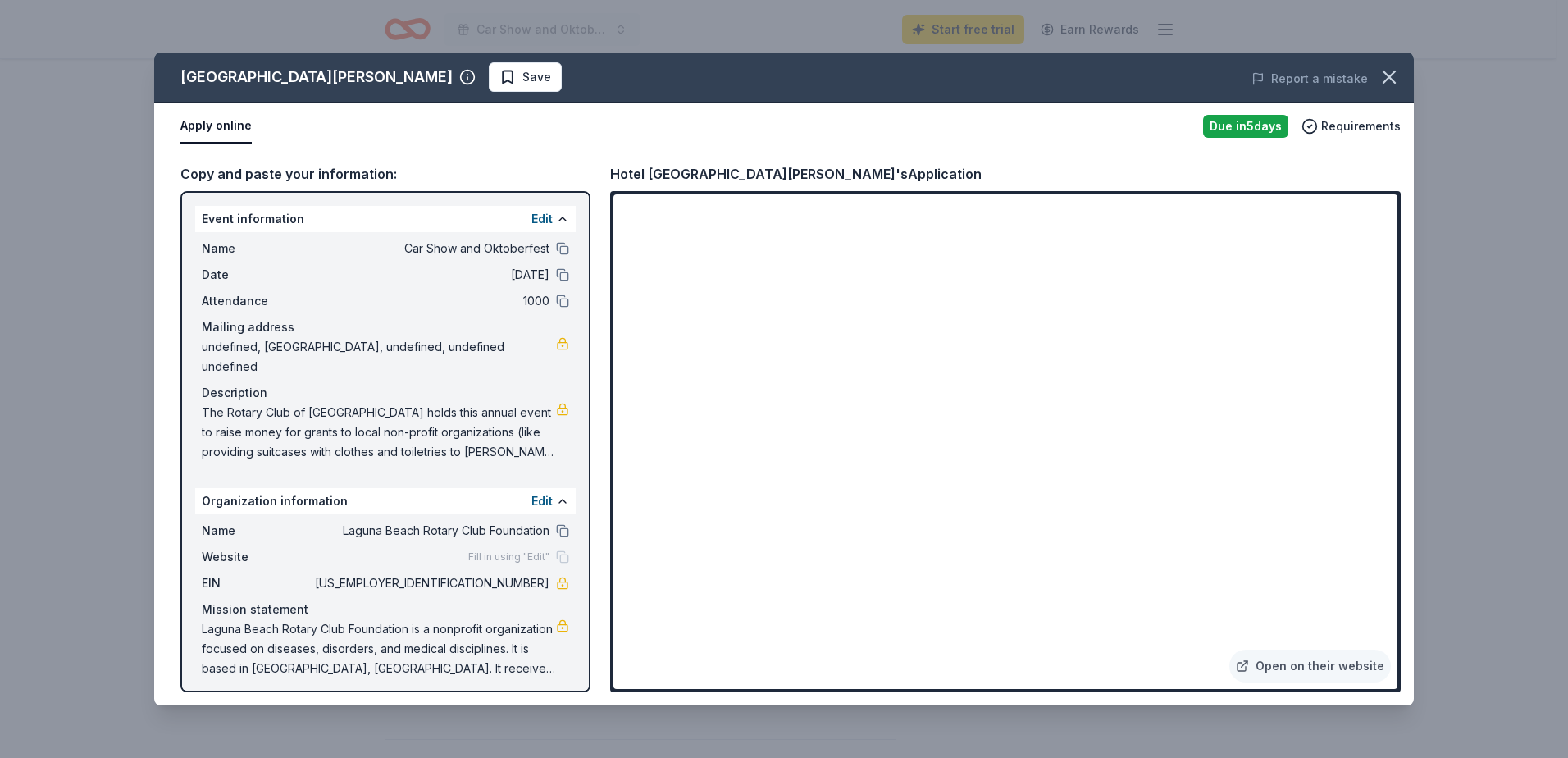
drag, startPoint x: 259, startPoint y: 341, endPoint x: 251, endPoint y: 342, distance: 8.1
click at [259, 341] on span "undefined, Laguna Beach, CA 92651, undefined, undefined undefined" at bounding box center [379, 357] width 354 height 39
click at [233, 349] on span "undefined, Laguna Beach, CA 92651, undefined, undefined undefined" at bounding box center [379, 357] width 354 height 39
click at [227, 350] on span "undefined, Laguna Beach, CA 92651, undefined, undefined undefined" at bounding box center [379, 357] width 354 height 39
drag, startPoint x: 228, startPoint y: 557, endPoint x: 317, endPoint y: 541, distance: 90.4
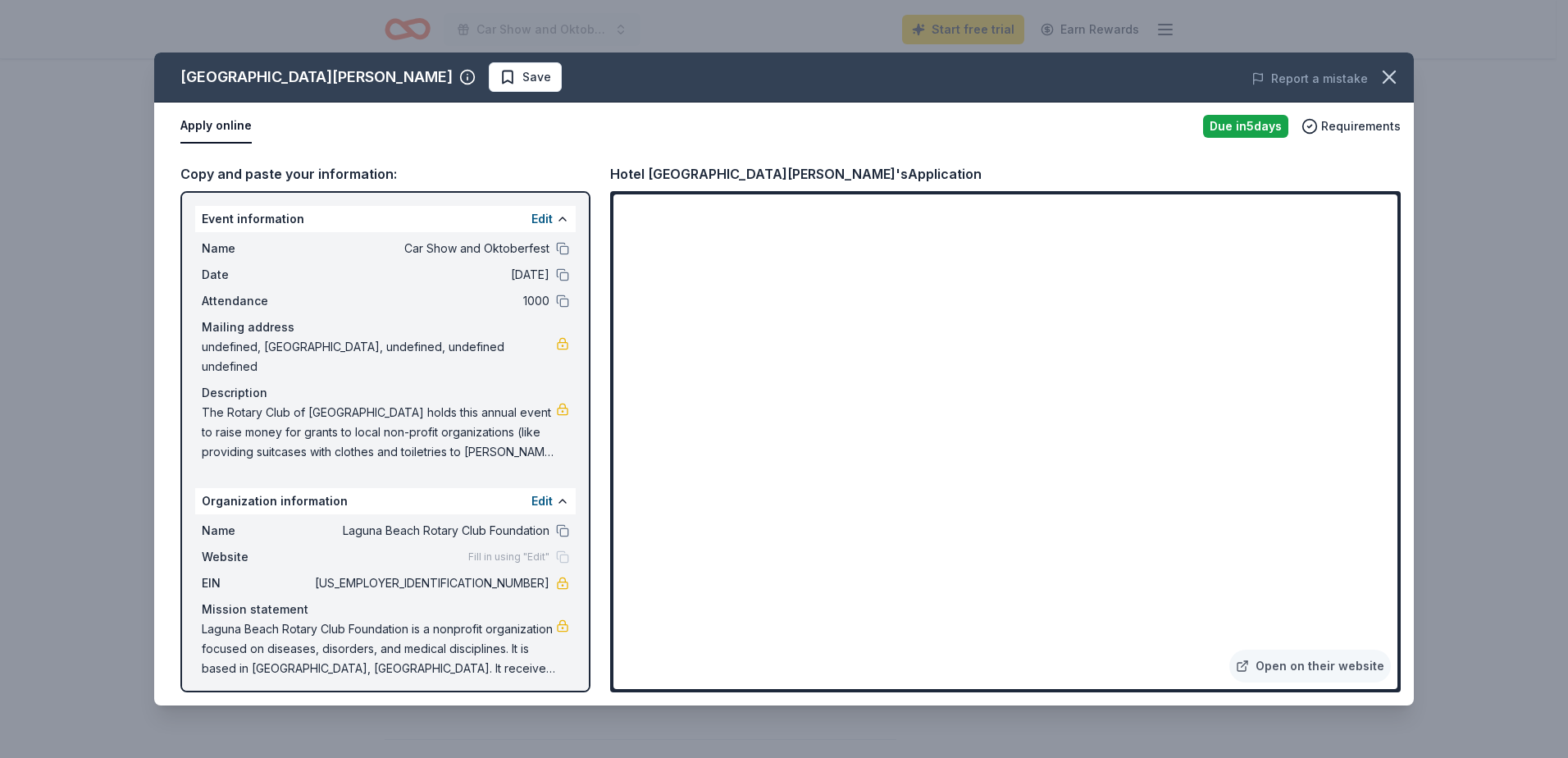
click at [229, 557] on span "Website" at bounding box center [257, 556] width 110 height 19
click at [531, 218] on button "Edit" at bounding box center [541, 219] width 21 height 19
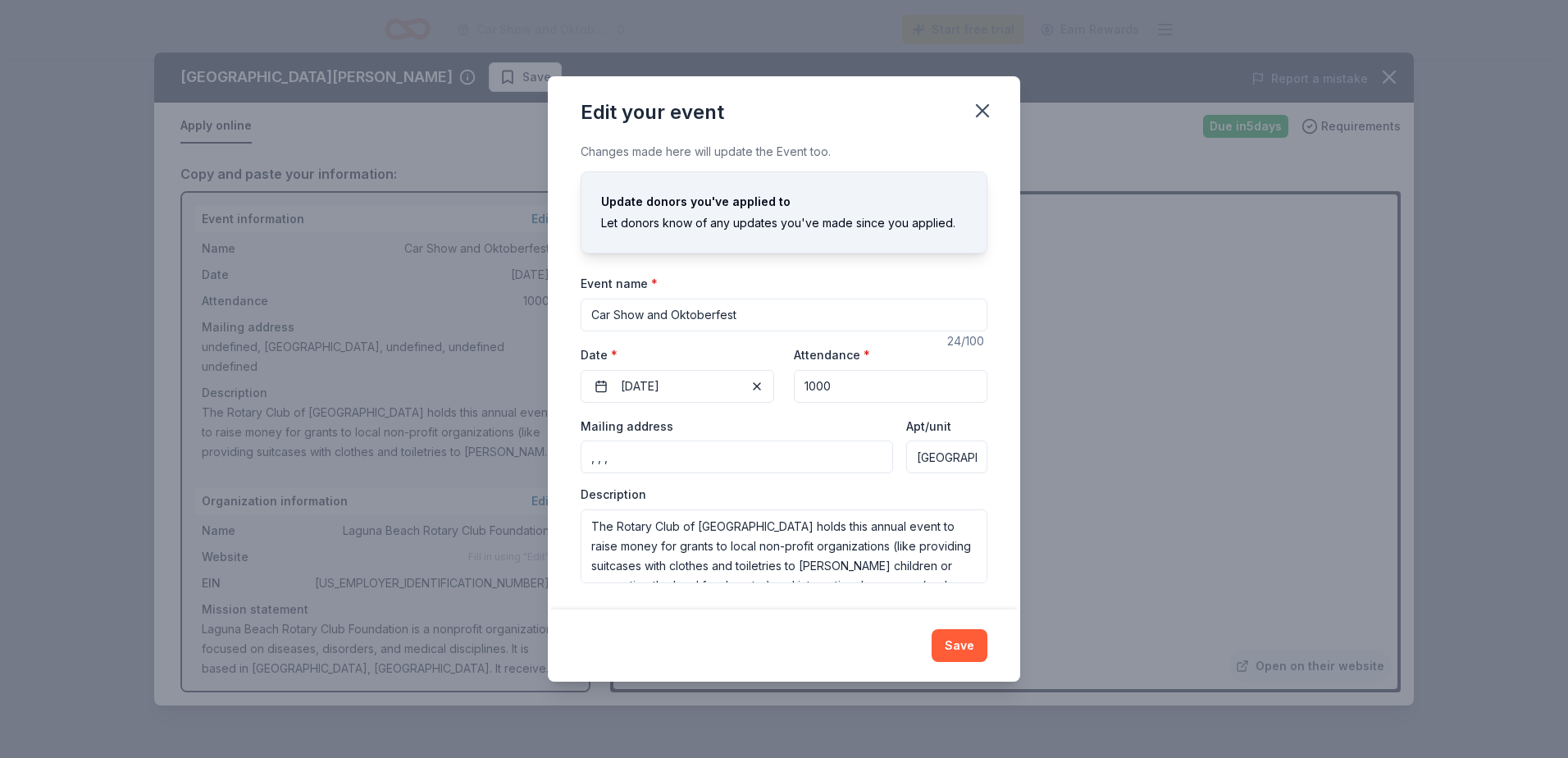
click at [617, 454] on input ", , ," at bounding box center [736, 456] width 312 height 32
type input "P.O. Box 2"
drag, startPoint x: 955, startPoint y: 643, endPoint x: 575, endPoint y: 334, distance: 489.8
click at [601, 394] on div "Edit your event Changes made here will update the Event too. Update donors you'…" at bounding box center [784, 378] width 473 height 604
click at [586, 314] on input "Car Show and Oktoberfest" at bounding box center [783, 314] width 407 height 32
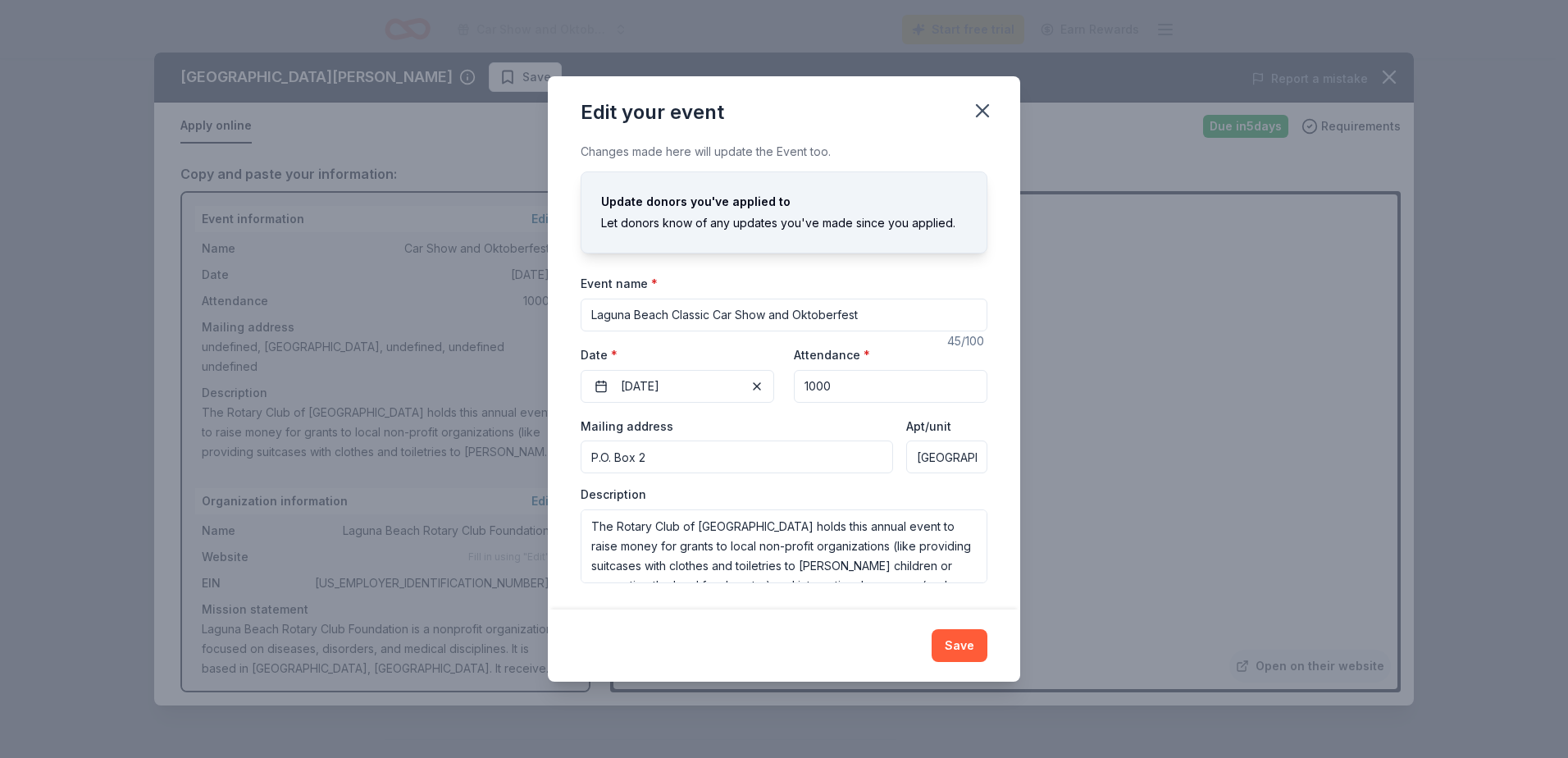
drag, startPoint x: 790, startPoint y: 310, endPoint x: 773, endPoint y: 322, distance: 20.8
click at [773, 322] on input "Laguna Beach Classic Car Show and Oktoberfest" at bounding box center [783, 314] width 407 height 32
drag, startPoint x: 677, startPoint y: 314, endPoint x: 558, endPoint y: 308, distance: 119.2
click at [558, 308] on div "Changes made here will update the Event too. Update donors you've applied to Le…" at bounding box center [784, 374] width 473 height 466
type input "Laguna Beach Classic Car Show & Oktoberfest"
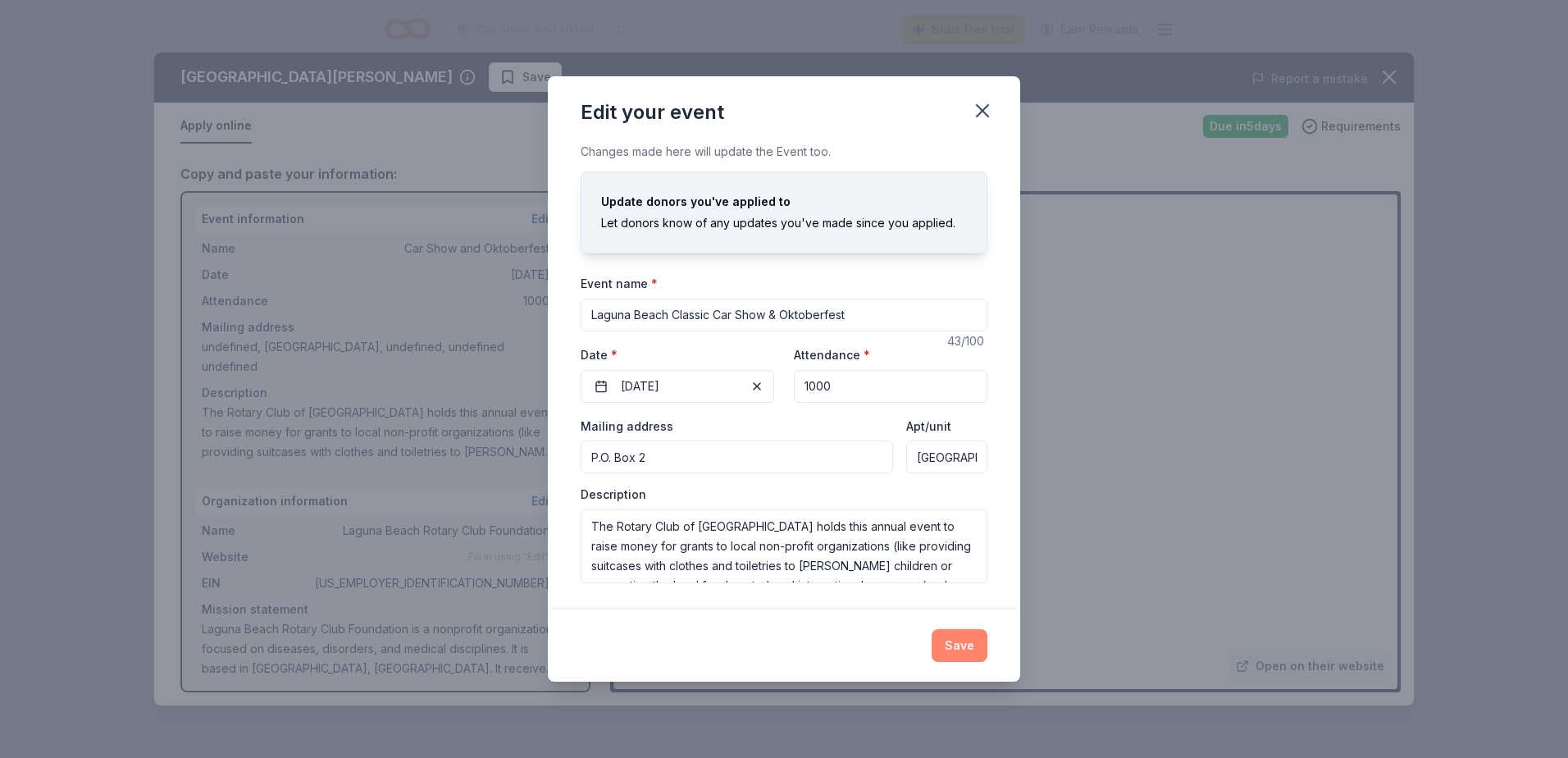
click at [964, 642] on button "Save" at bounding box center [959, 645] width 56 height 32
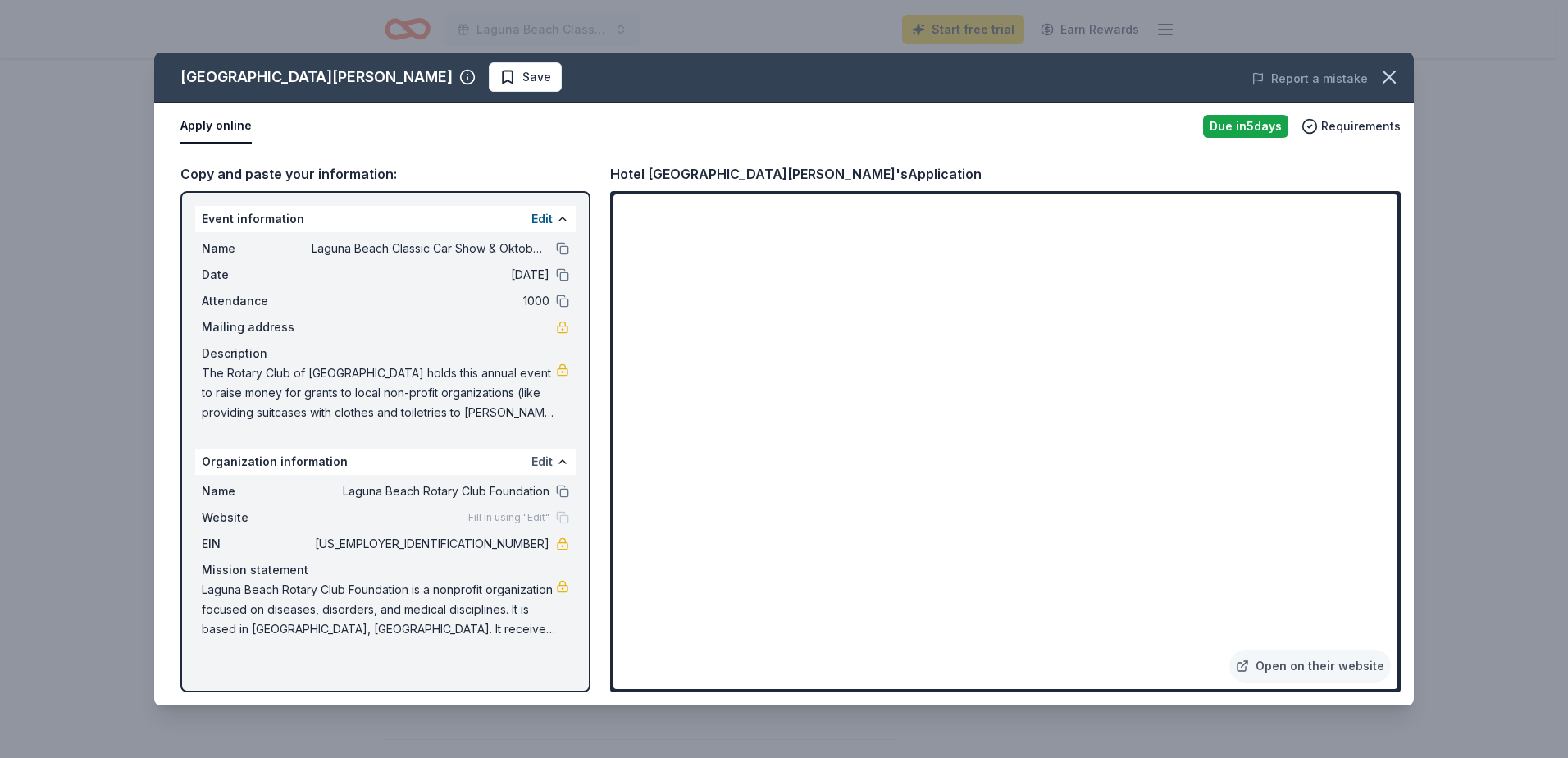
click at [545, 458] on button "Edit" at bounding box center [541, 461] width 21 height 19
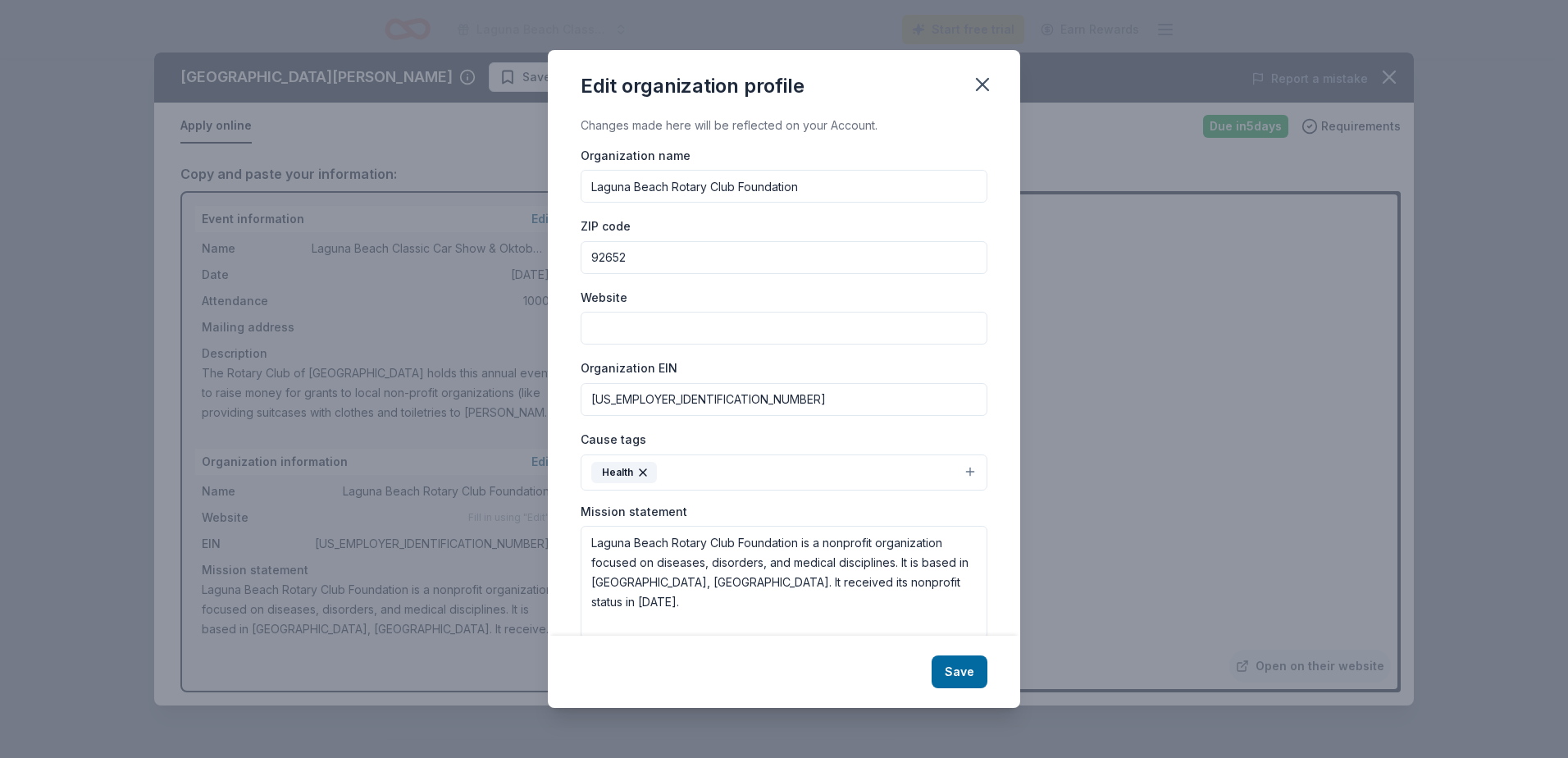
click at [616, 332] on input "Website" at bounding box center [783, 327] width 407 height 32
type input "lagunabeachcarshow.com"
click at [967, 673] on button "Save" at bounding box center [959, 671] width 56 height 32
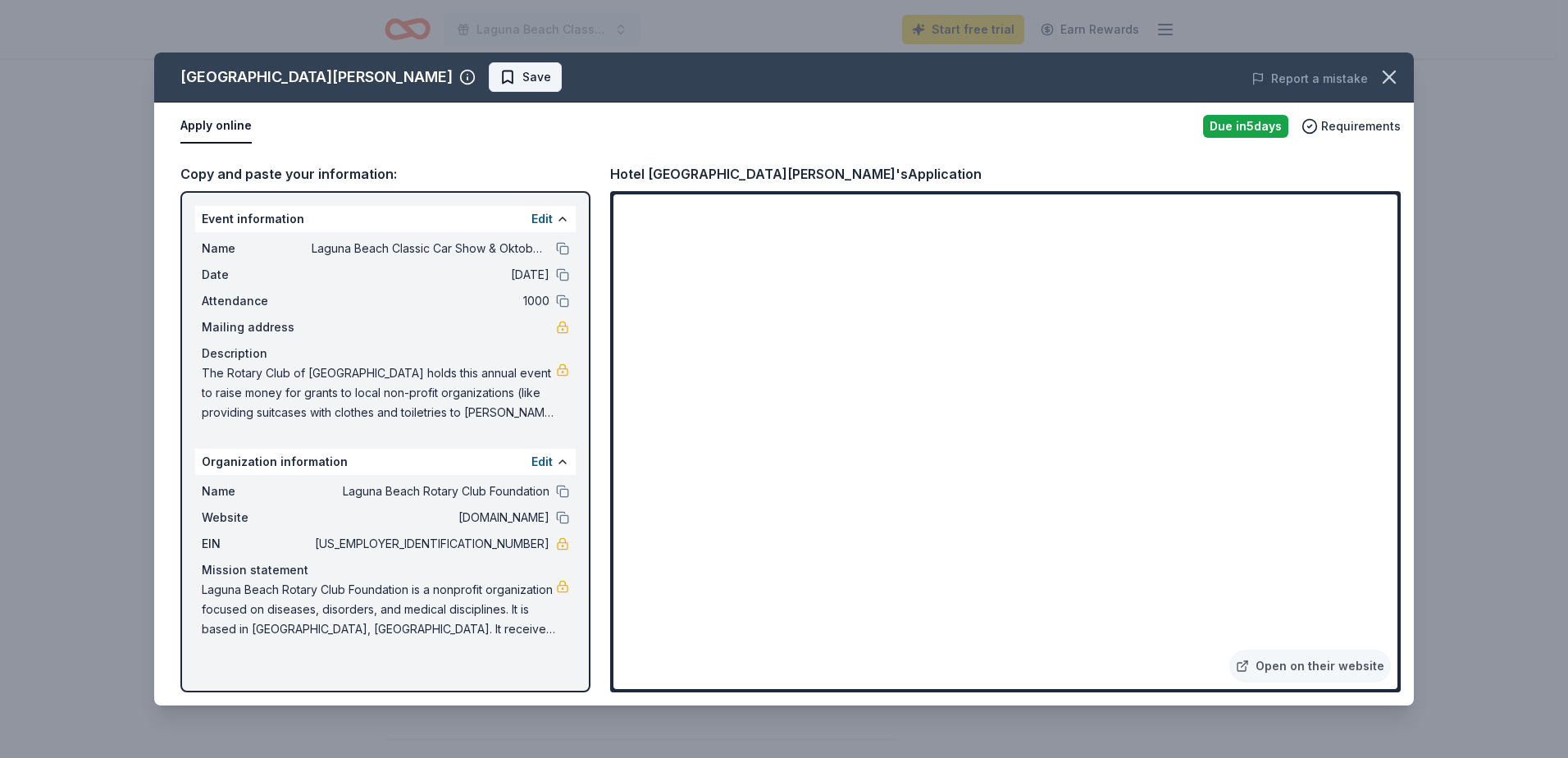
click at [523, 76] on span "Save" at bounding box center [537, 77] width 29 height 19
click at [224, 130] on button "Apply online" at bounding box center [216, 126] width 71 height 34
click at [216, 131] on button "Apply online" at bounding box center [216, 126] width 71 height 34
click at [1285, 670] on link "Open on their website" at bounding box center [1309, 665] width 161 height 32
drag, startPoint x: 482, startPoint y: 540, endPoint x: 534, endPoint y: 549, distance: 52.8
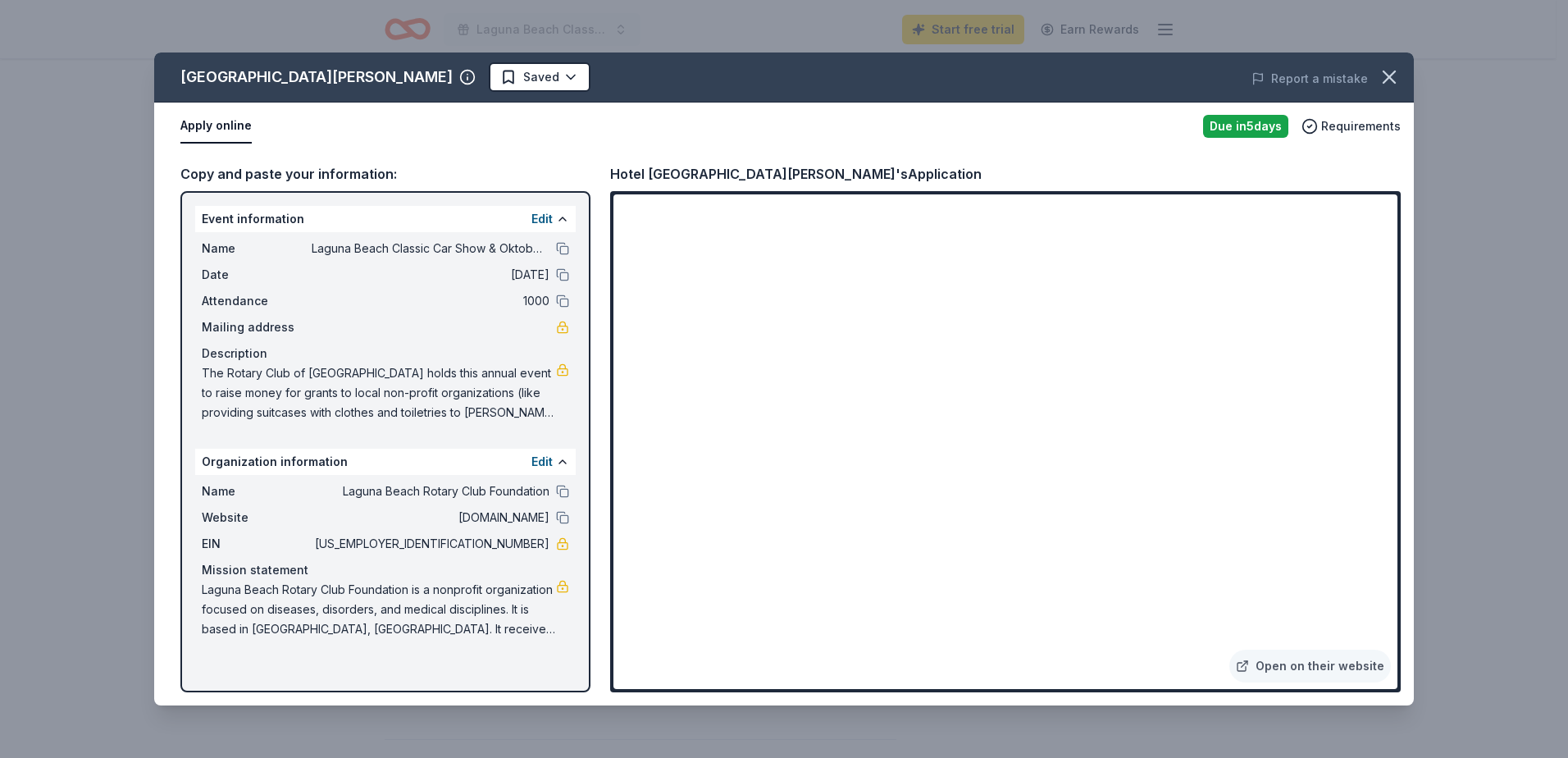
click at [534, 549] on span "47-0898802" at bounding box center [430, 543] width 238 height 19
drag, startPoint x: 487, startPoint y: 544, endPoint x: 566, endPoint y: 549, distance: 79.2
click at [566, 549] on div "EIN 47-0898802" at bounding box center [386, 543] width 367 height 19
click at [561, 549] on link at bounding box center [563, 544] width 13 height 13
drag, startPoint x: 487, startPoint y: 539, endPoint x: 552, endPoint y: 553, distance: 66.5
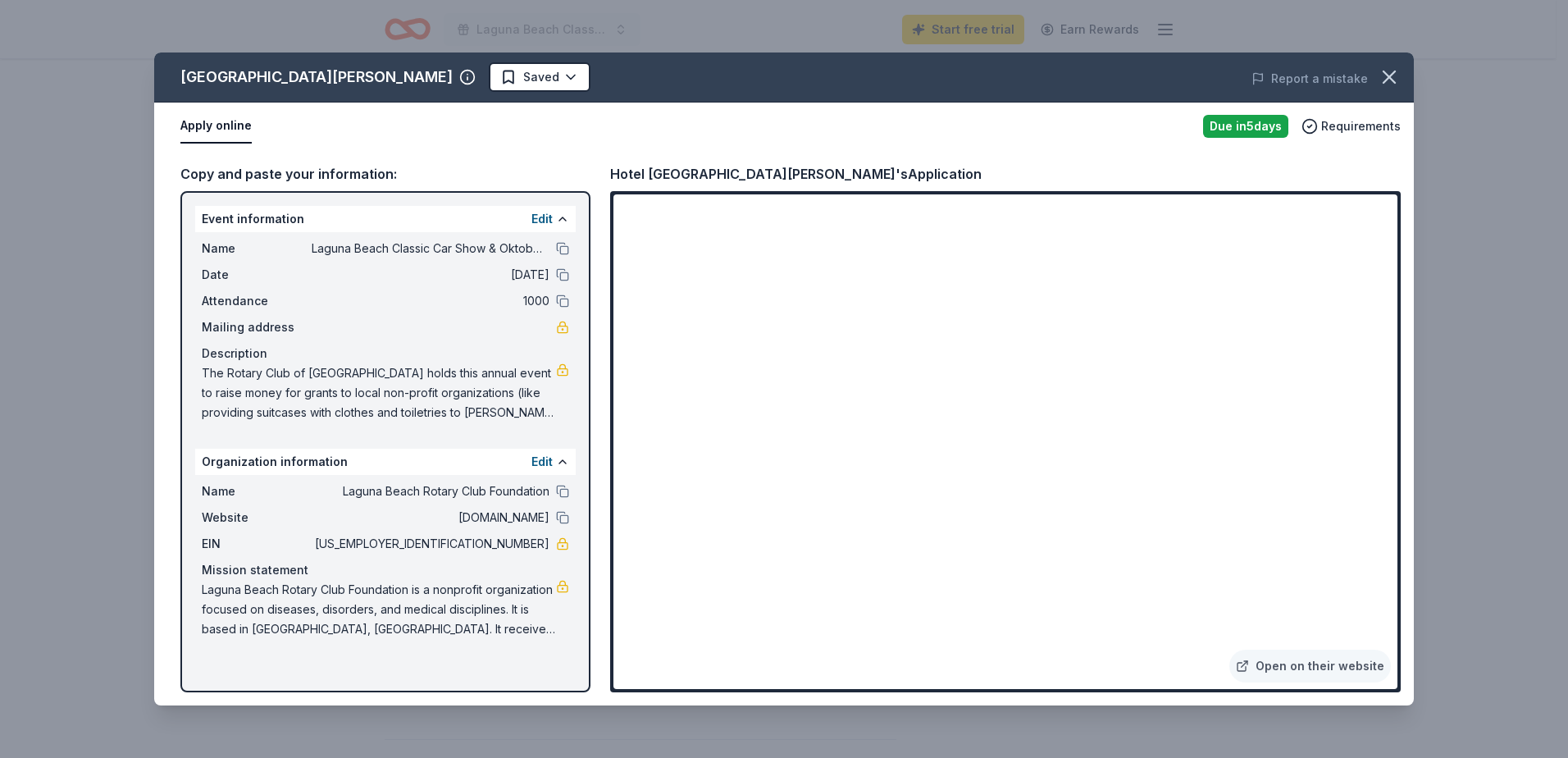
click at [552, 553] on div "EIN 47-0898802" at bounding box center [386, 543] width 367 height 19
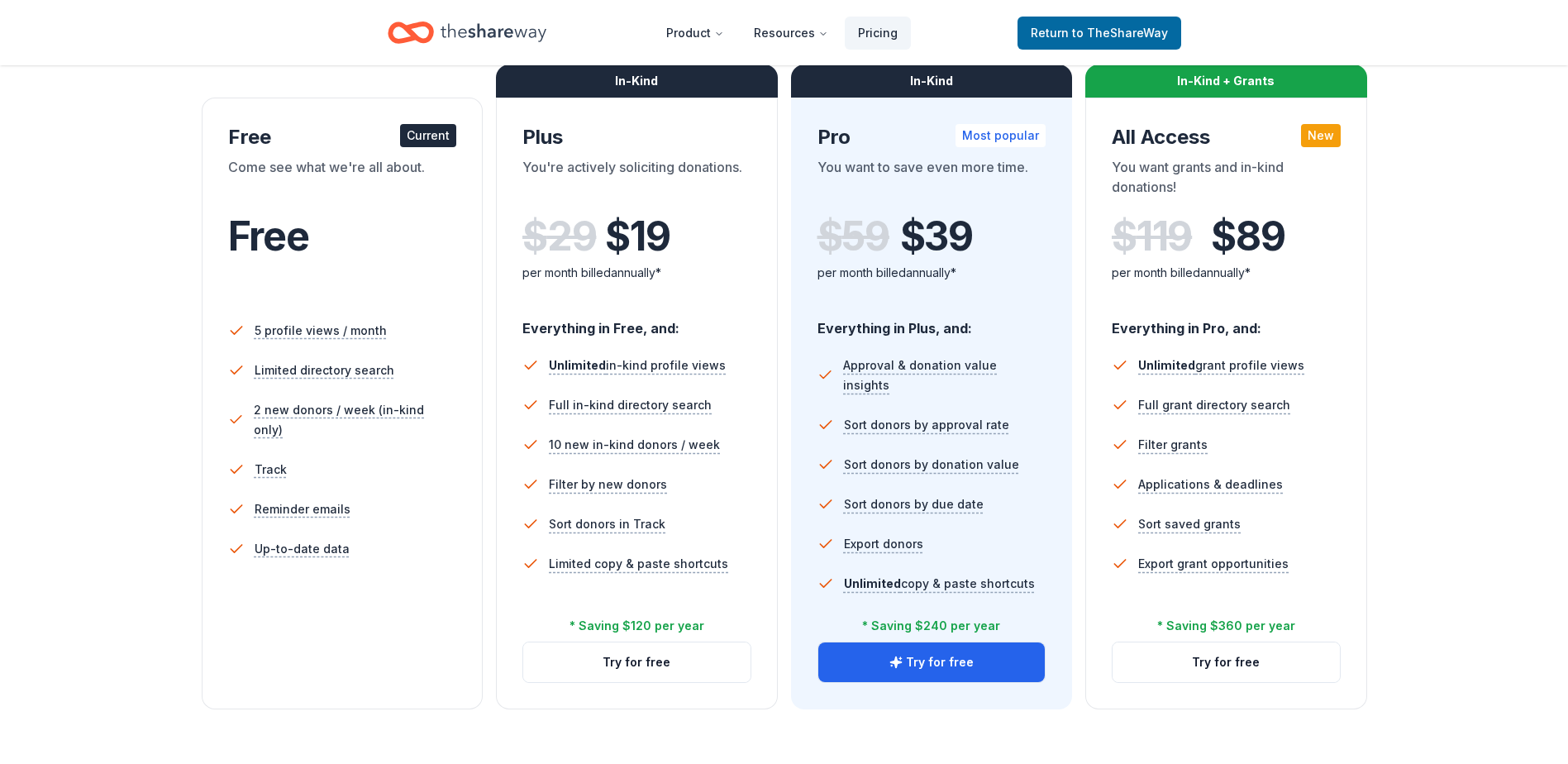
scroll to position [165, 0]
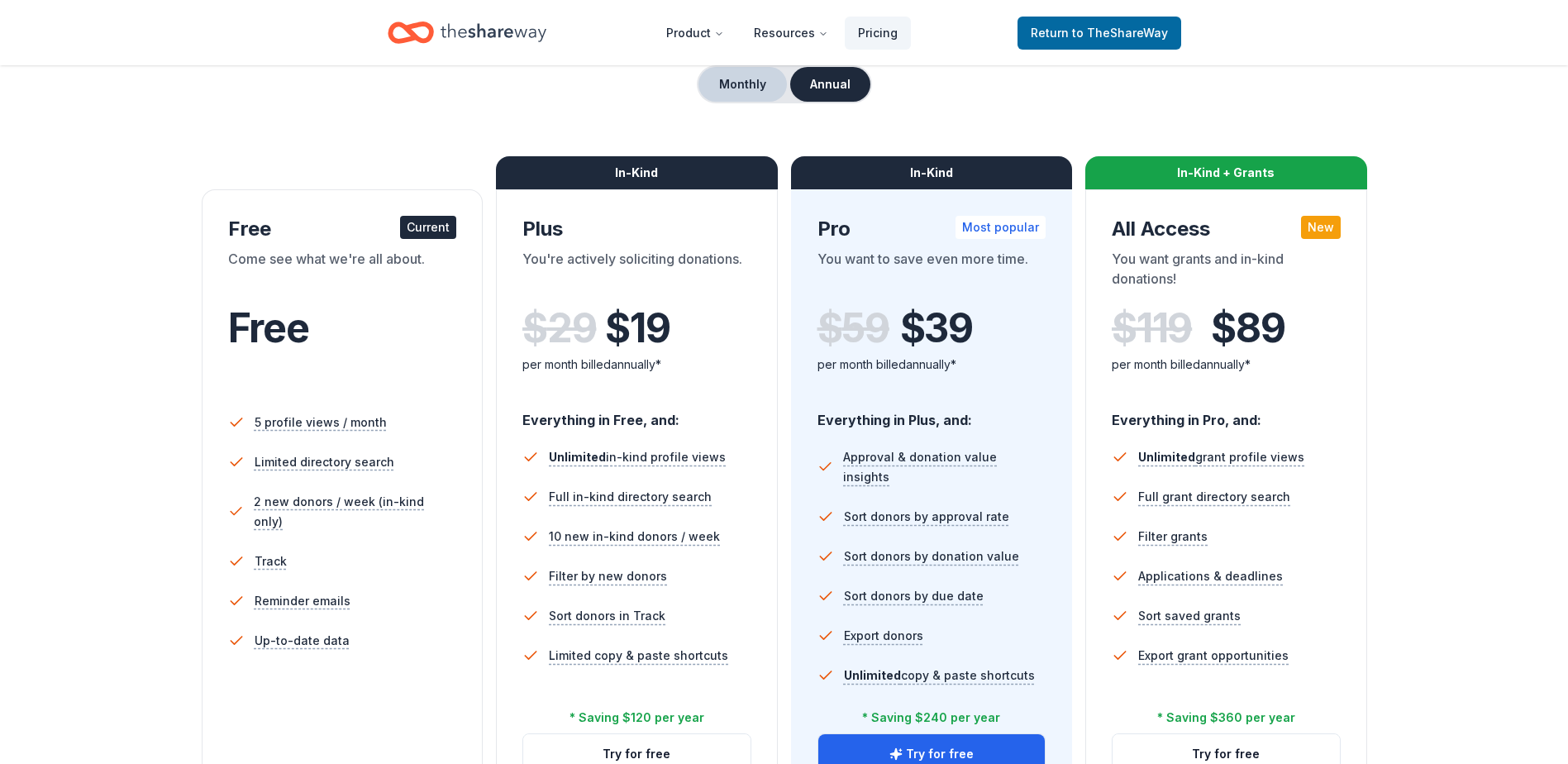
click at [748, 86] on button "Monthly" at bounding box center [742, 84] width 89 height 35
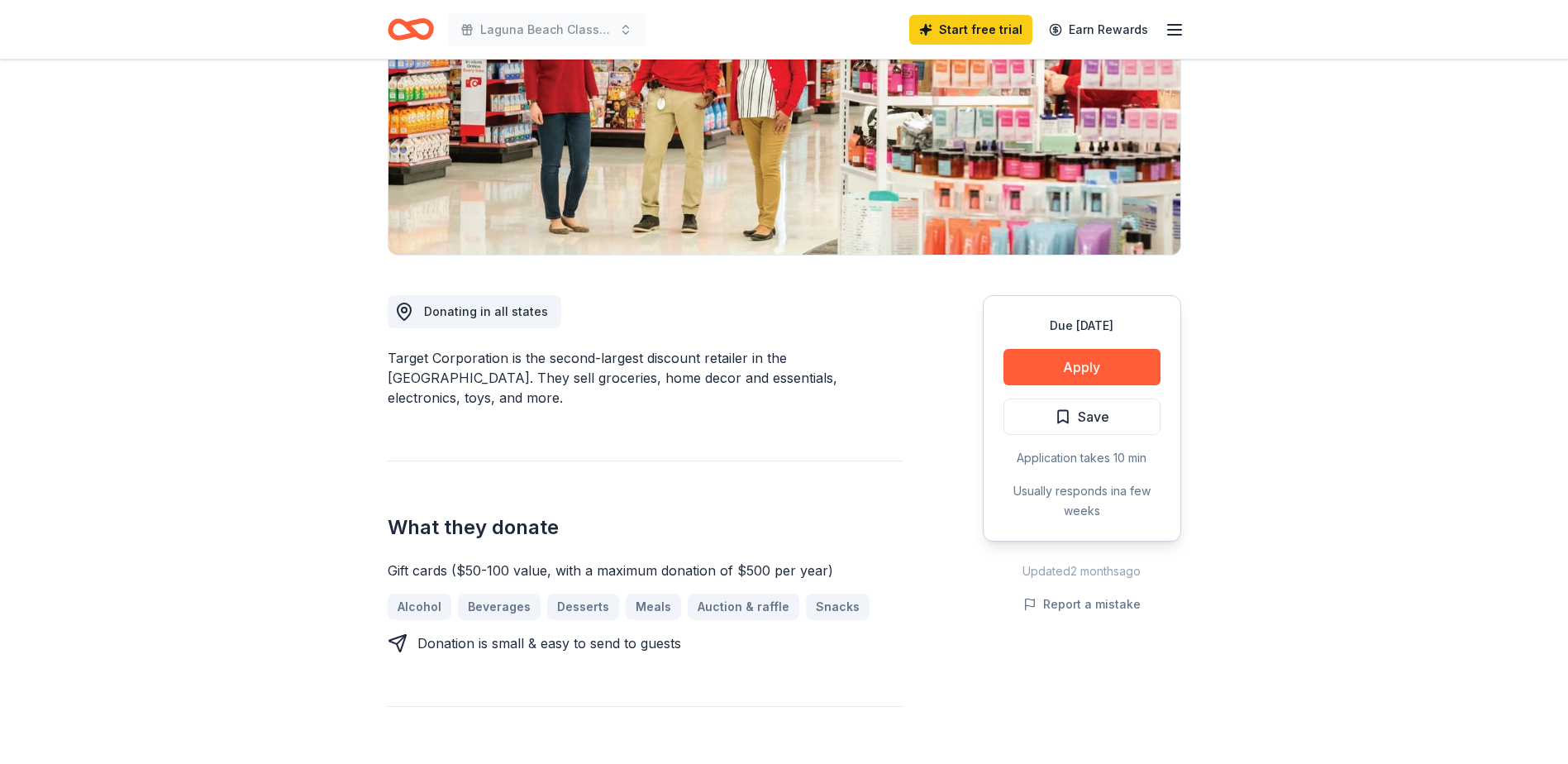
scroll to position [248, 0]
click at [1054, 374] on button "Apply" at bounding box center [1081, 366] width 157 height 36
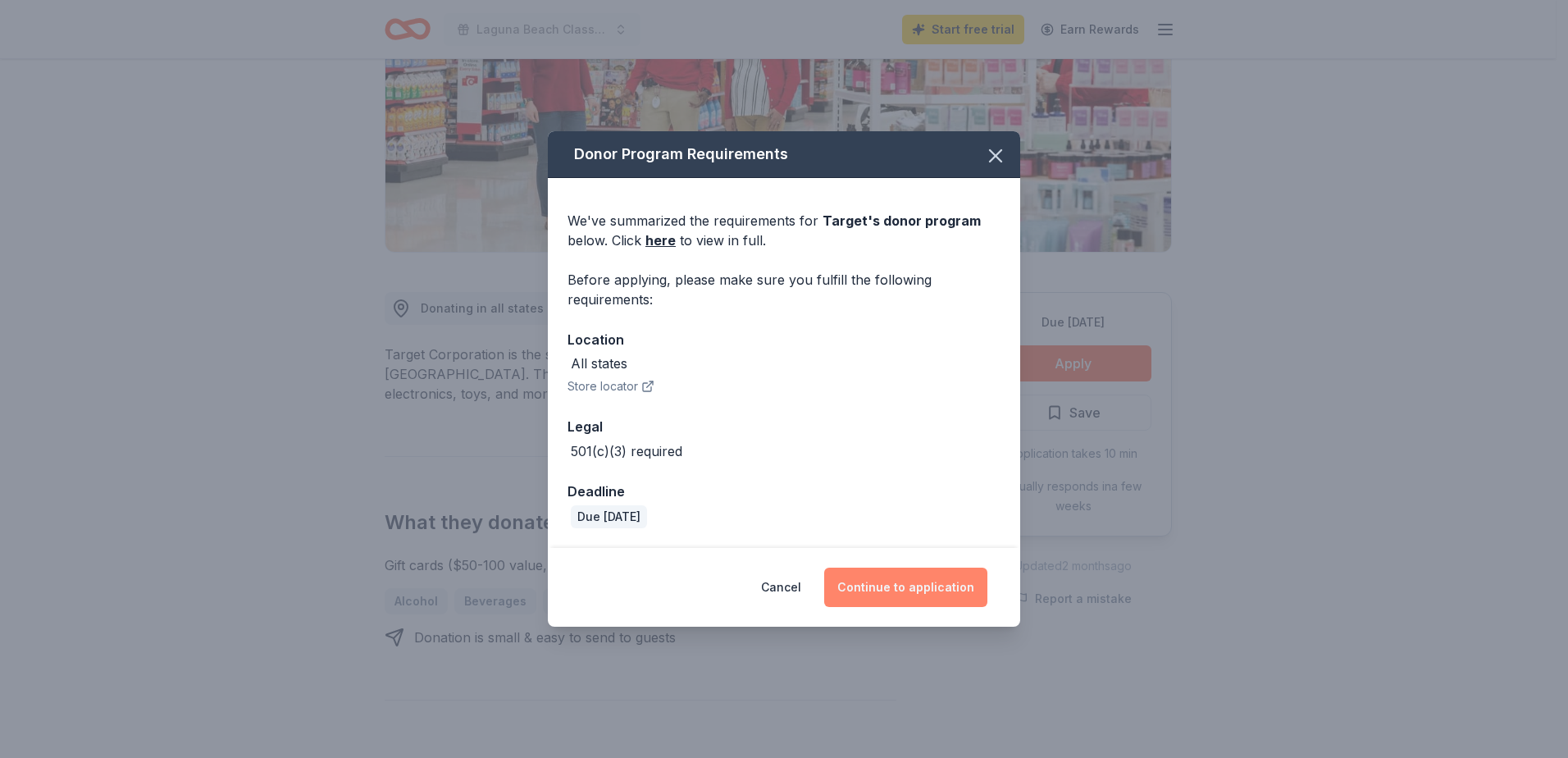
click at [920, 580] on button "Continue to application" at bounding box center [905, 587] width 163 height 39
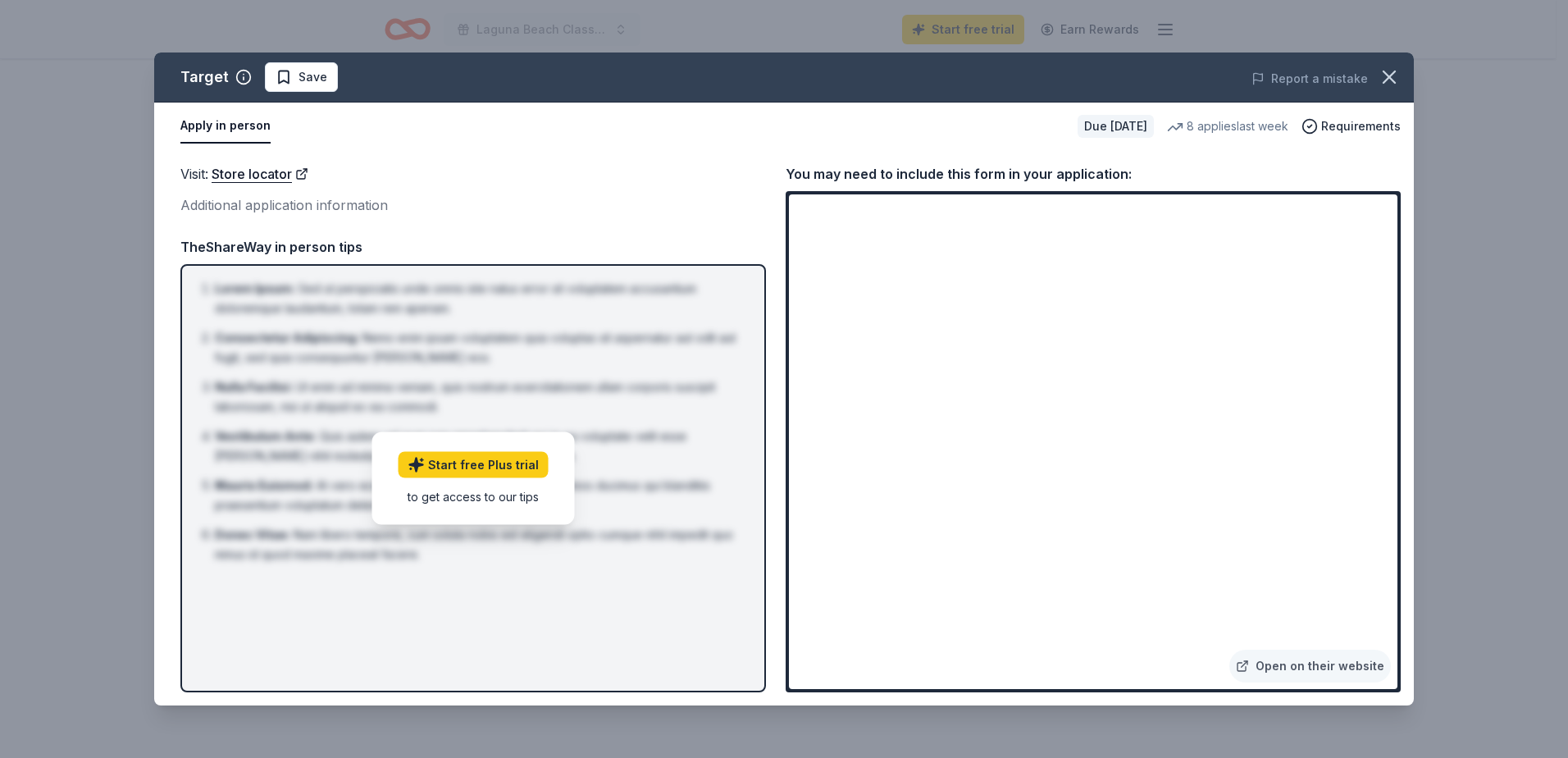
click at [423, 276] on div "[PERSON_NAME] : Sed ut perspiciatis unde omnis iste natus error sit voluptatem …" at bounding box center [474, 478] width 586 height 428
click at [1376, 75] on button "button" at bounding box center [1388, 77] width 36 height 36
